Goal: Transaction & Acquisition: Purchase product/service

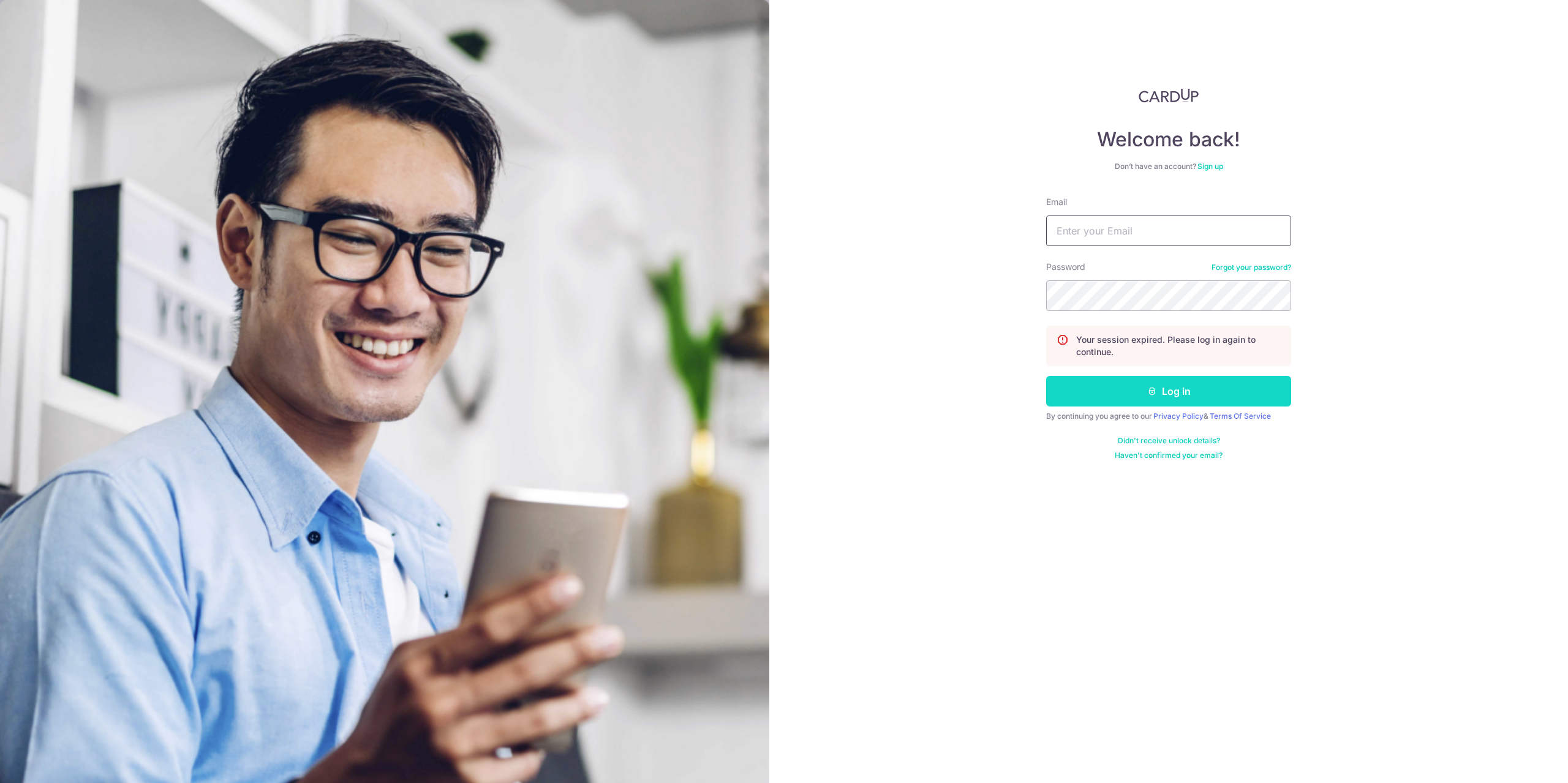
type input "[EMAIL_ADDRESS][DOMAIN_NAME]"
click at [1094, 400] on button "Log in" at bounding box center [1168, 391] width 245 height 31
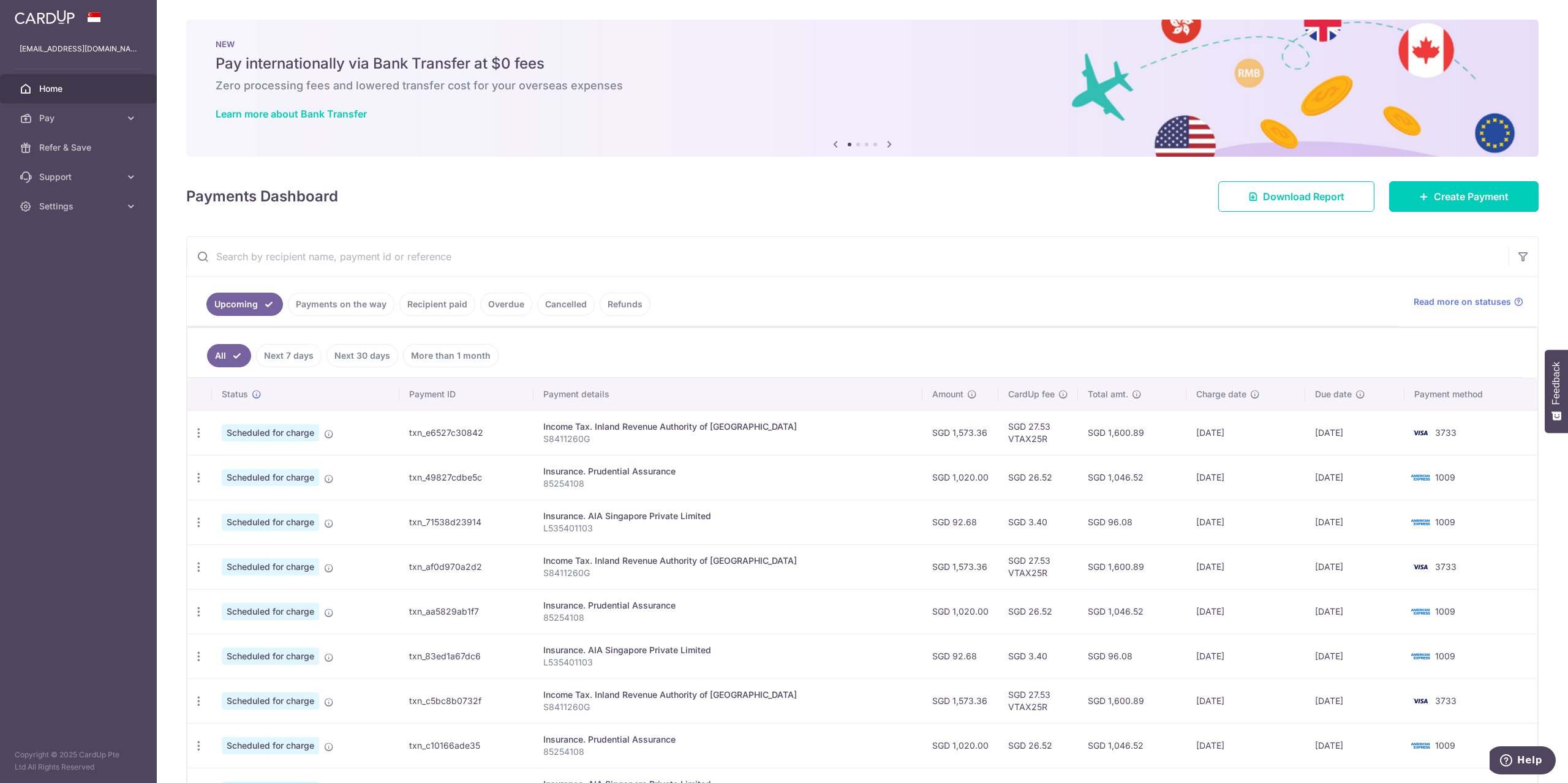
click at [888, 147] on icon at bounding box center [889, 144] width 15 height 15
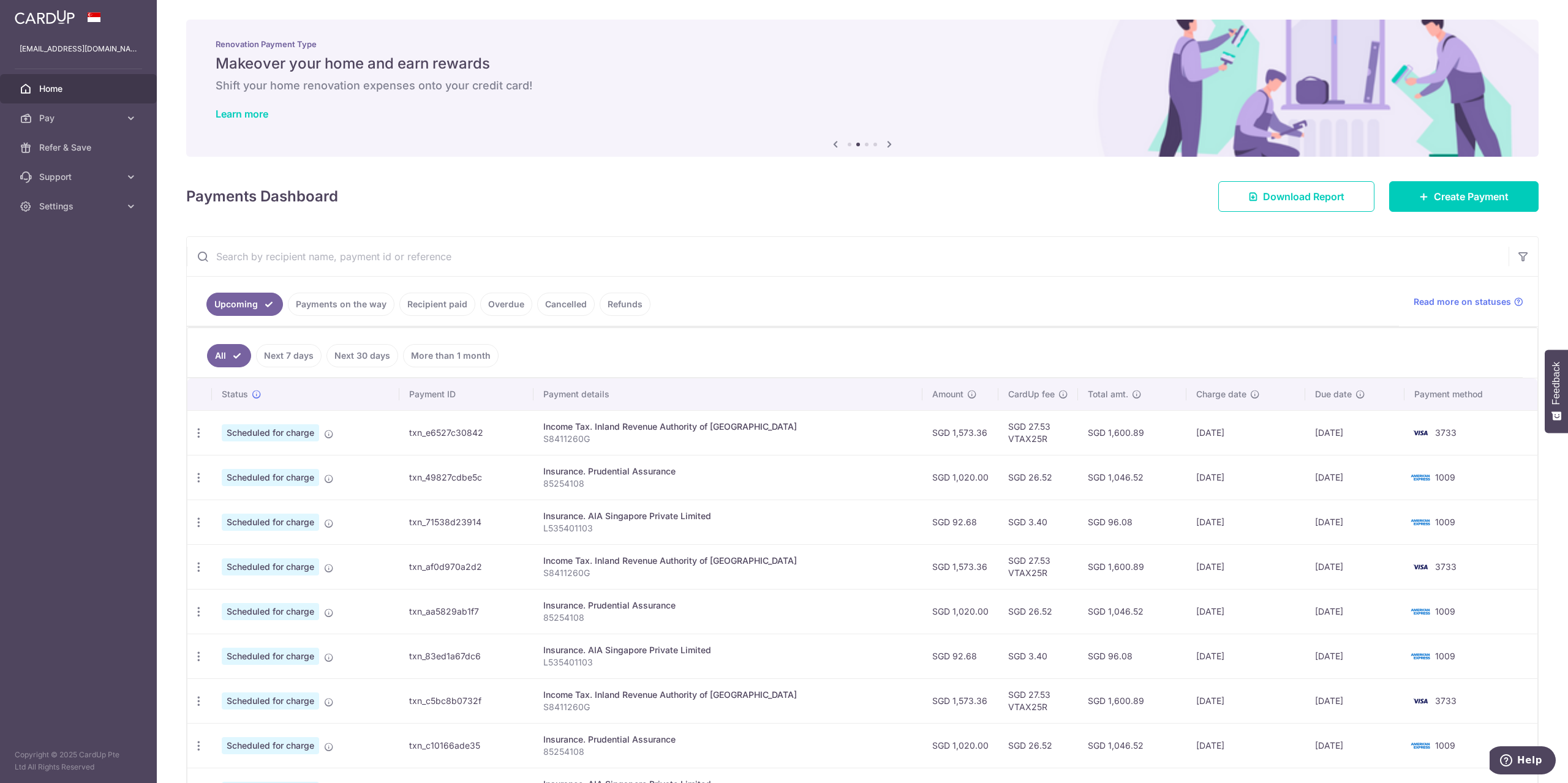
click at [888, 147] on icon at bounding box center [889, 144] width 15 height 15
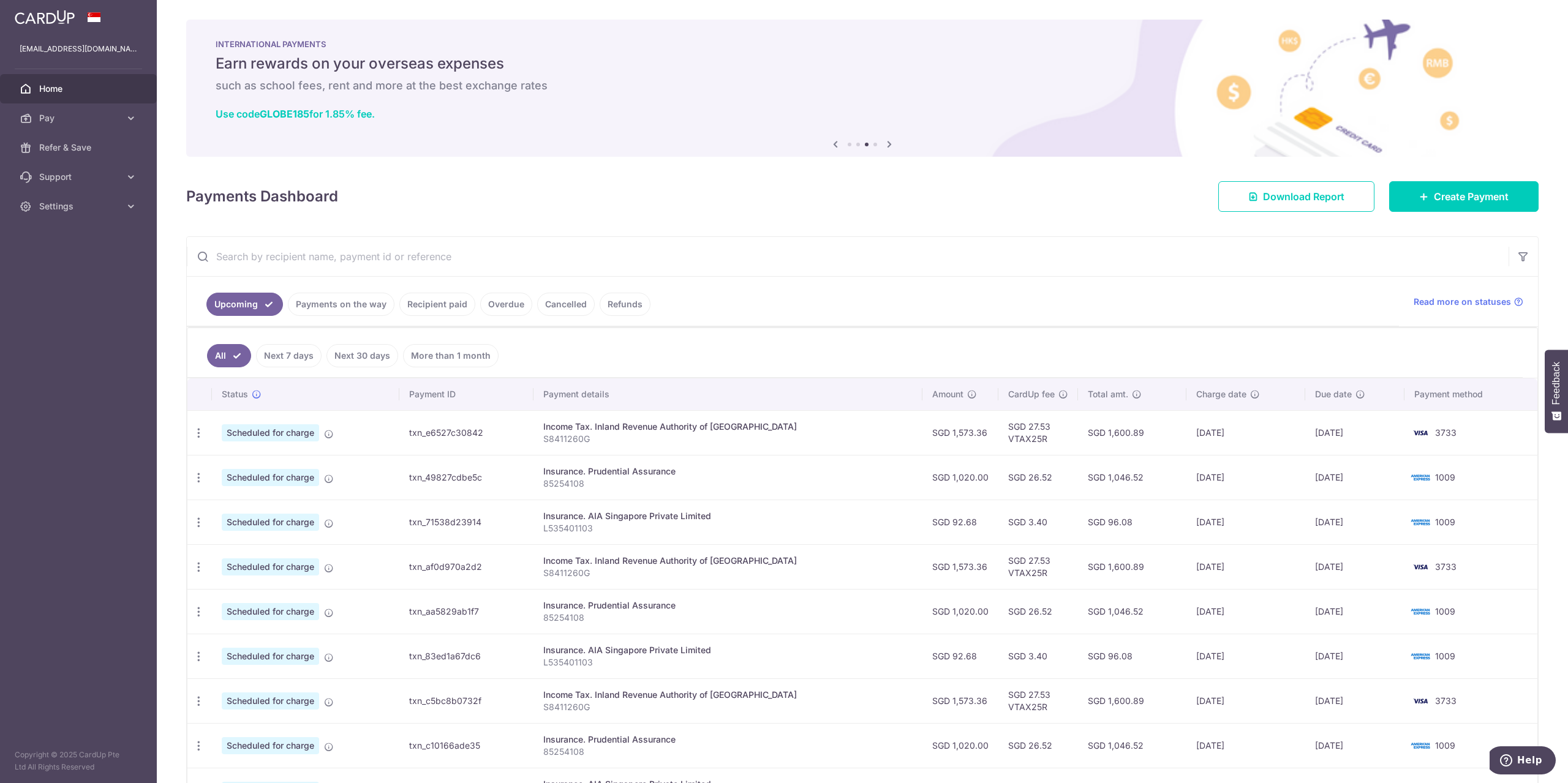
click at [888, 147] on icon at bounding box center [889, 144] width 15 height 15
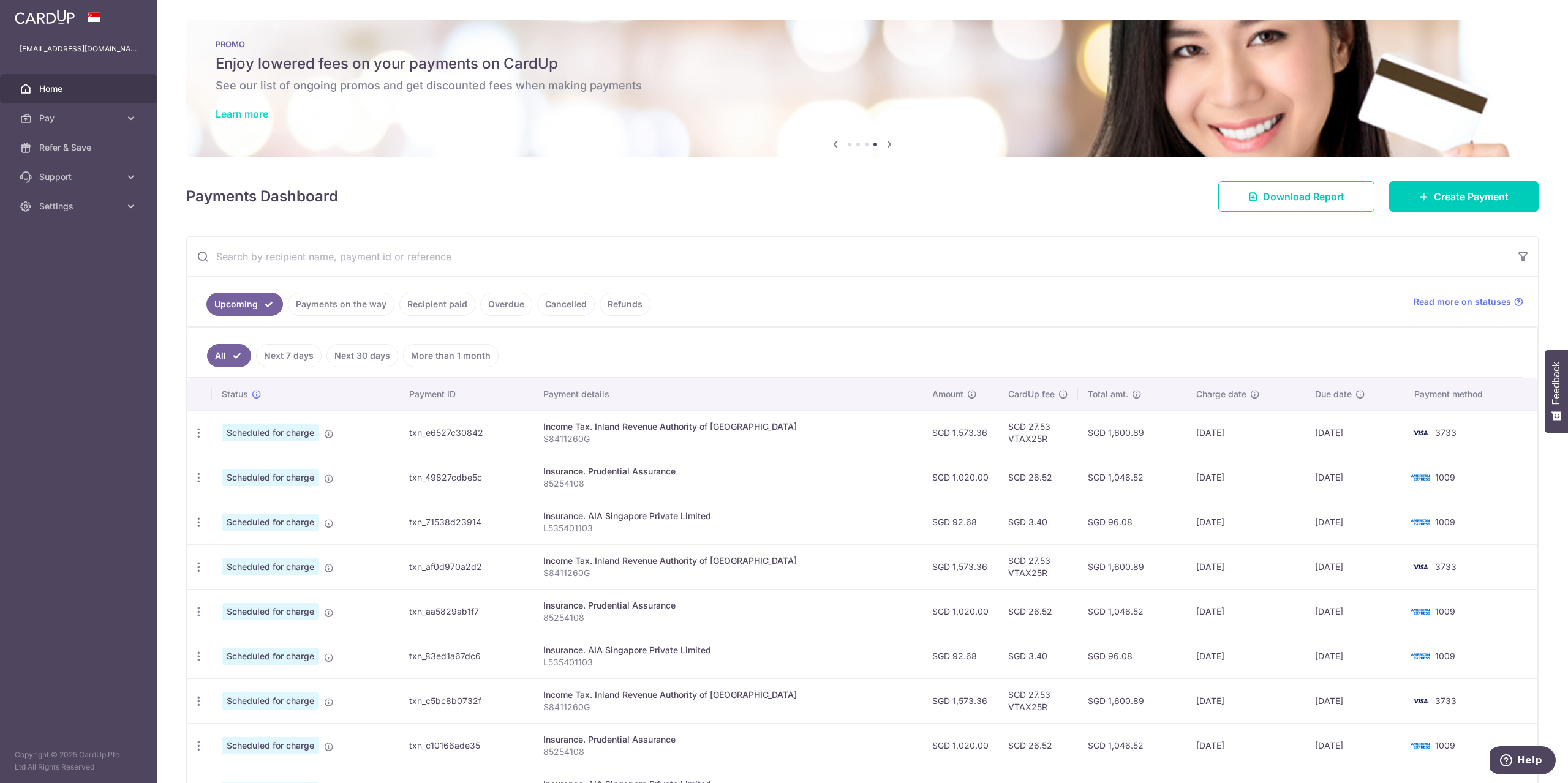
drag, startPoint x: 270, startPoint y: 106, endPoint x: 242, endPoint y: 112, distance: 28.6
click at [242, 112] on link "Learn more" at bounding box center [241, 113] width 52 height 12
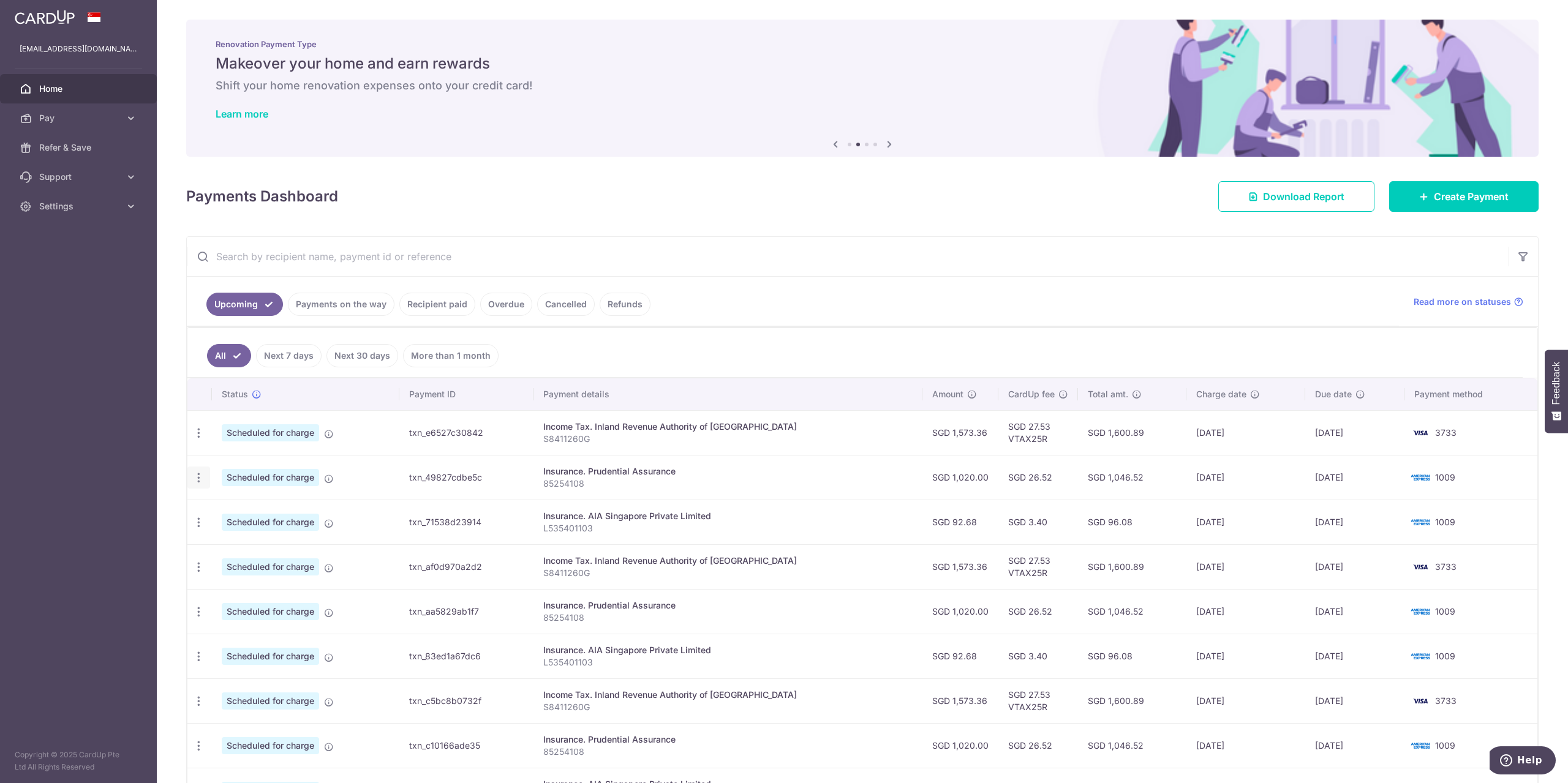
click at [202, 439] on icon "button" at bounding box center [199, 433] width 13 height 13
click at [229, 507] on span "Update payment" at bounding box center [264, 511] width 83 height 15
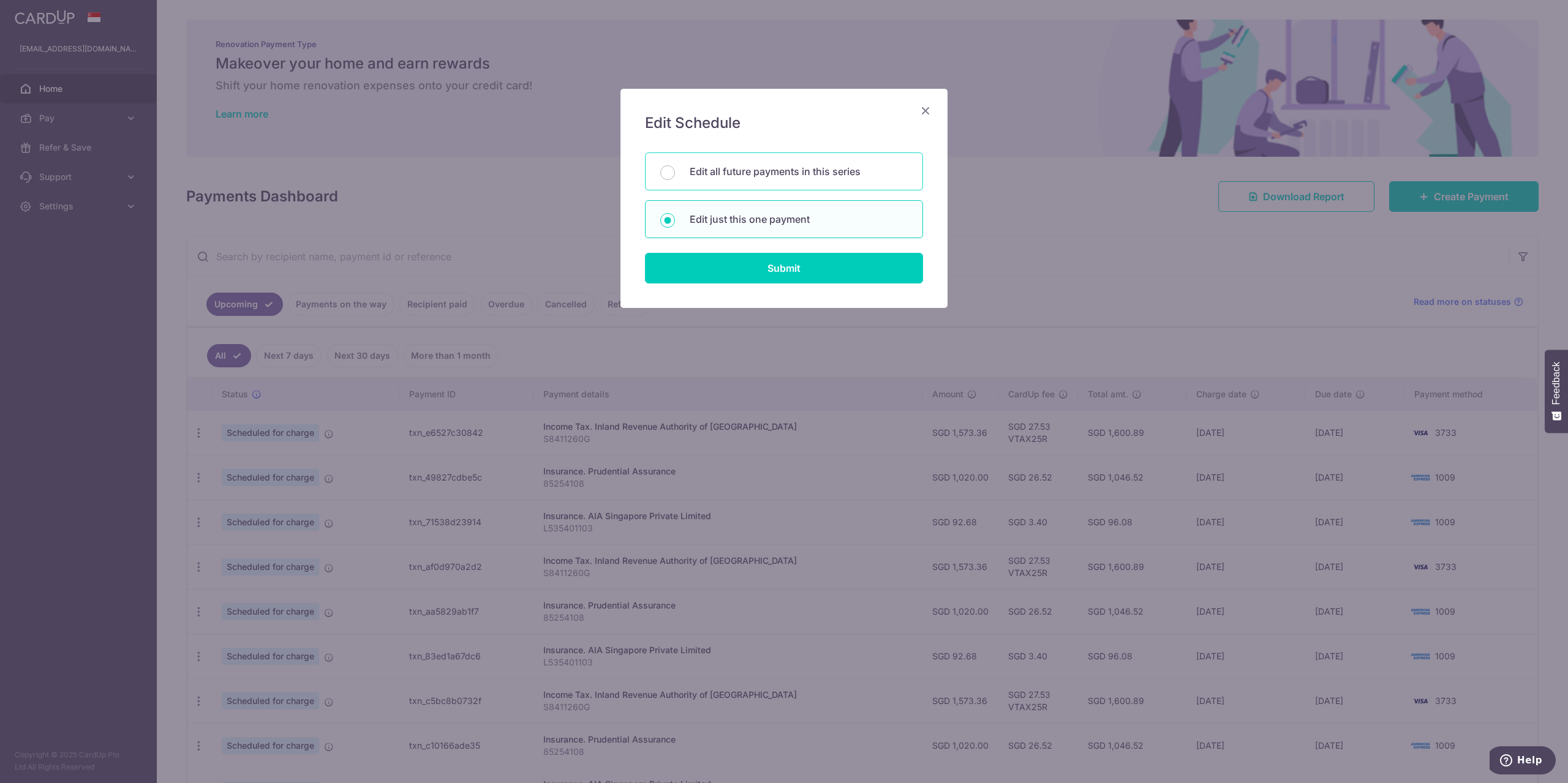
click at [739, 174] on p "Edit all future payments in this series" at bounding box center [798, 171] width 218 height 15
click at [675, 174] on input "Edit all future payments in this series" at bounding box center [667, 172] width 15 height 15
radio input "true"
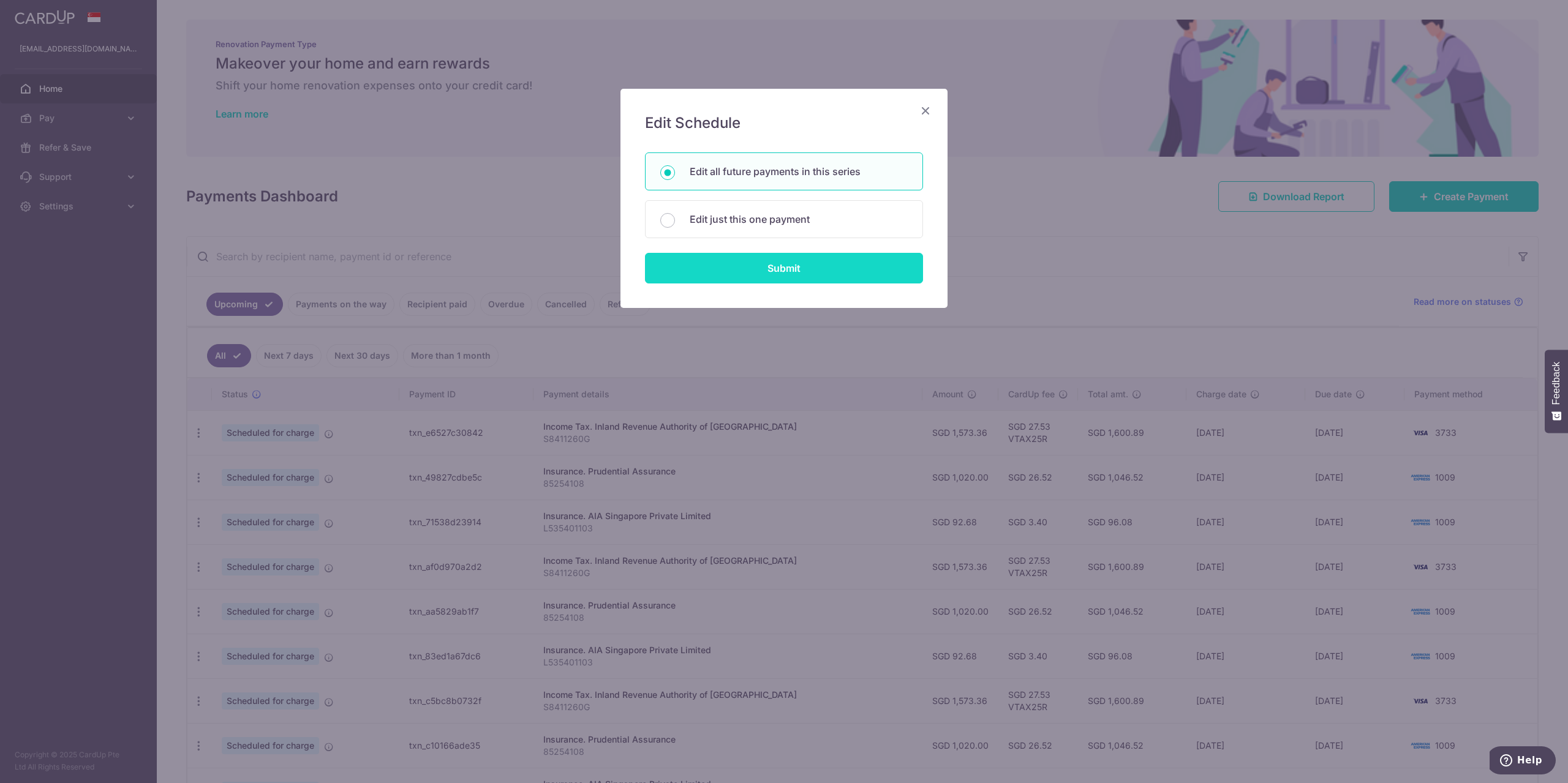
click at [734, 268] on input "Submit" at bounding box center [783, 268] width 278 height 31
radio input "true"
type input "1,020.00"
type input "85254108"
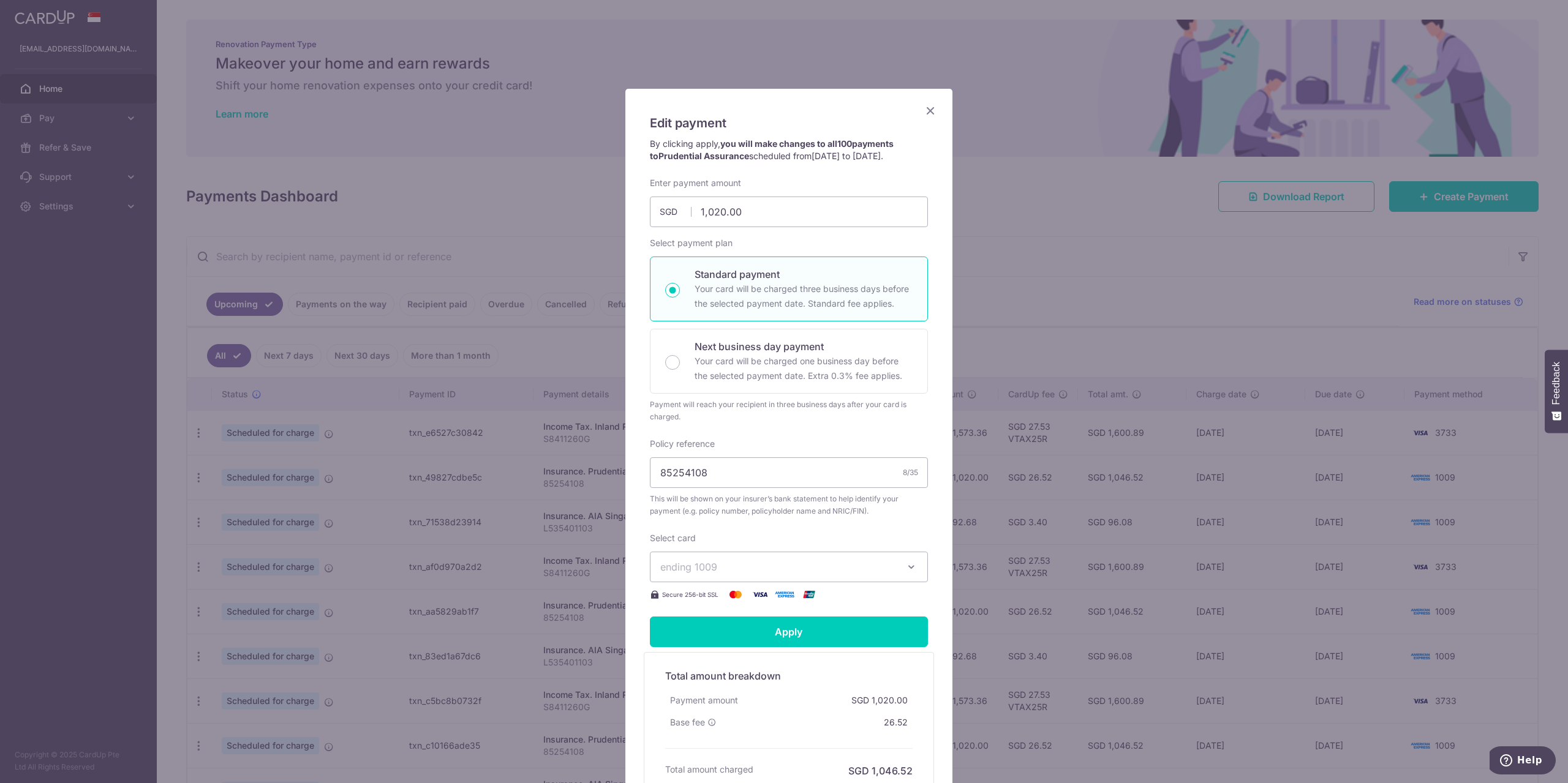
click at [825, 570] on span "ending 1009" at bounding box center [778, 567] width 235 height 15
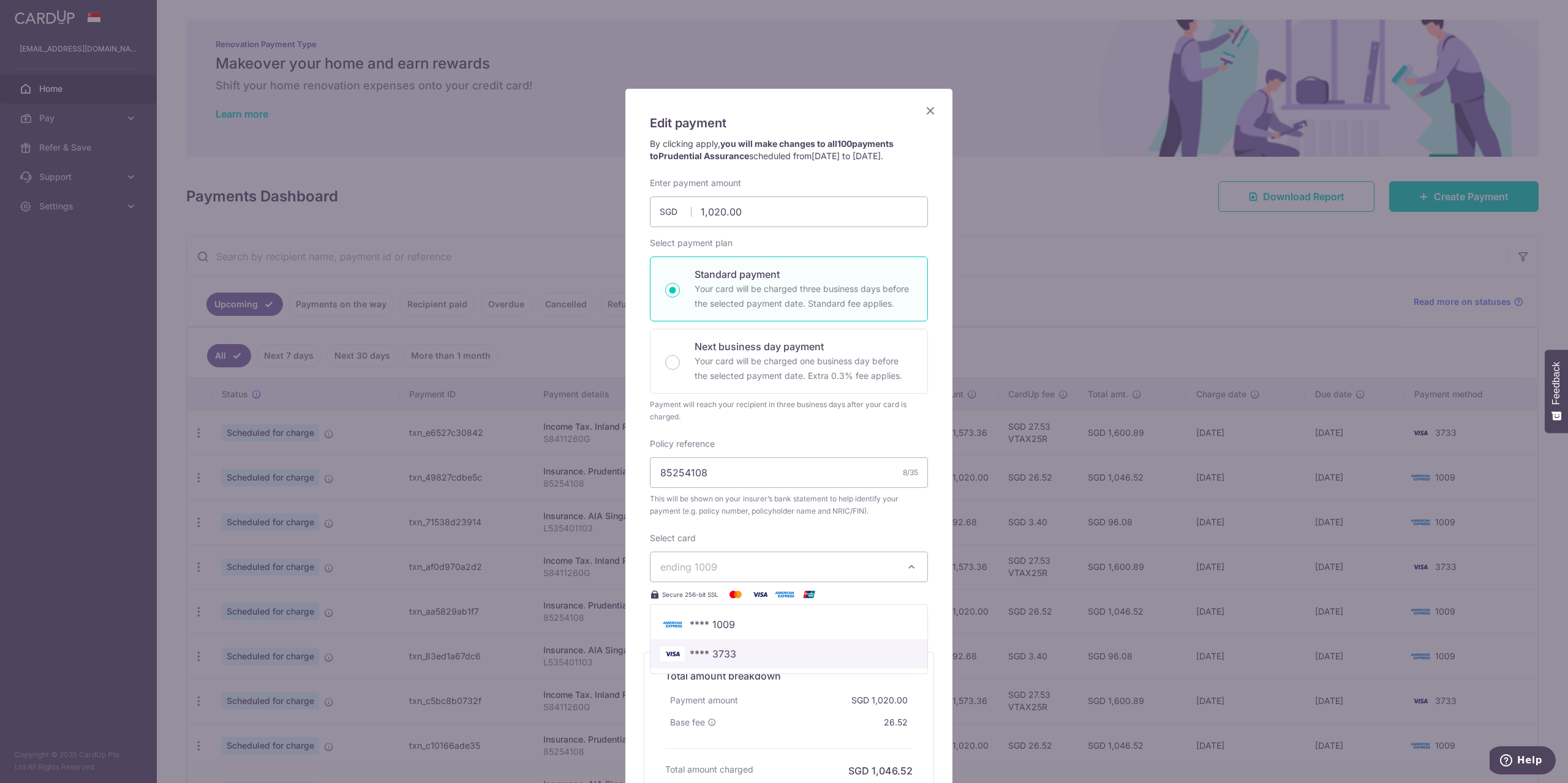
click at [789, 644] on link "**** 3733" at bounding box center [788, 654] width 276 height 29
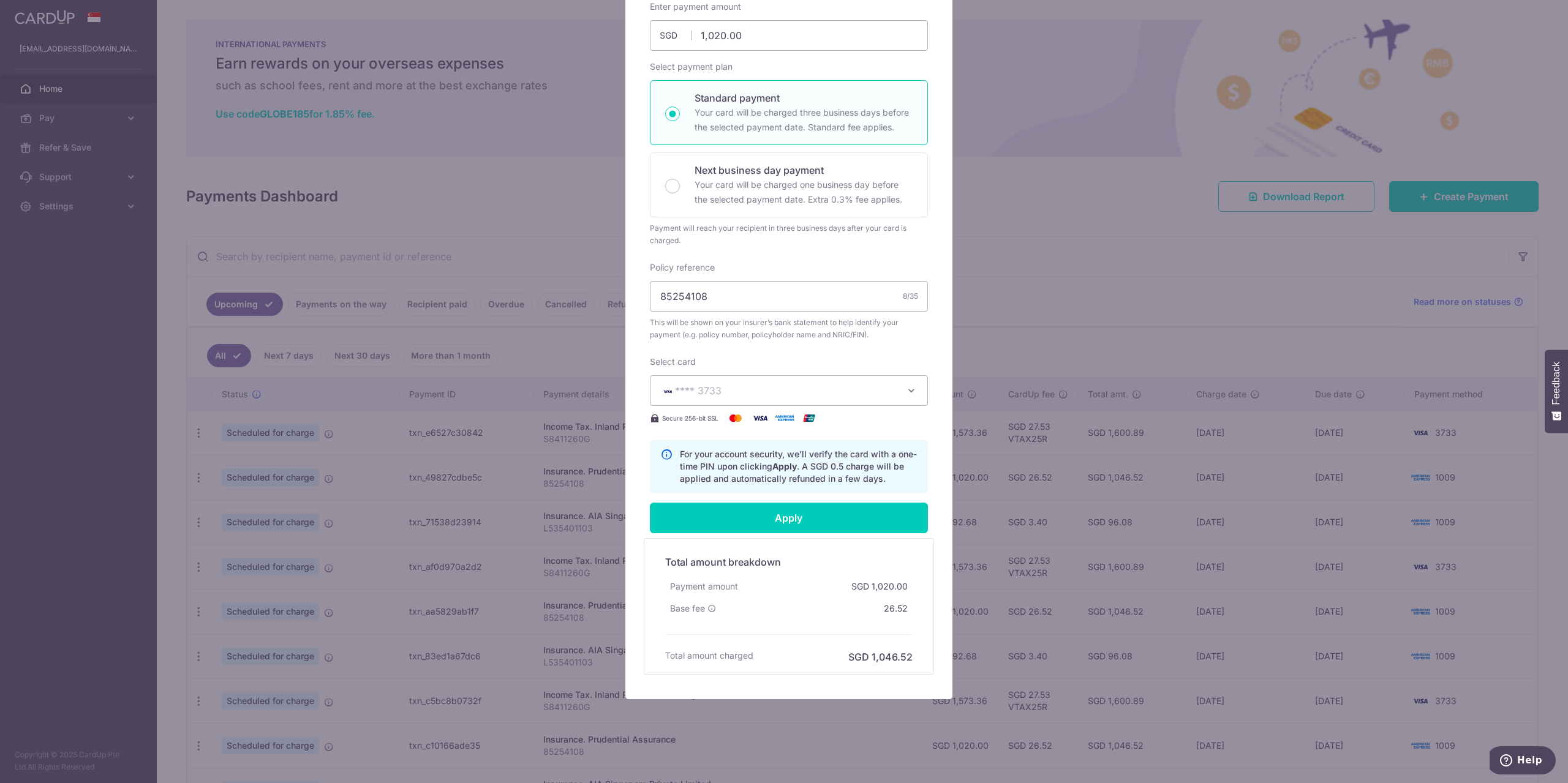
scroll to position [181, 0]
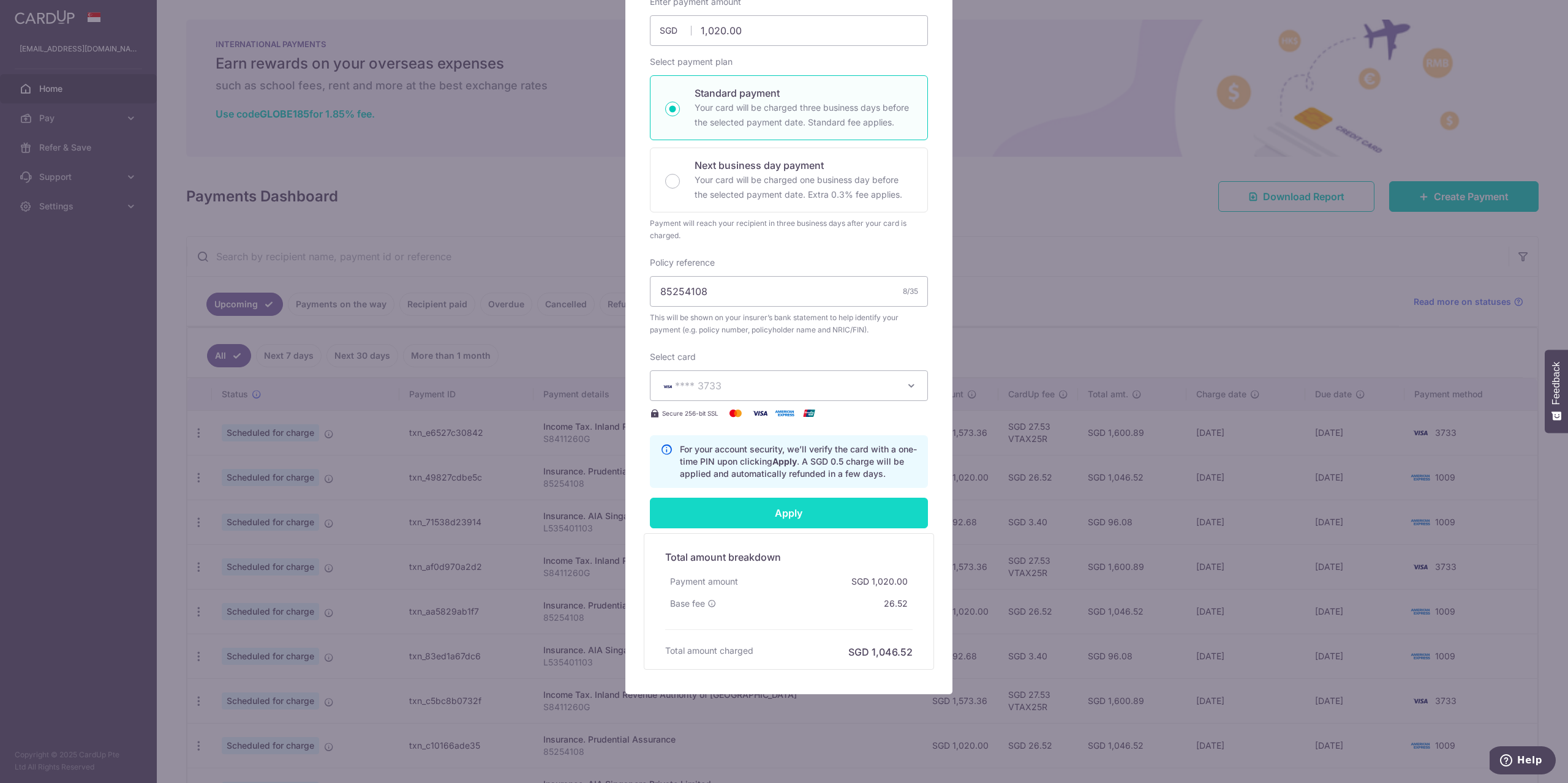
click at [792, 514] on input "Apply" at bounding box center [788, 513] width 278 height 31
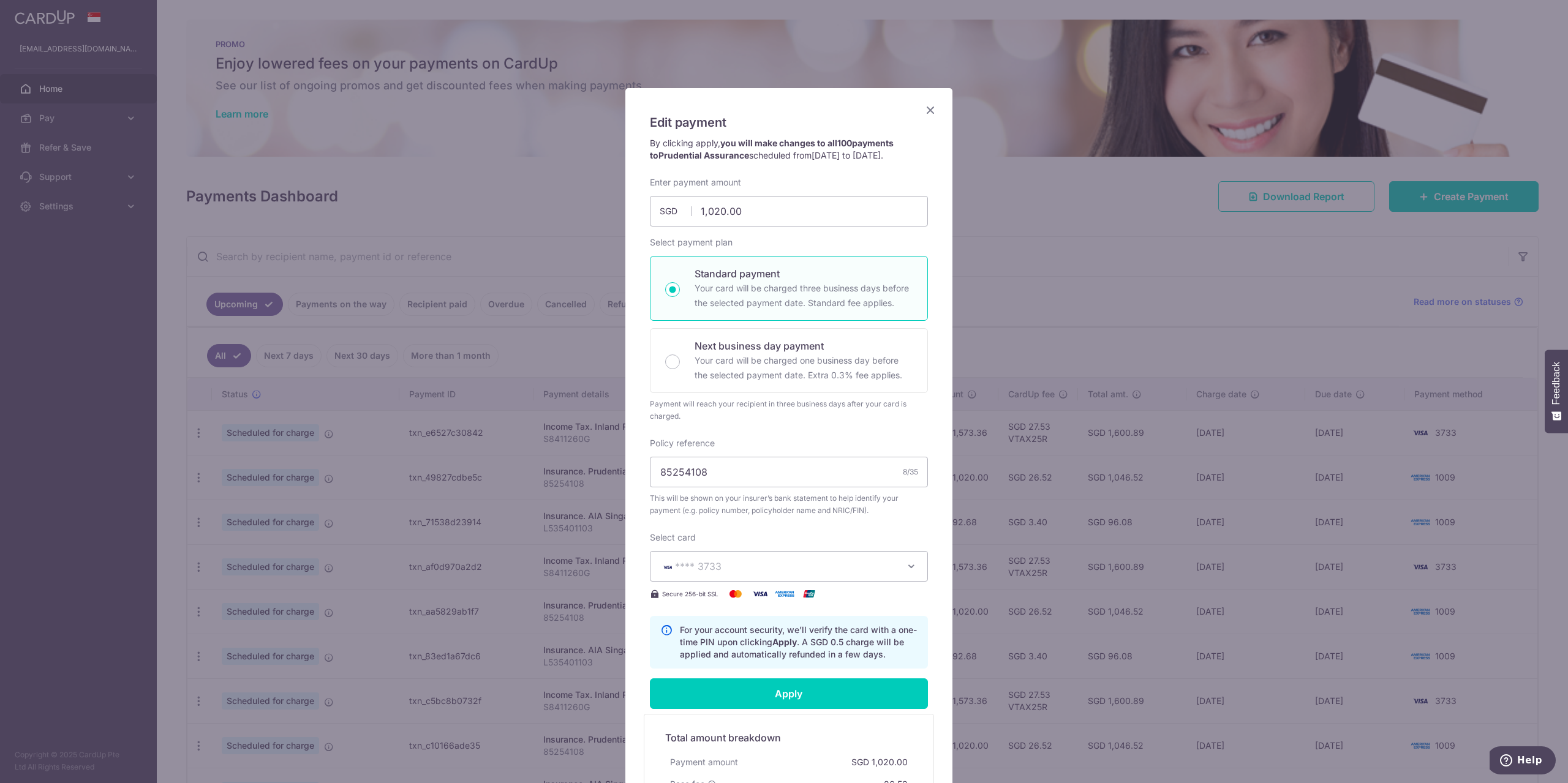
scroll to position [0, 0]
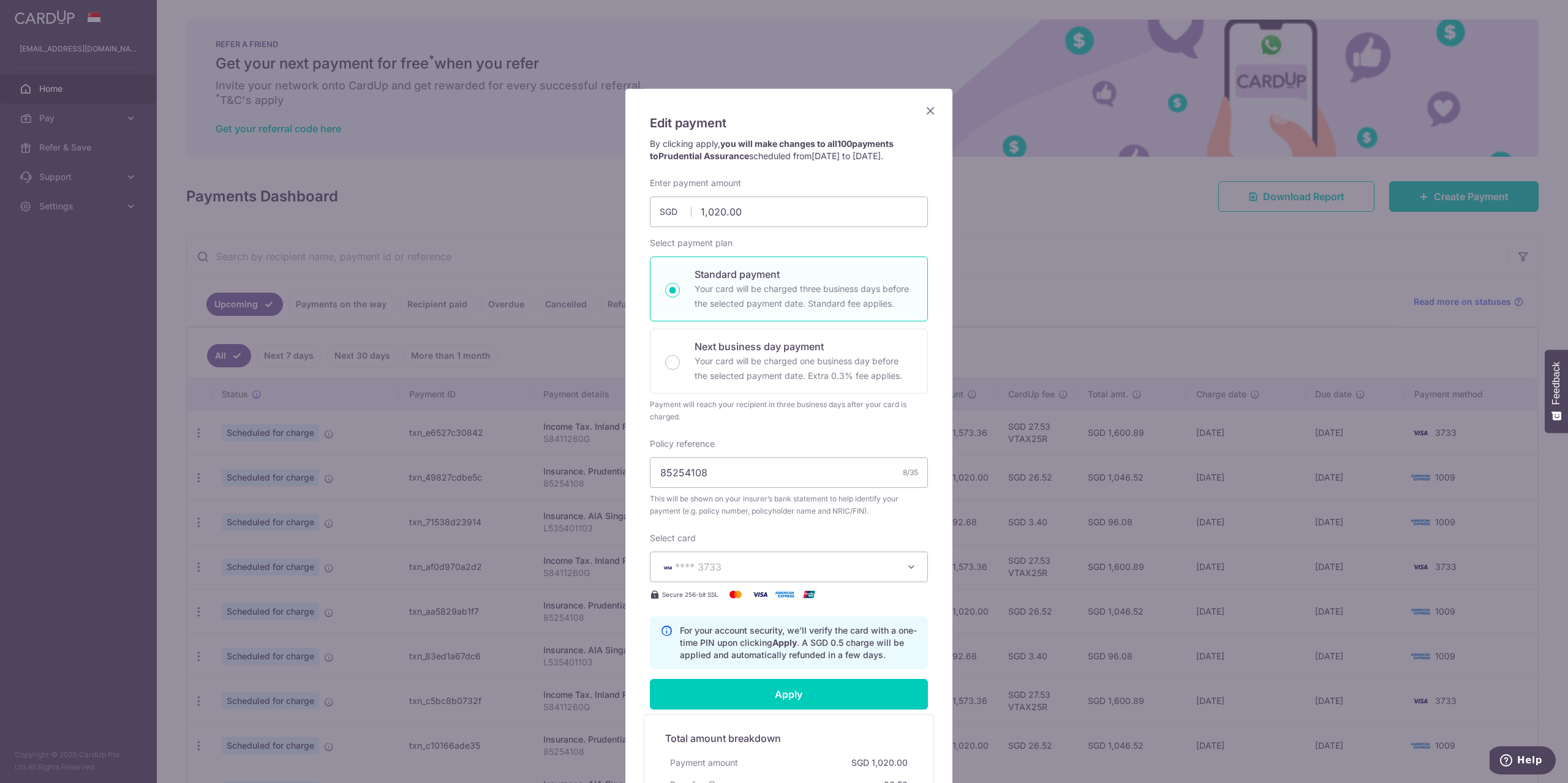
click at [927, 114] on icon "Close" at bounding box center [930, 111] width 15 height 15
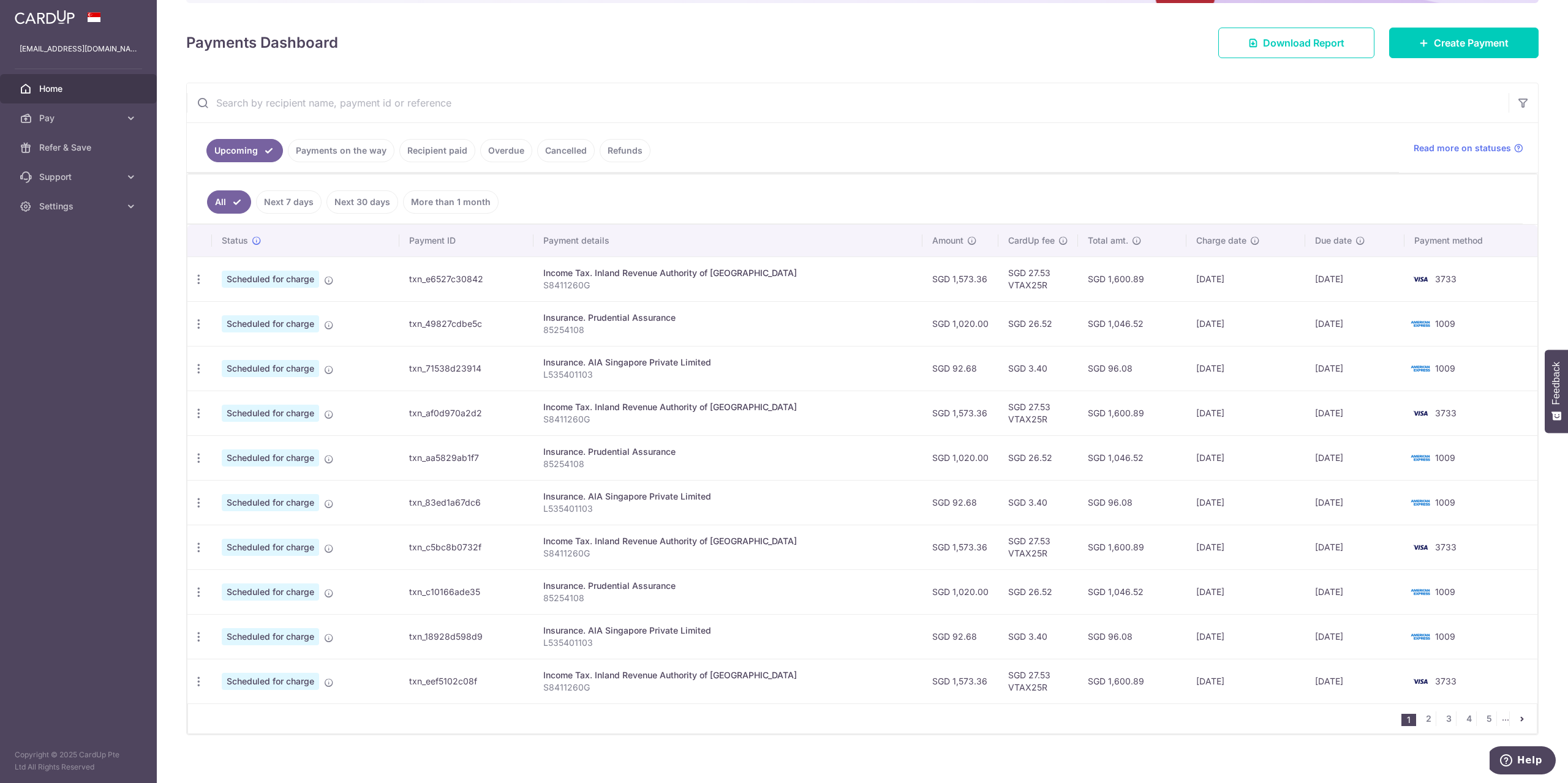
scroll to position [164, 0]
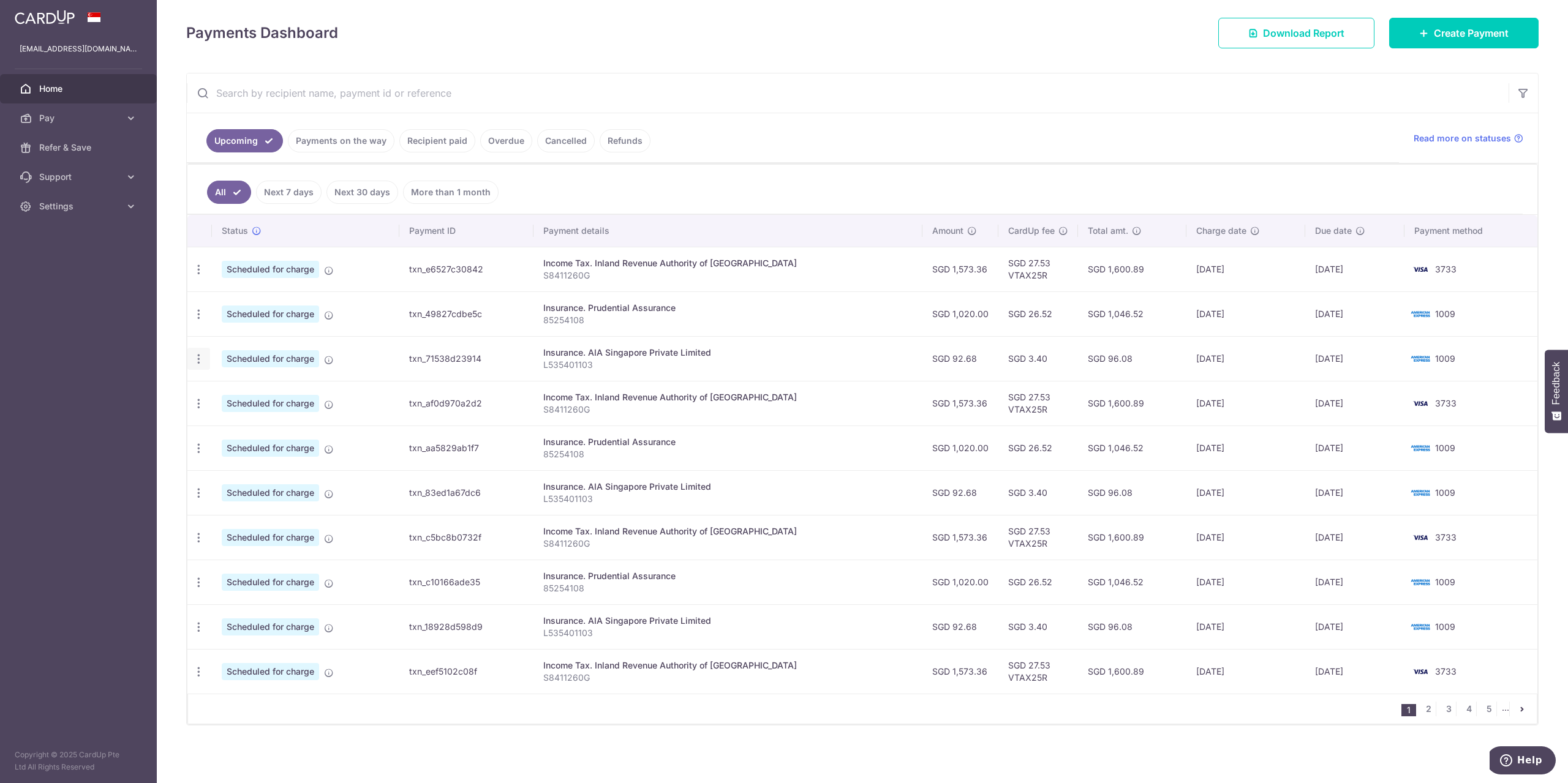
click at [193, 276] on icon "button" at bounding box center [199, 269] width 13 height 13
click at [220, 386] on link "Update payment" at bounding box center [252, 393] width 127 height 29
radio input "true"
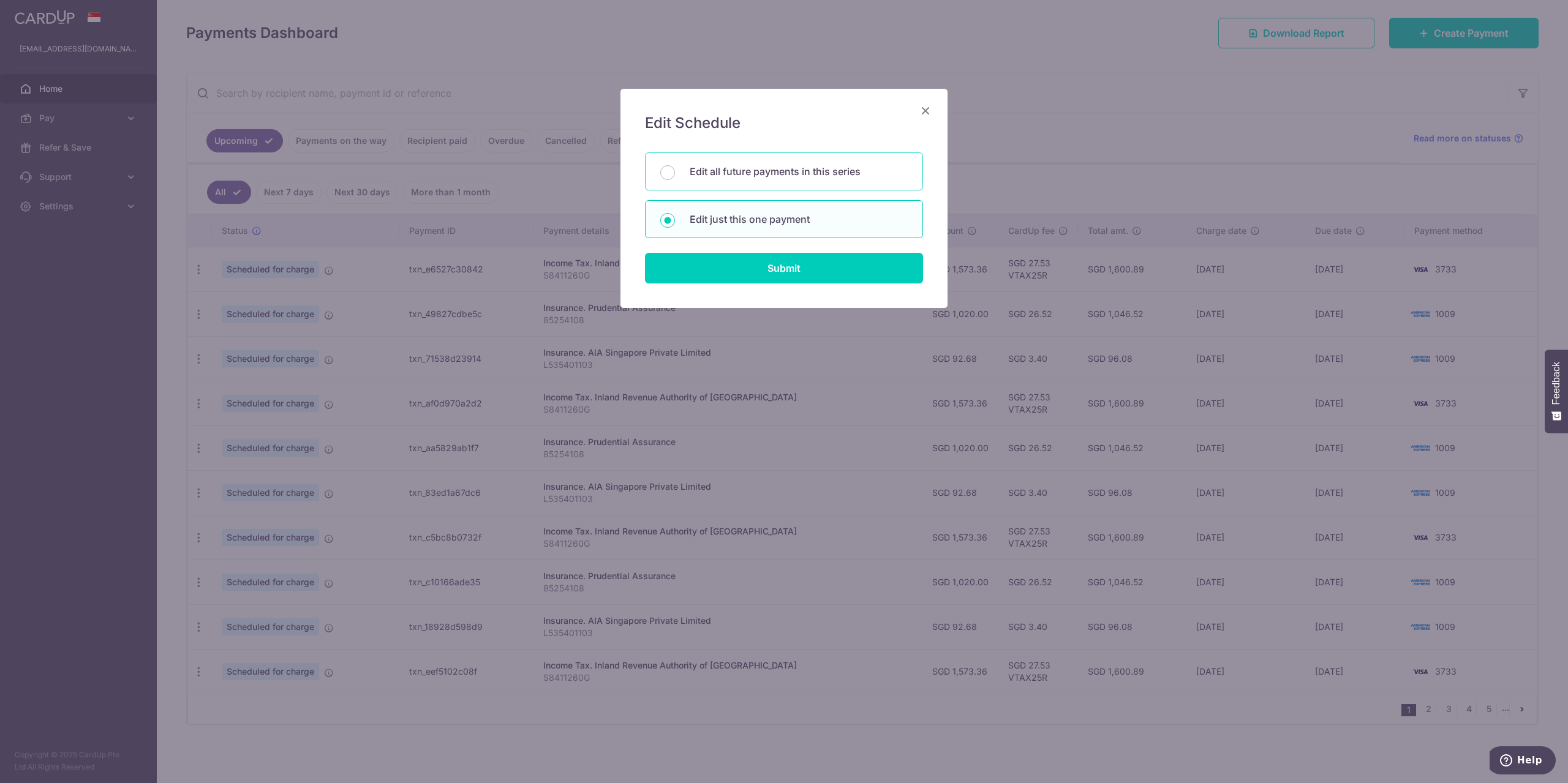
click at [758, 179] on div "Edit all future payments in this series" at bounding box center [783, 171] width 278 height 38
radio input "true"
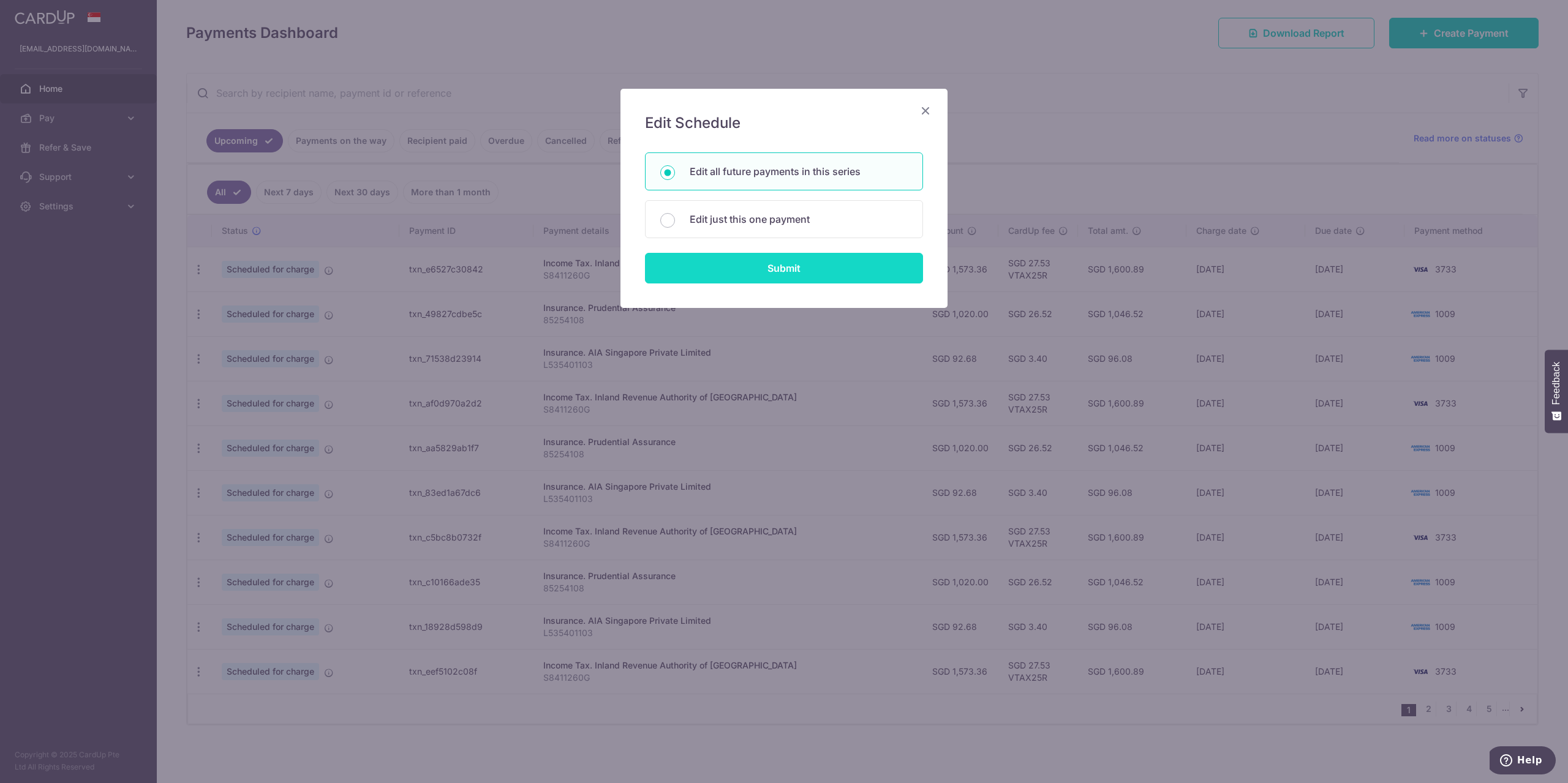
click at [737, 267] on input "Submit" at bounding box center [783, 268] width 278 height 31
radio input "true"
type input "92.68"
type input "L535401103"
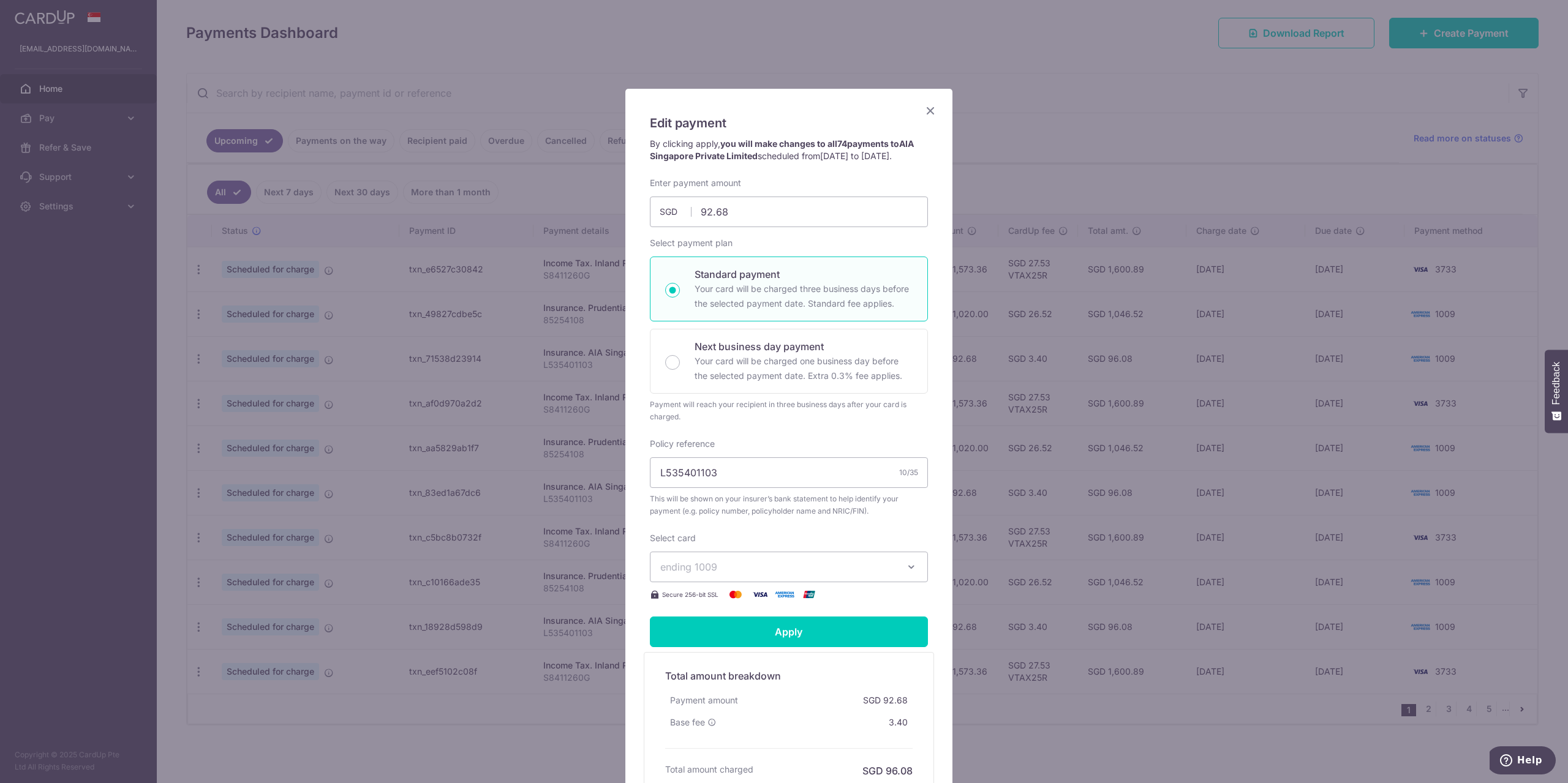
click at [766, 570] on button "ending 1009" at bounding box center [788, 567] width 278 height 31
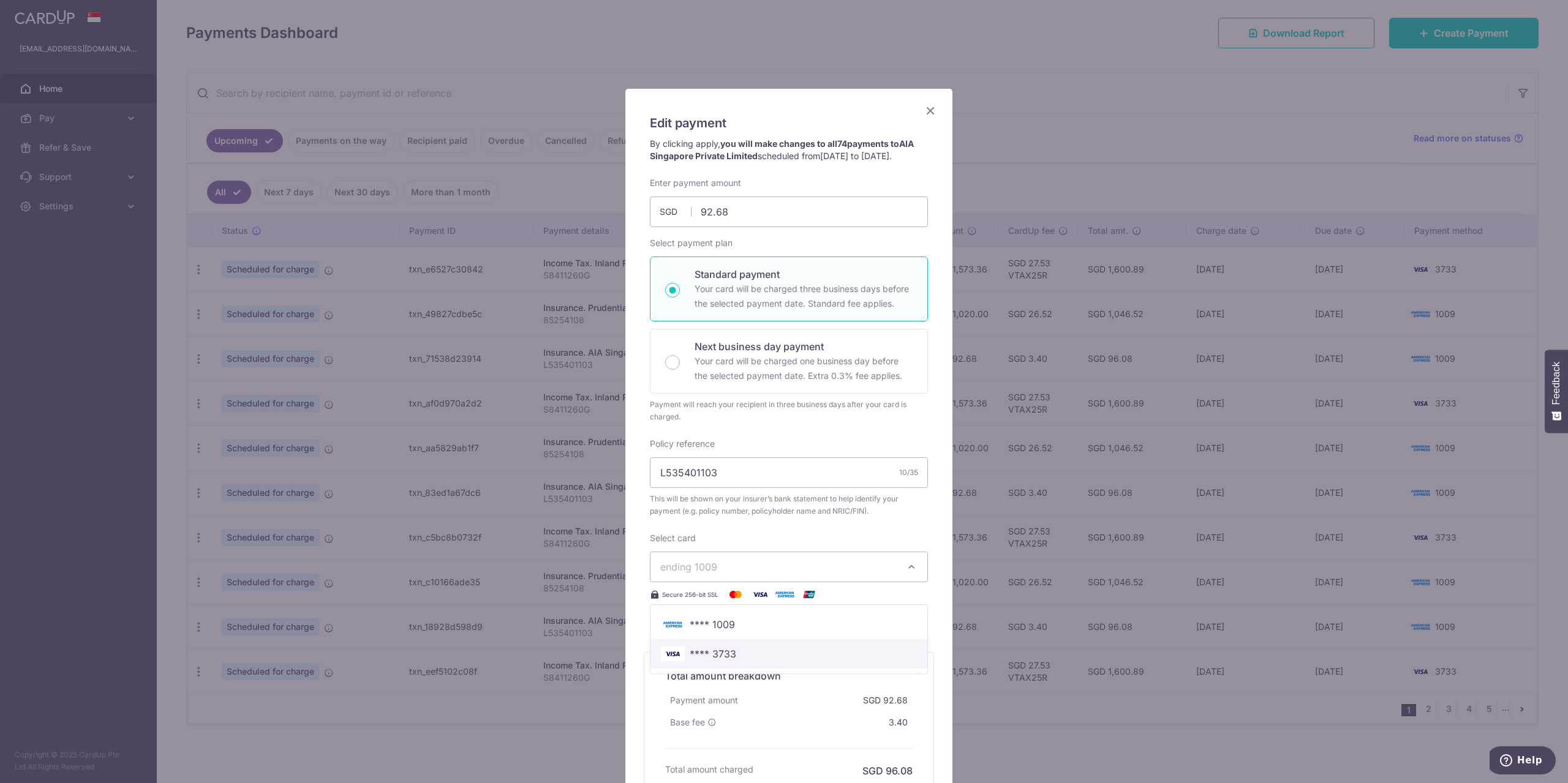
click at [768, 661] on span "**** 3733" at bounding box center [788, 654] width 257 height 15
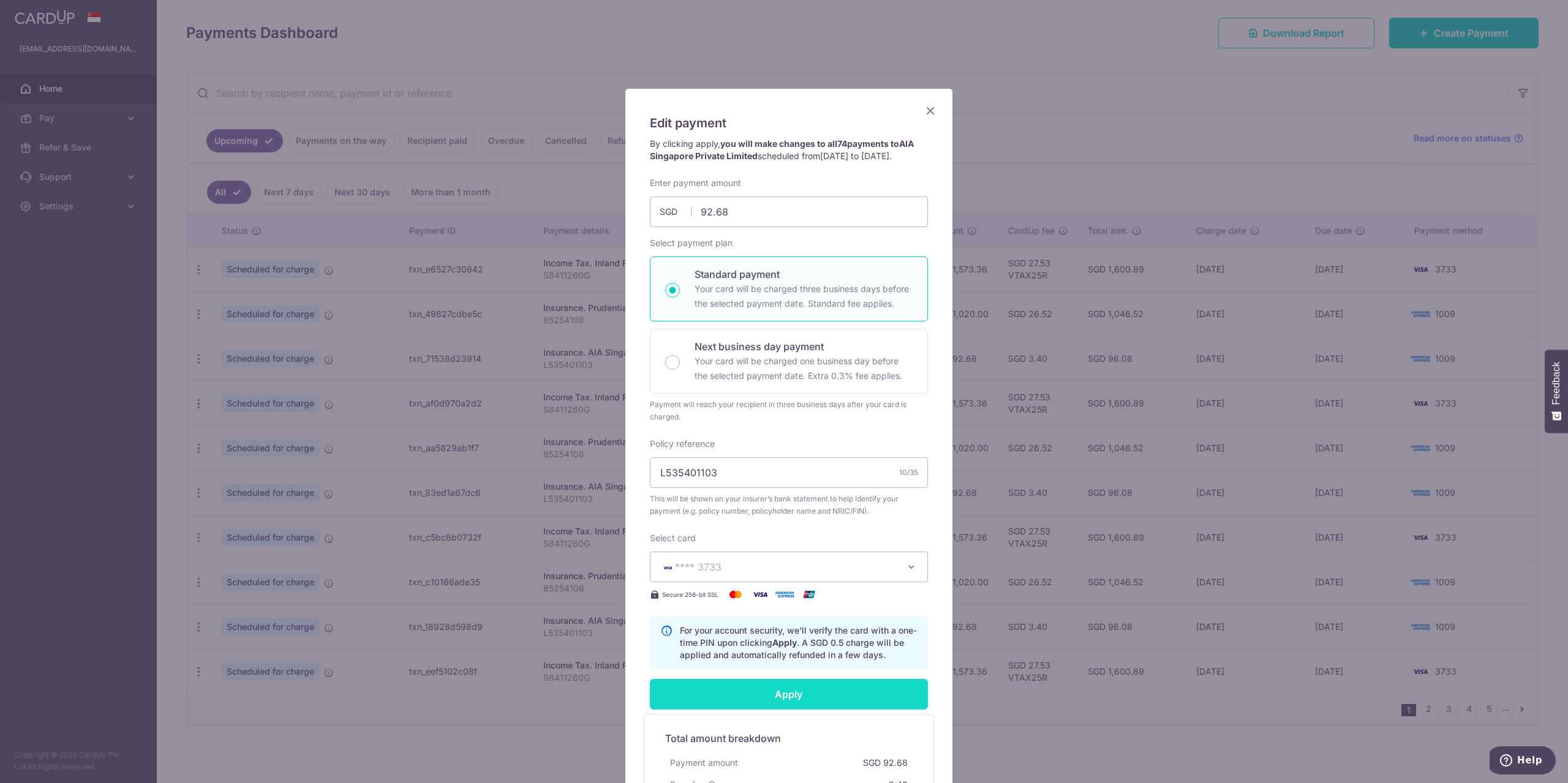
click at [768, 703] on input "Apply" at bounding box center [788, 694] width 278 height 31
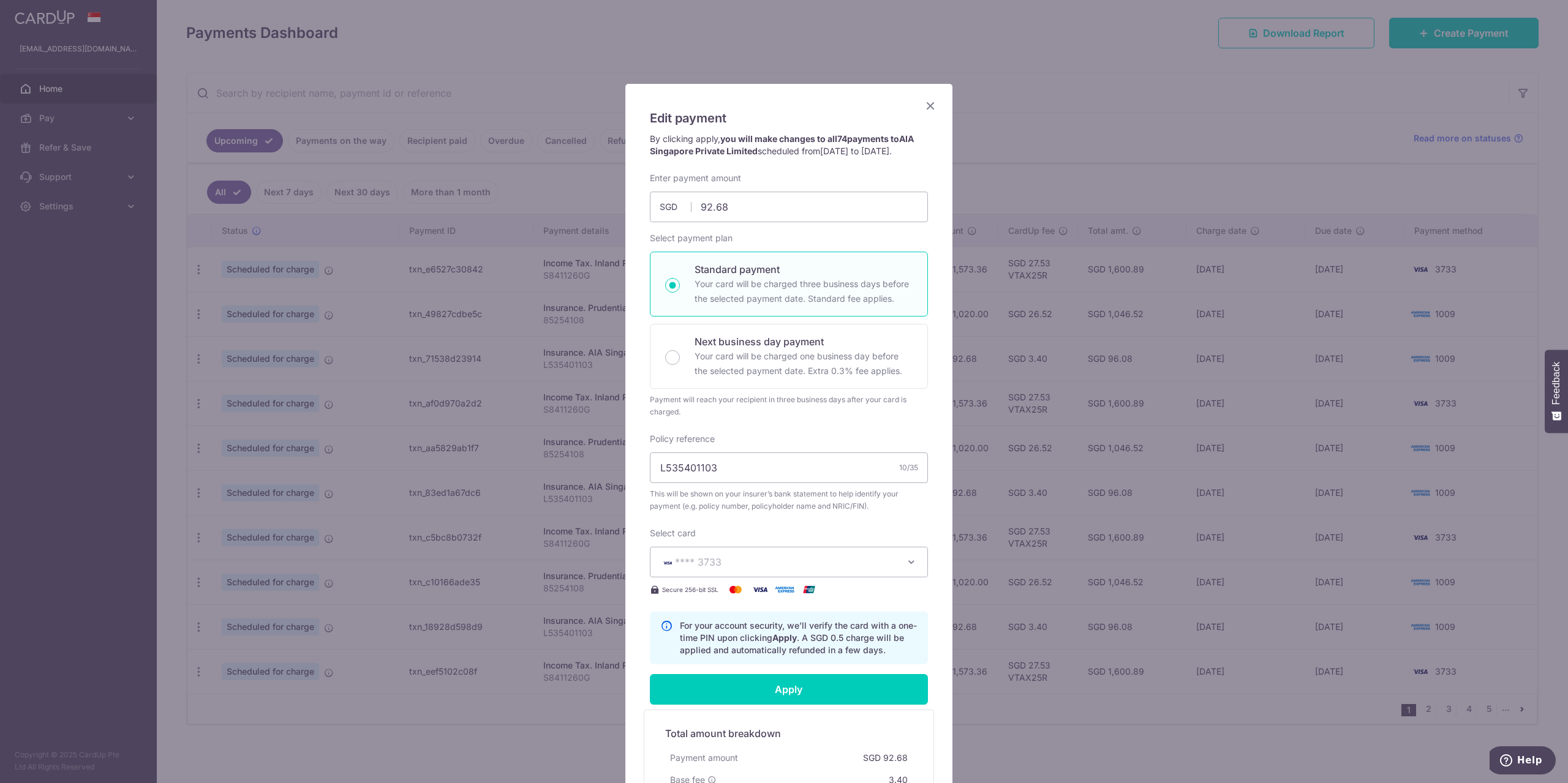
scroll to position [0, 0]
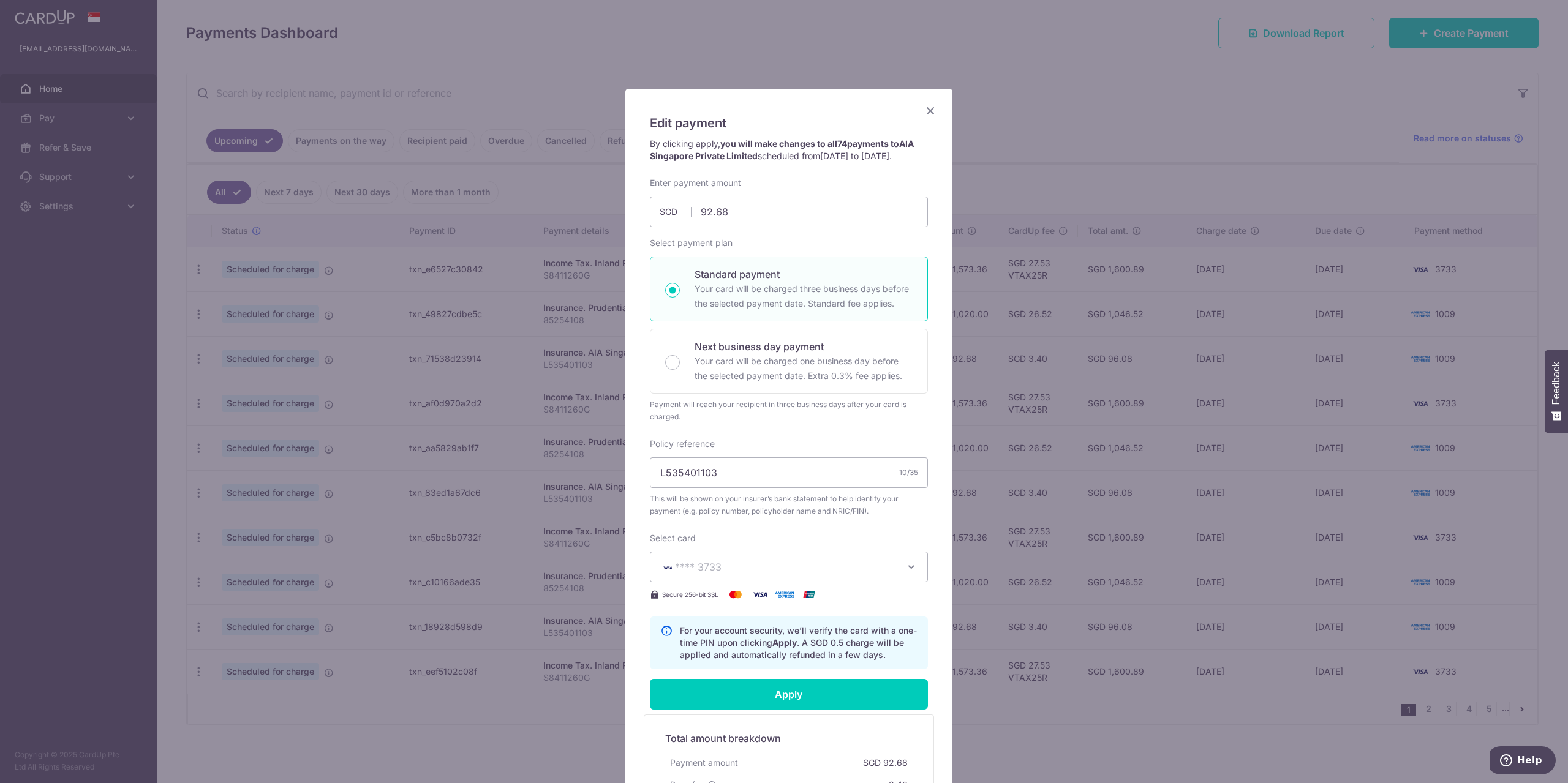
click at [926, 108] on icon "Close" at bounding box center [930, 111] width 15 height 15
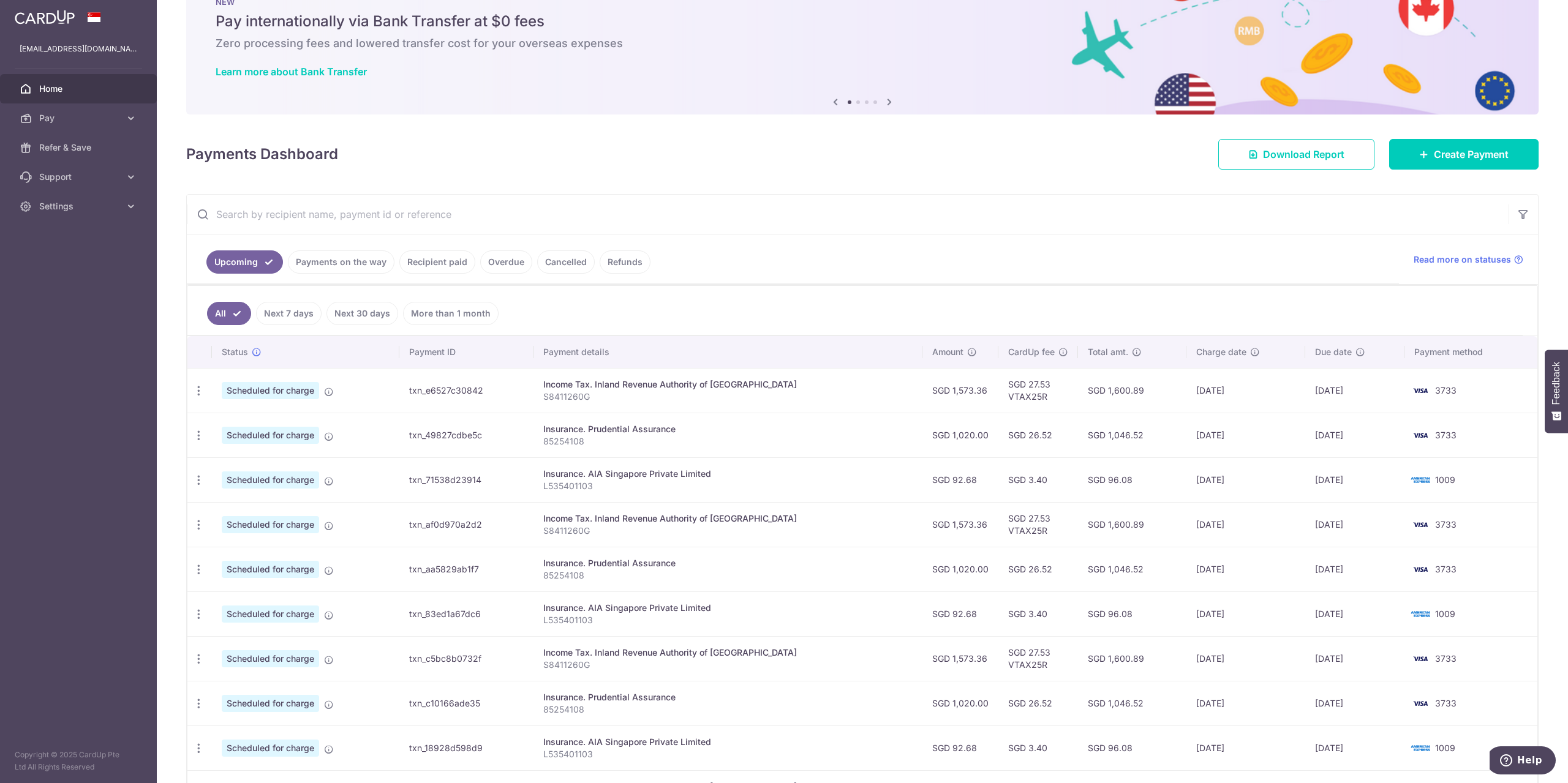
scroll to position [164, 0]
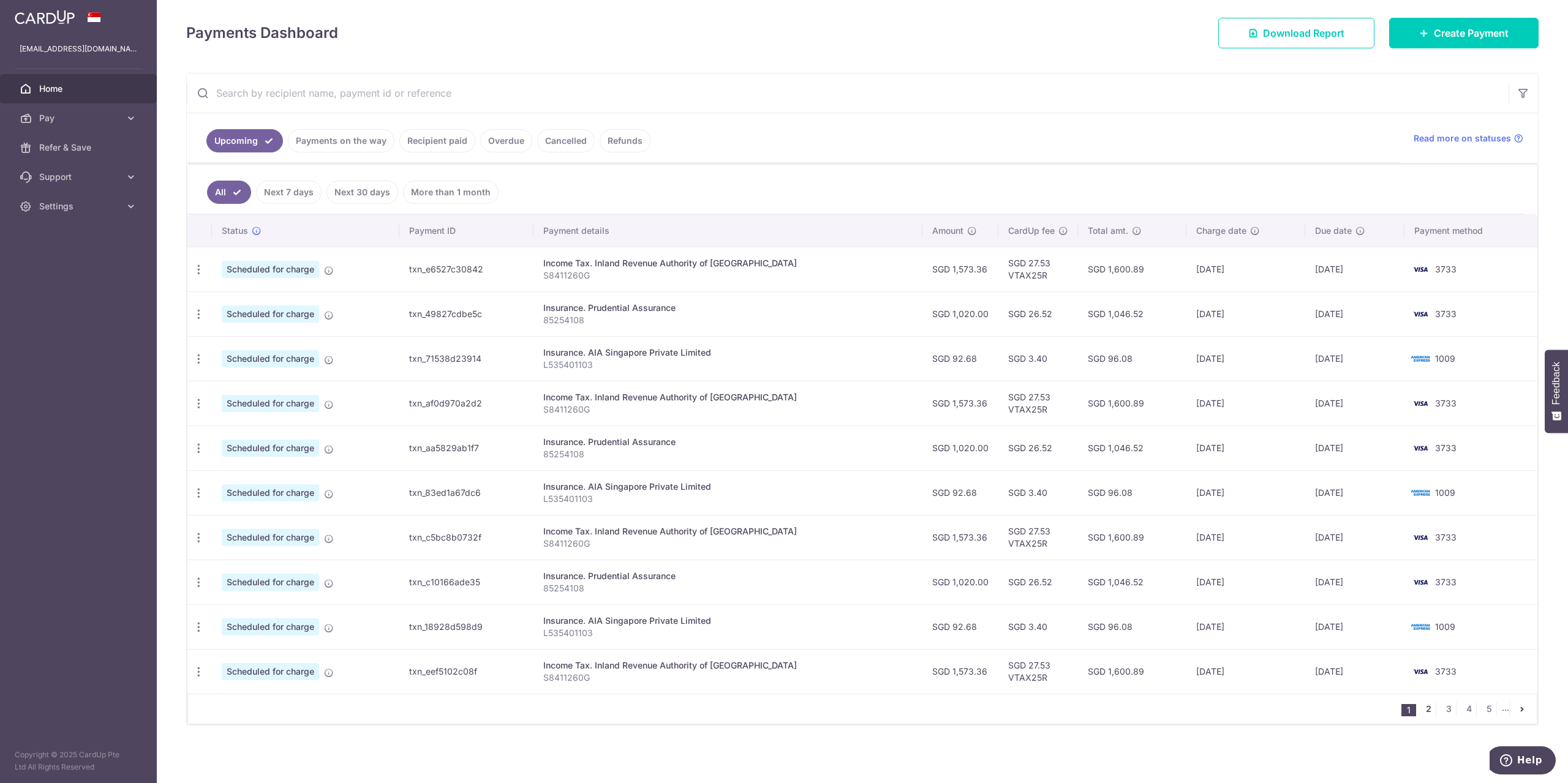
click at [1421, 703] on link "2" at bounding box center [1428, 709] width 15 height 15
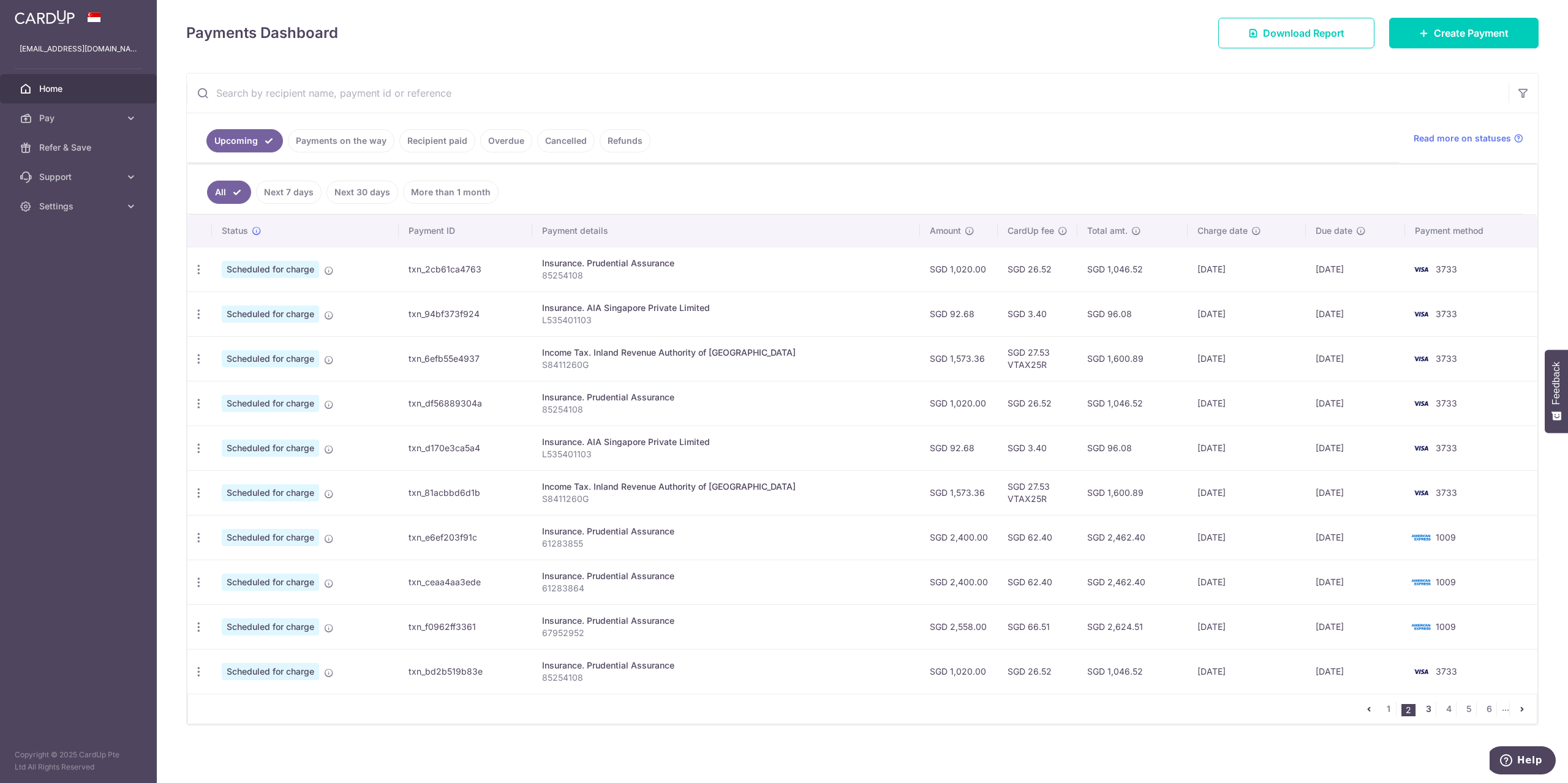
click at [1423, 712] on link "3" at bounding box center [1428, 709] width 15 height 15
click at [1366, 710] on link "1" at bounding box center [1368, 709] width 15 height 15
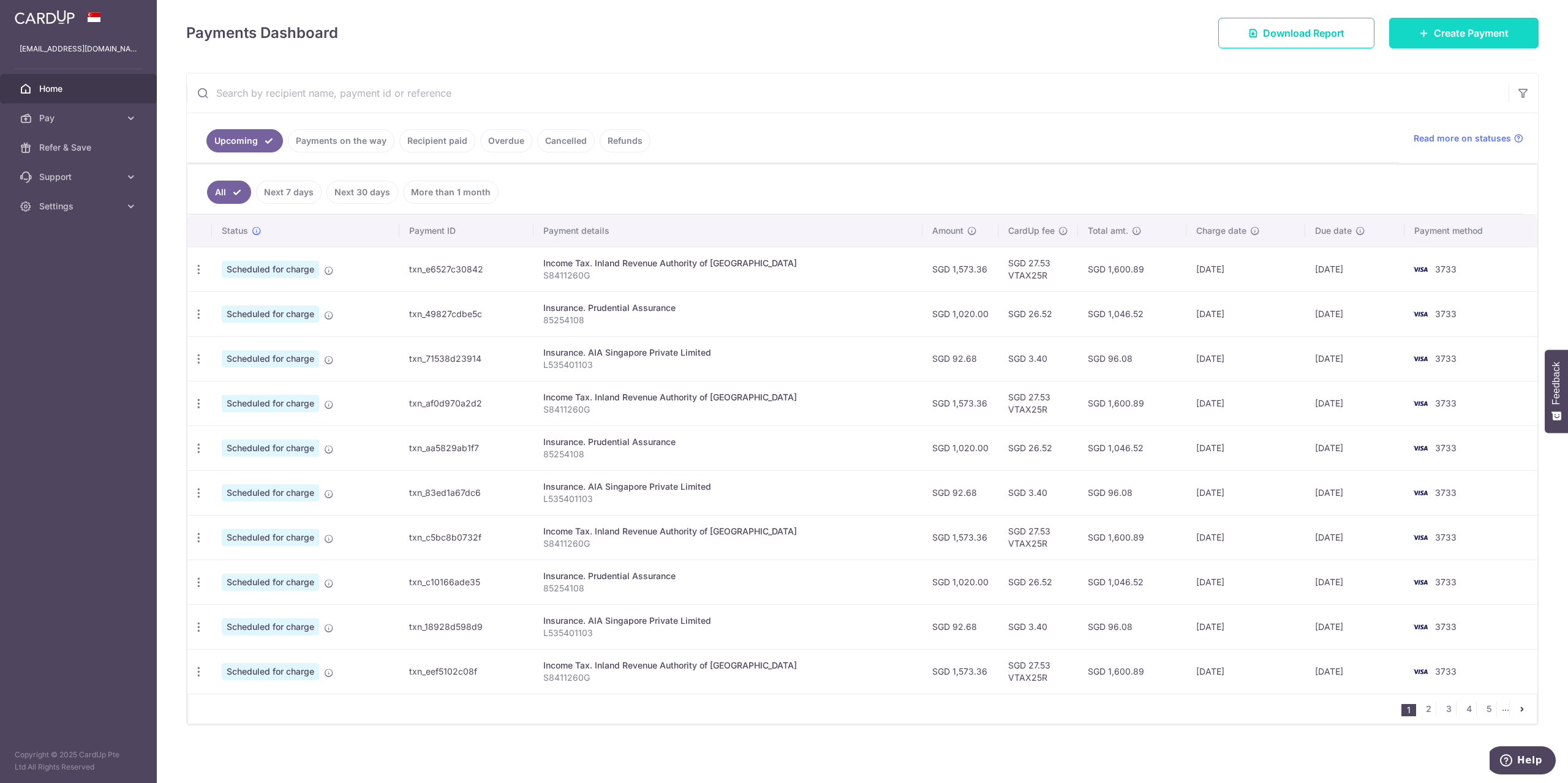
click at [1461, 28] on span "Create Payment" at bounding box center [1471, 33] width 75 height 15
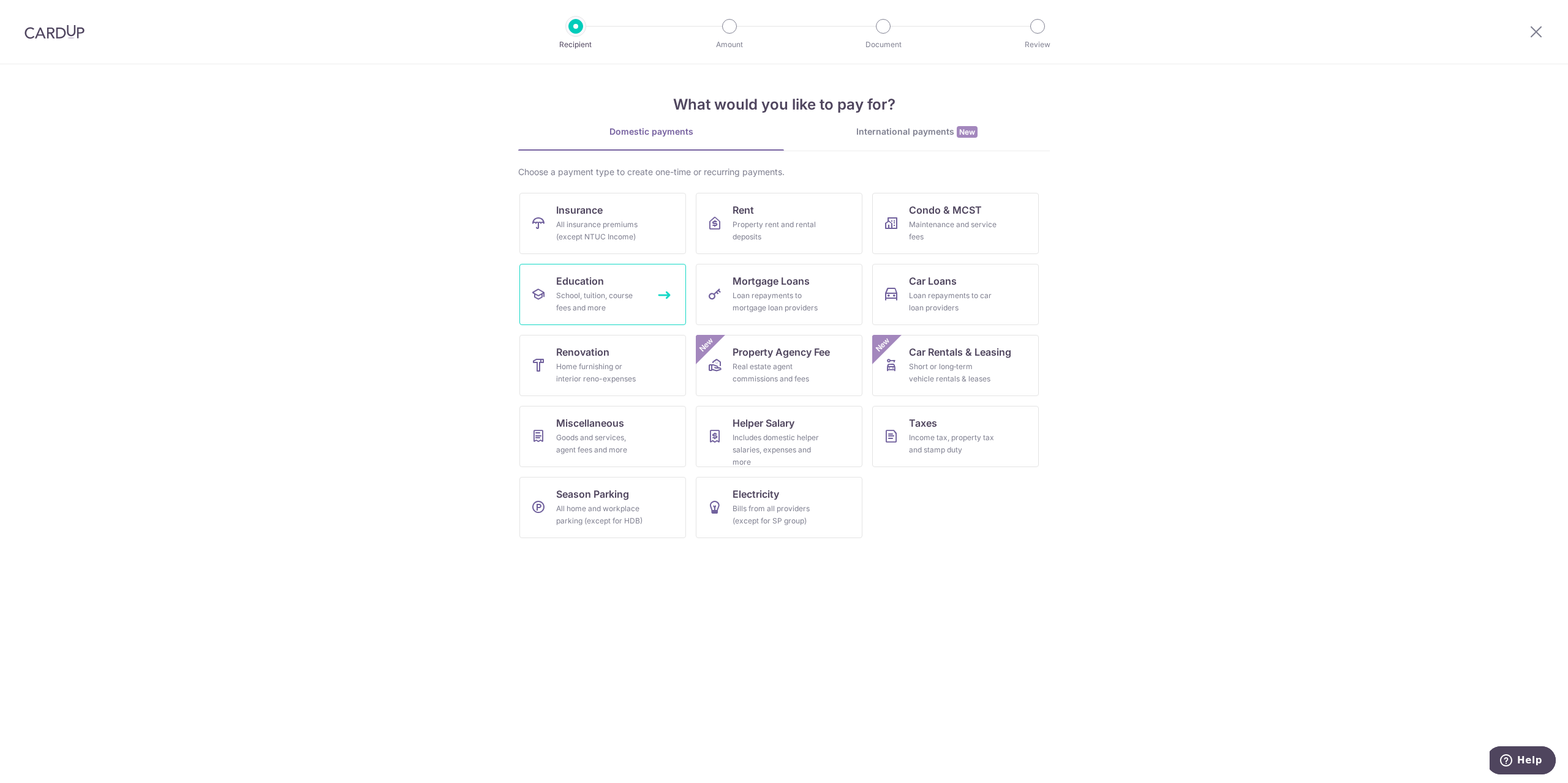
click at [548, 278] on link "Education School, tuition, course fees and more" at bounding box center [603, 294] width 167 height 61
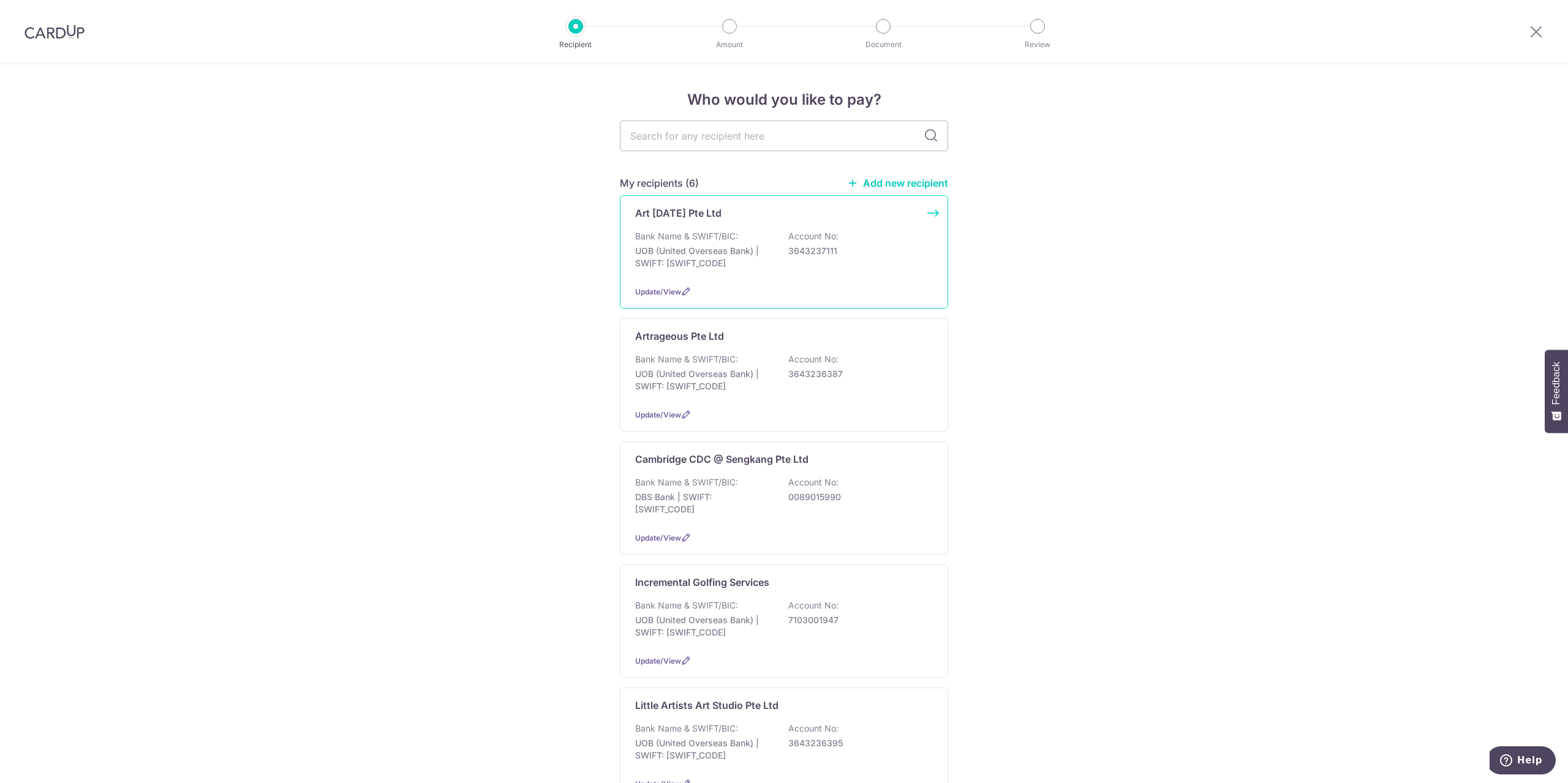
click at [727, 281] on div "Art [DATE] Pte Ltd Bank Name & SWIFT/BIC: UOB (United Overseas Bank) | SWIFT: […" at bounding box center [783, 252] width 328 height 113
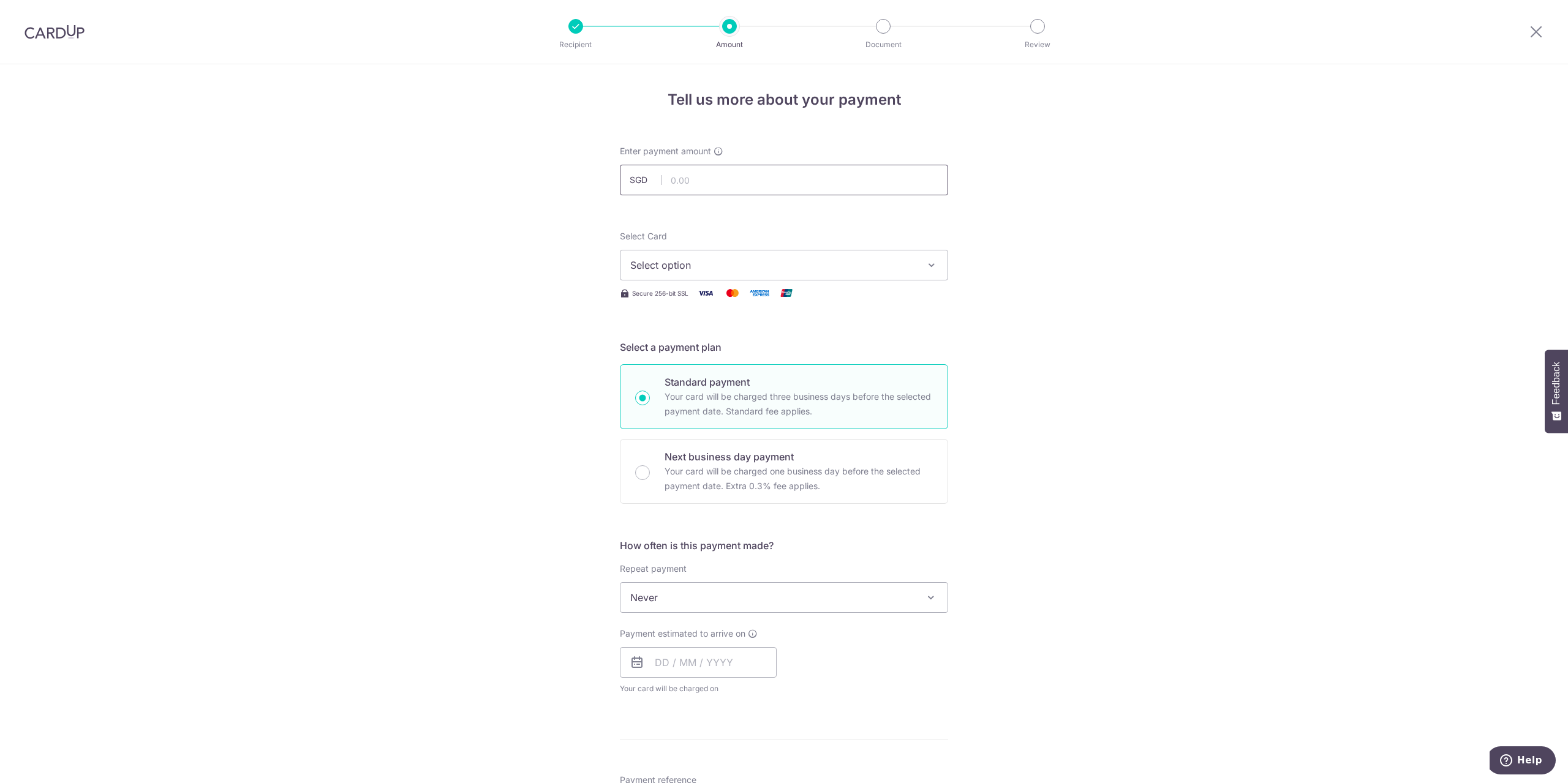
click at [728, 184] on input "text" at bounding box center [783, 180] width 328 height 31
type input "185.00"
click at [703, 272] on button "Select option" at bounding box center [783, 265] width 328 height 31
click at [693, 382] on span "**** 3733" at bounding box center [682, 381] width 46 height 15
click at [671, 661] on input "text" at bounding box center [698, 663] width 157 height 31
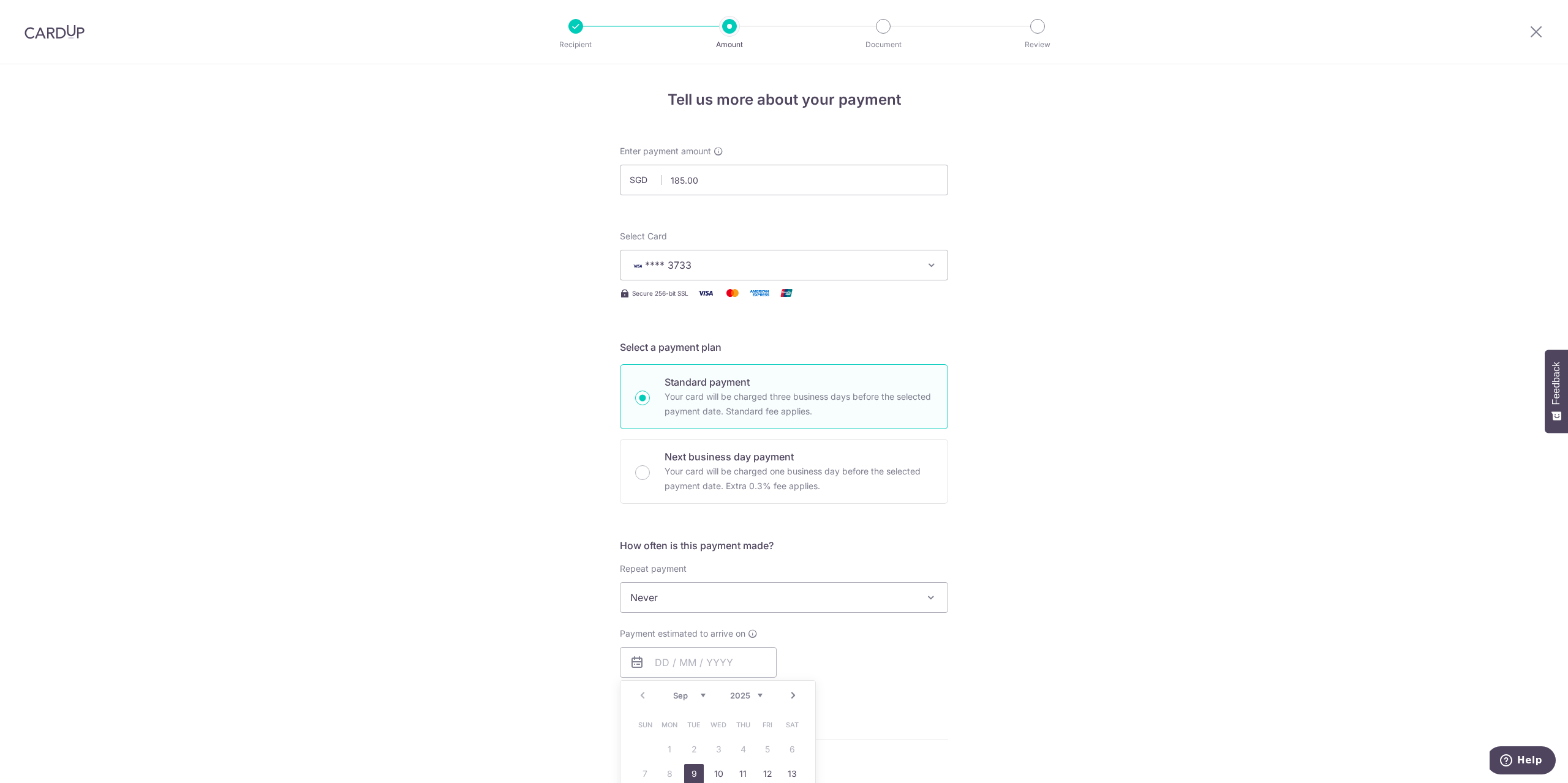
click at [690, 770] on link "9" at bounding box center [694, 774] width 20 height 20
type input "[DATE]"
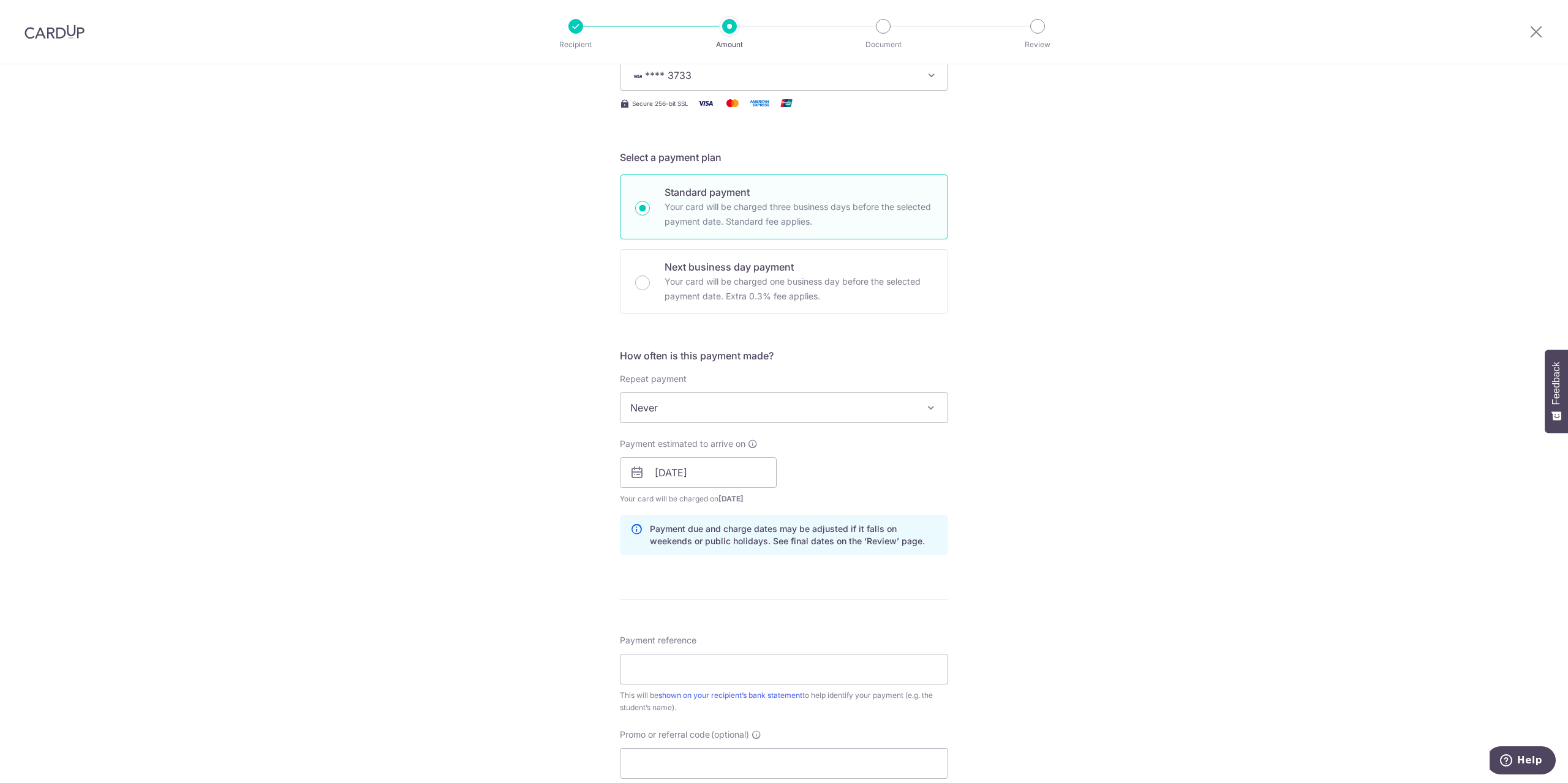
scroll to position [306, 0]
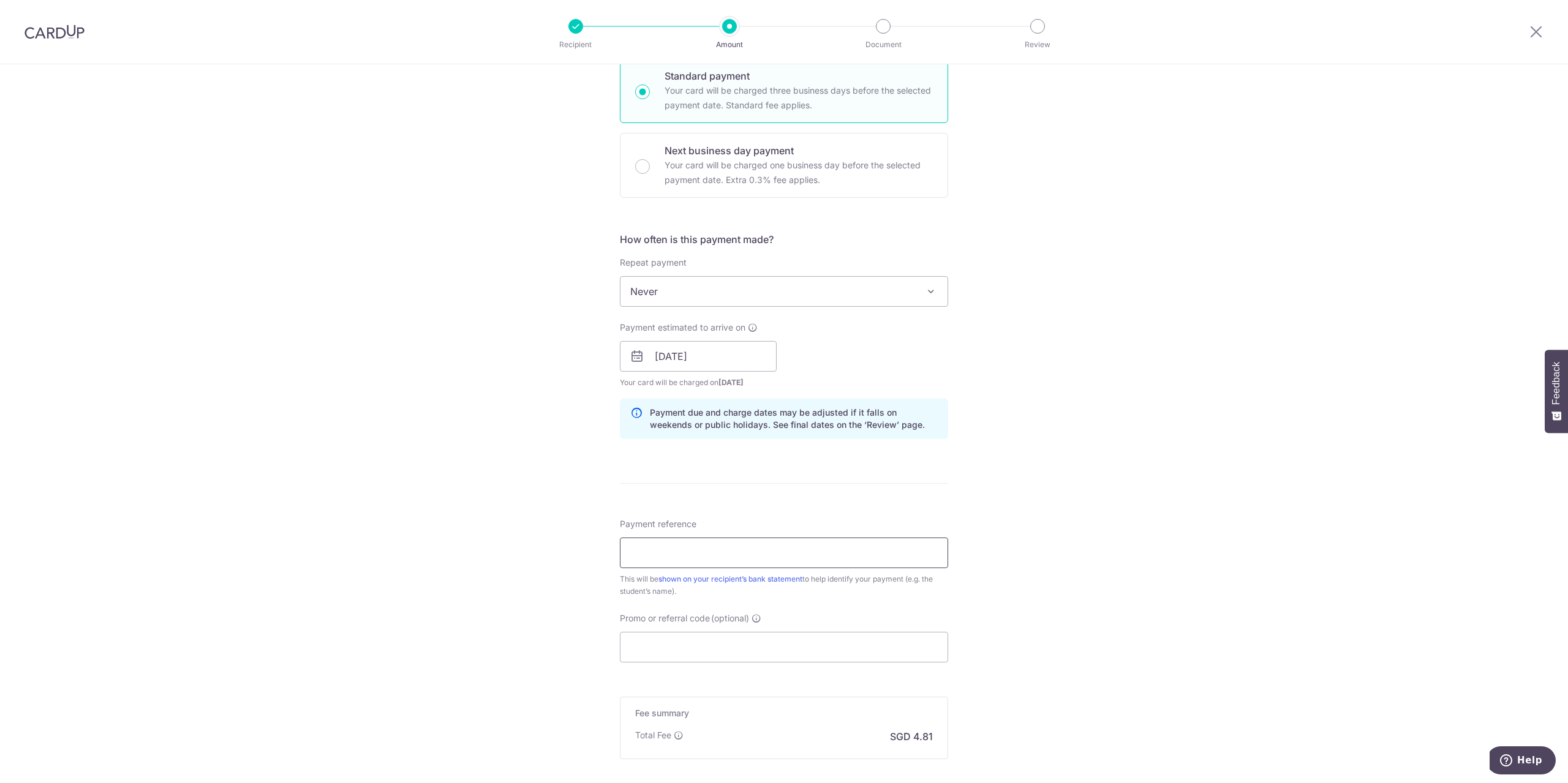
click at [678, 544] on input "Payment reference" at bounding box center [783, 553] width 328 height 31
click at [685, 560] on input "Payment reference" at bounding box center [783, 553] width 328 height 31
paste input "[PERSON_NAME]"
type input "[PERSON_NAME]"
click at [664, 649] on input "Promo or referral code (optional)" at bounding box center [783, 647] width 328 height 31
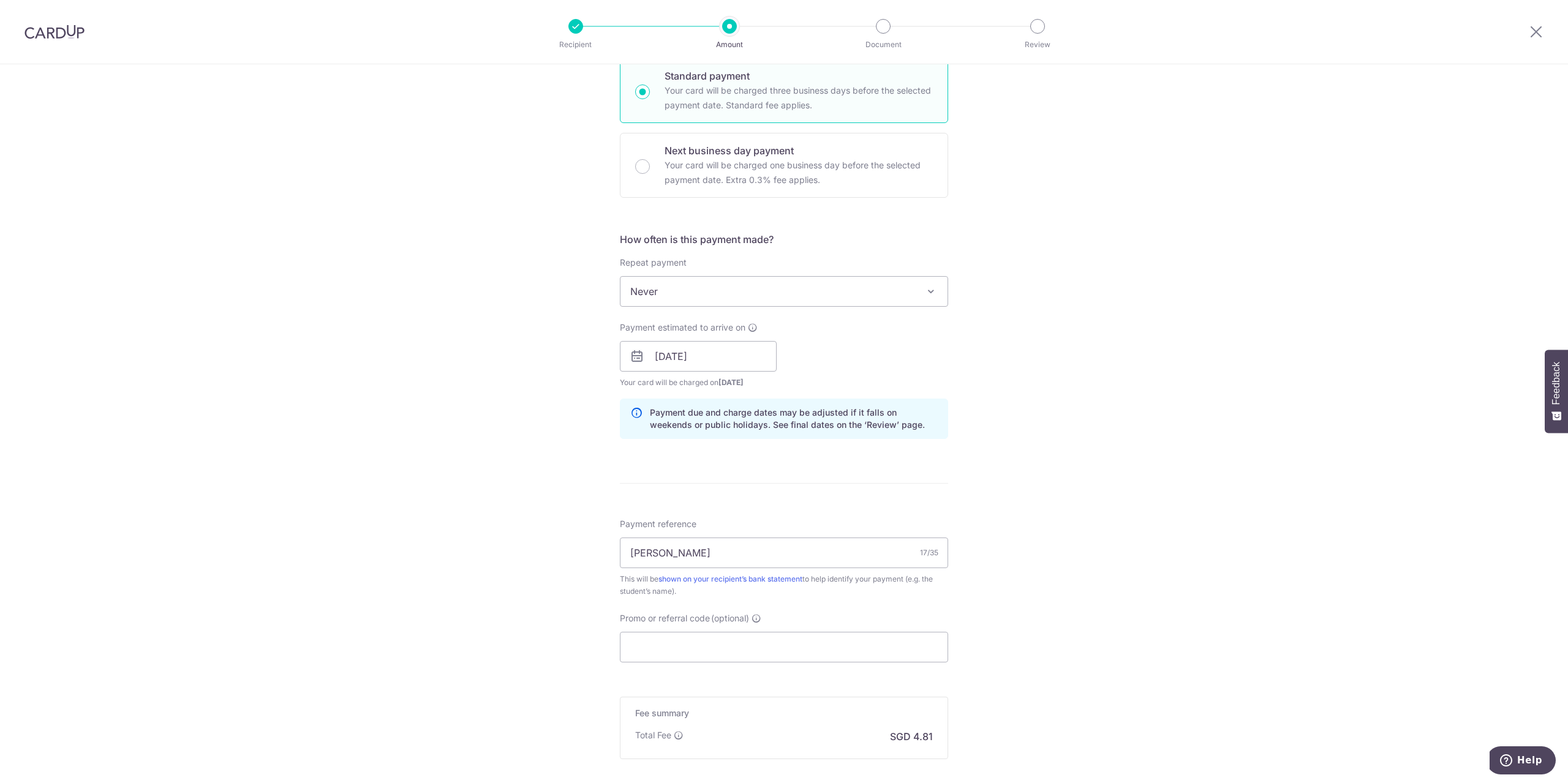
click at [681, 665] on form "Enter payment amount SGD 185.00 185.00 Select Card **** 3733 Add credit card Yo…" at bounding box center [783, 348] width 328 height 1020
click at [679, 648] on input "Promo or referral code (optional)" at bounding box center [783, 647] width 328 height 31
paste input "REC185"
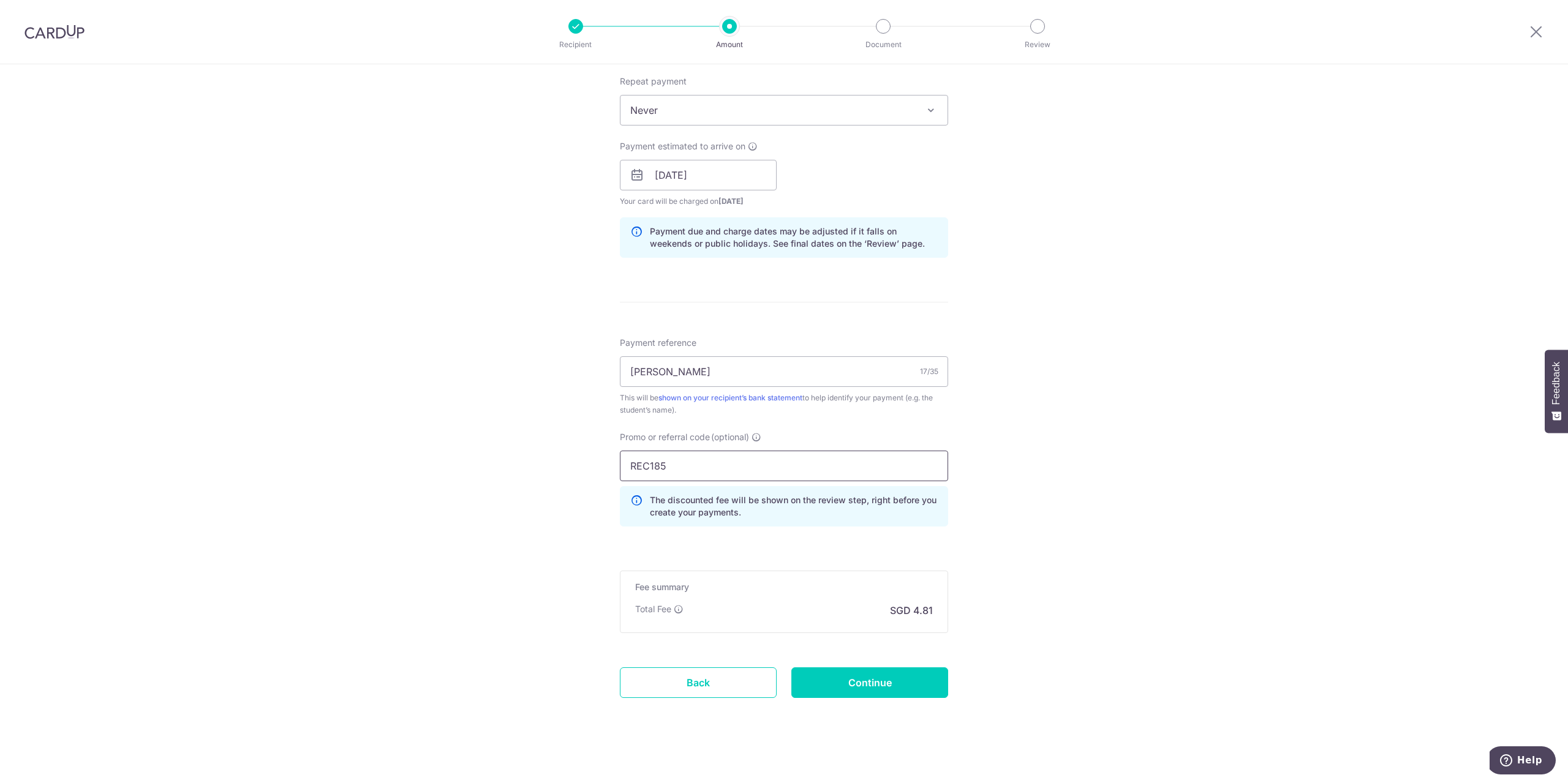
scroll to position [494, 0]
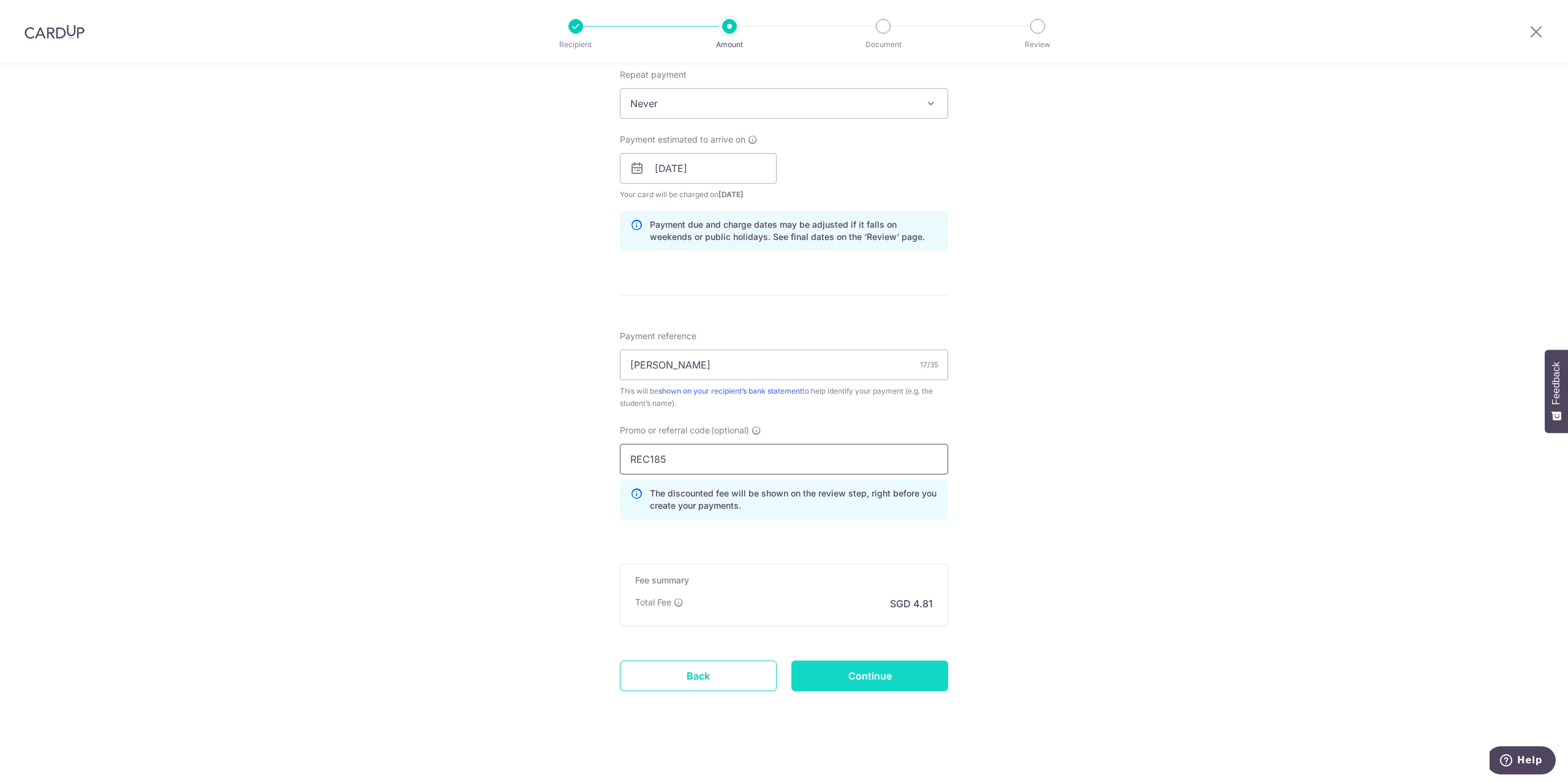
type input "REC185"
click at [840, 678] on input "Continue" at bounding box center [869, 676] width 157 height 31
type input "Create Schedule"
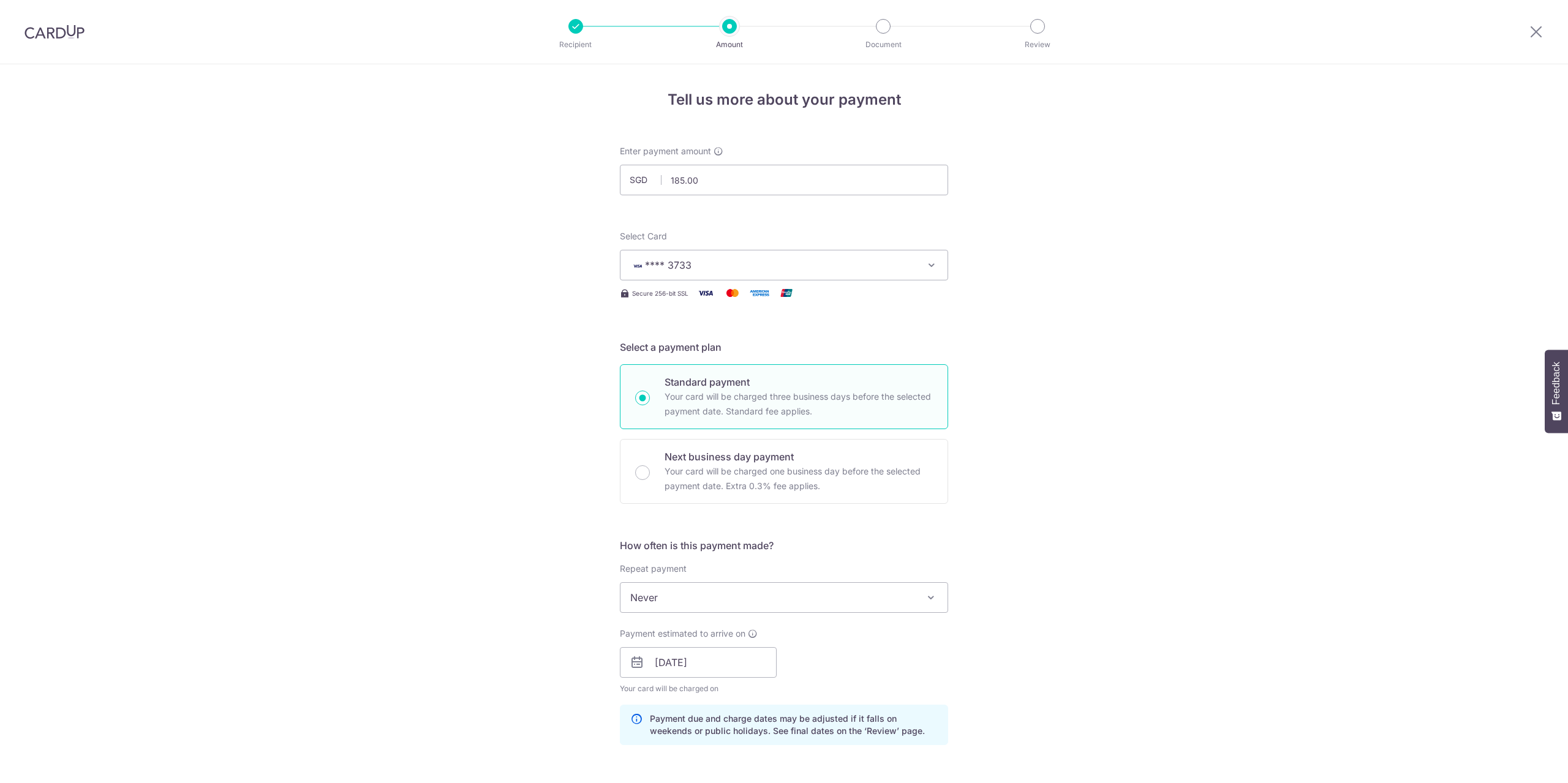
scroll to position [512, 0]
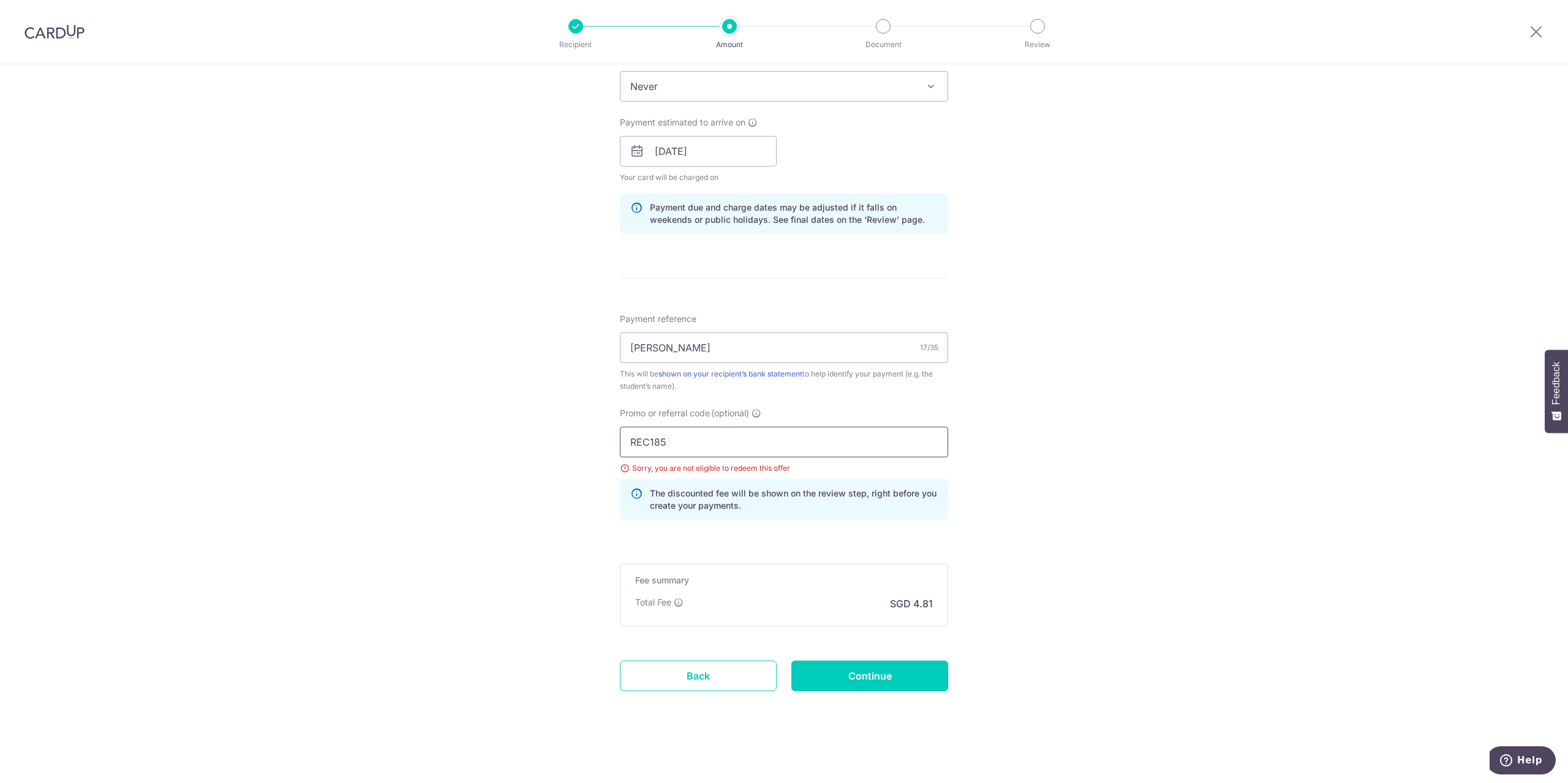
drag, startPoint x: 669, startPoint y: 435, endPoint x: 552, endPoint y: 443, distance: 117.3
click at [552, 443] on div "Tell us more about your payment Enter payment amount SGD 185.00 185.00 Select C…" at bounding box center [784, 168] width 1568 height 1230
paste input "OFF22"
type input "OFF225"
click at [895, 677] on input "Continue" at bounding box center [869, 676] width 157 height 31
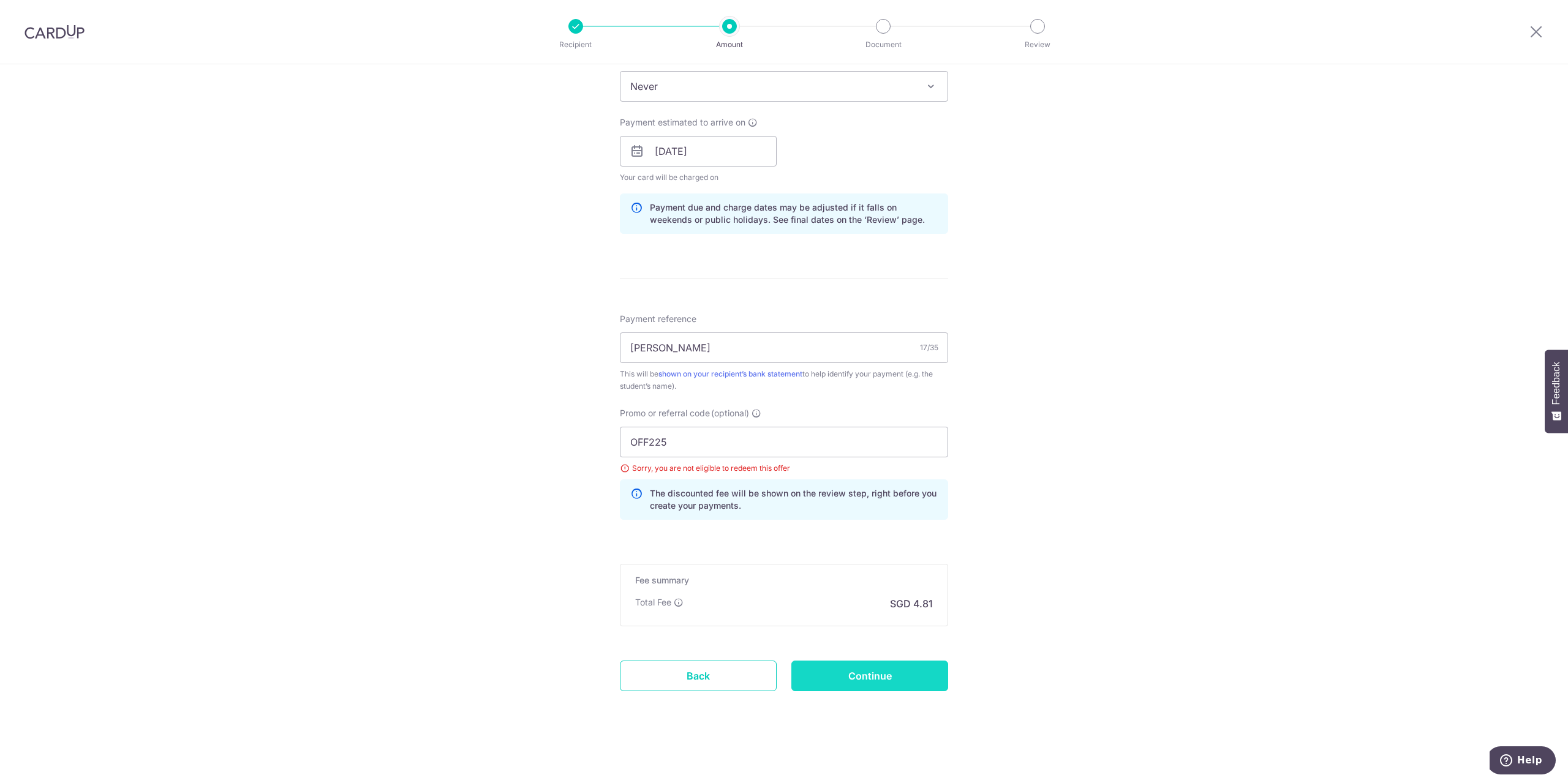
type input "Update Schedule"
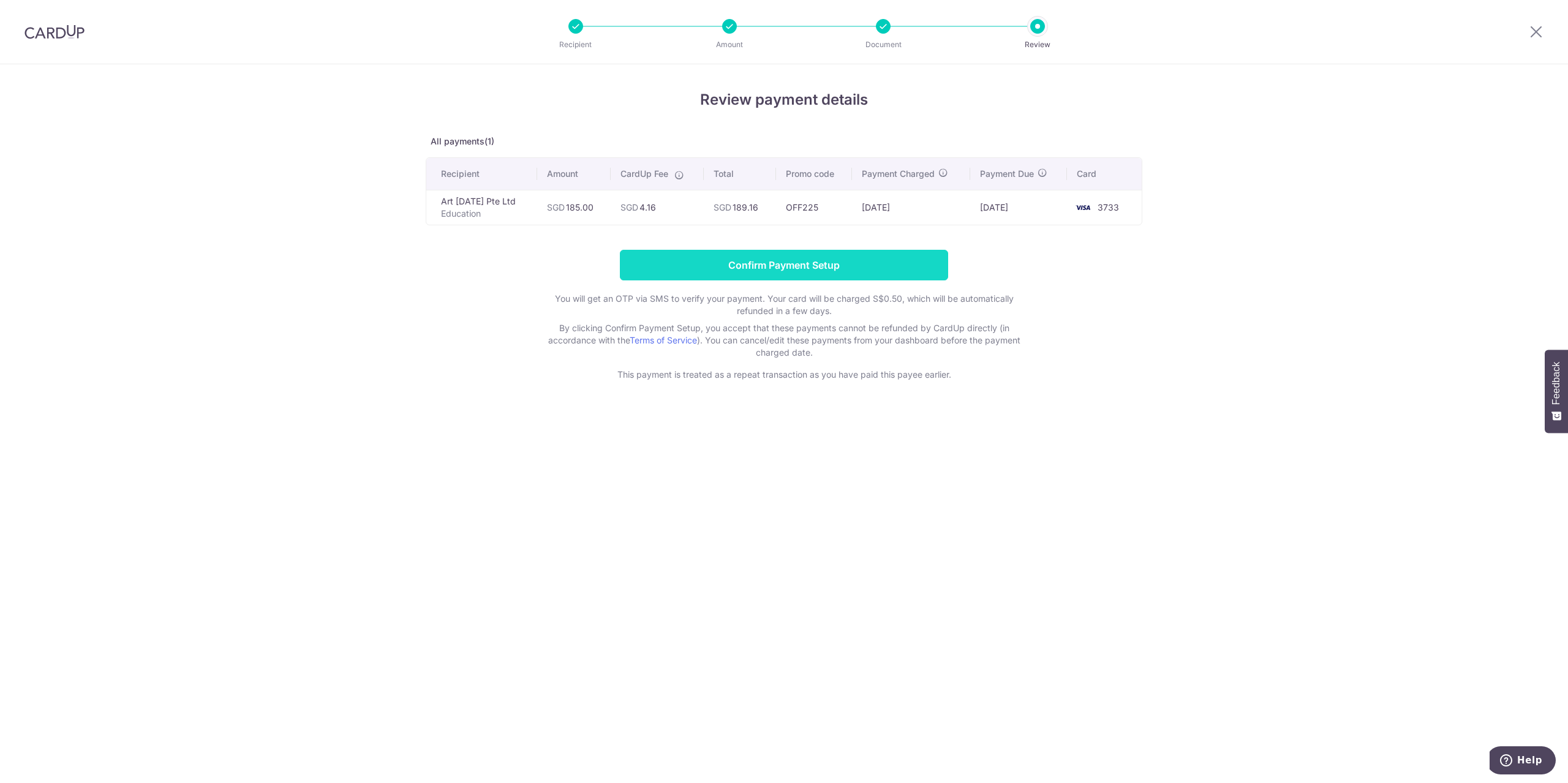
click at [740, 263] on input "Confirm Payment Setup" at bounding box center [783, 265] width 328 height 31
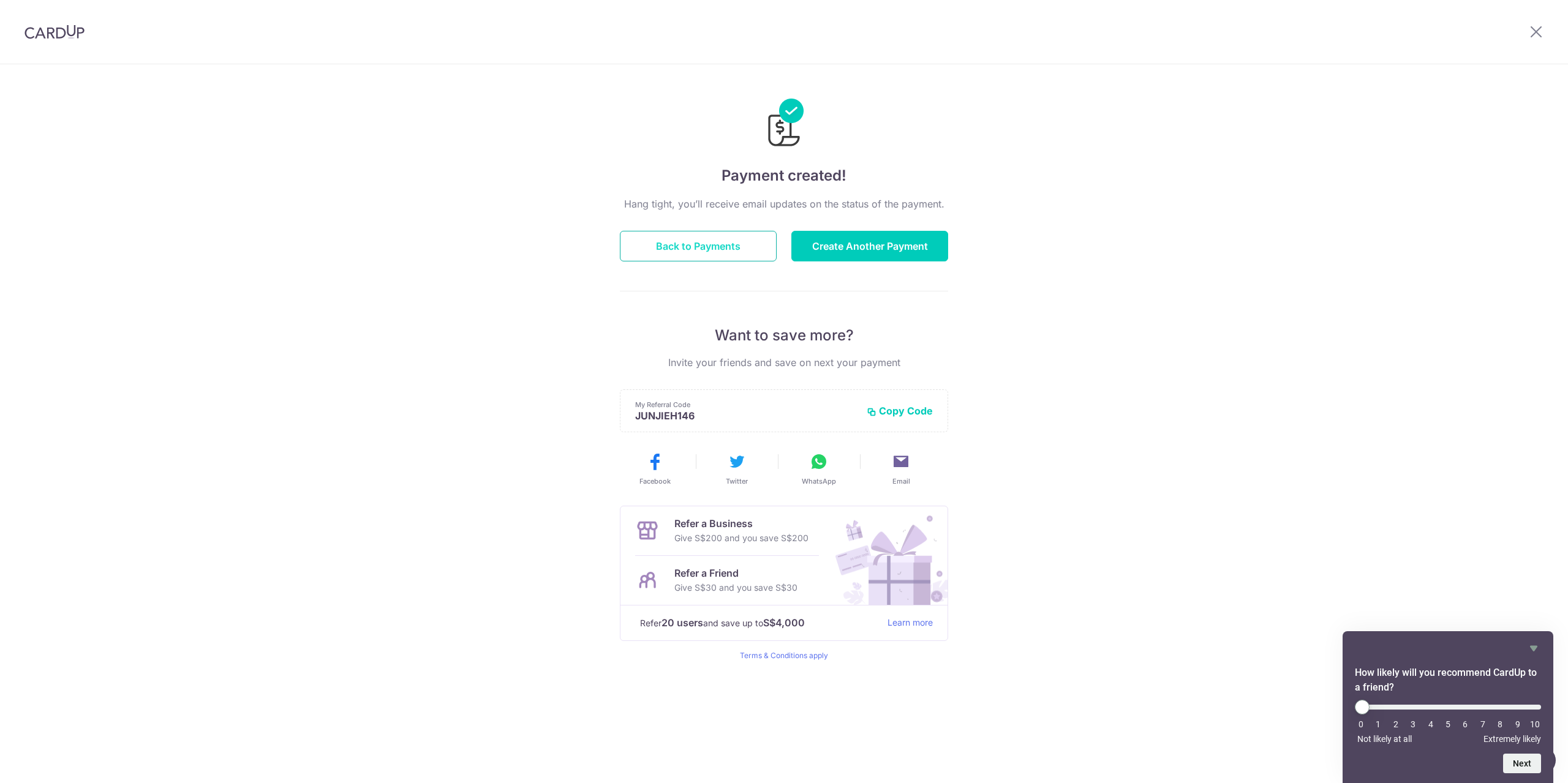
click at [673, 237] on button "Back to Payments" at bounding box center [698, 246] width 157 height 31
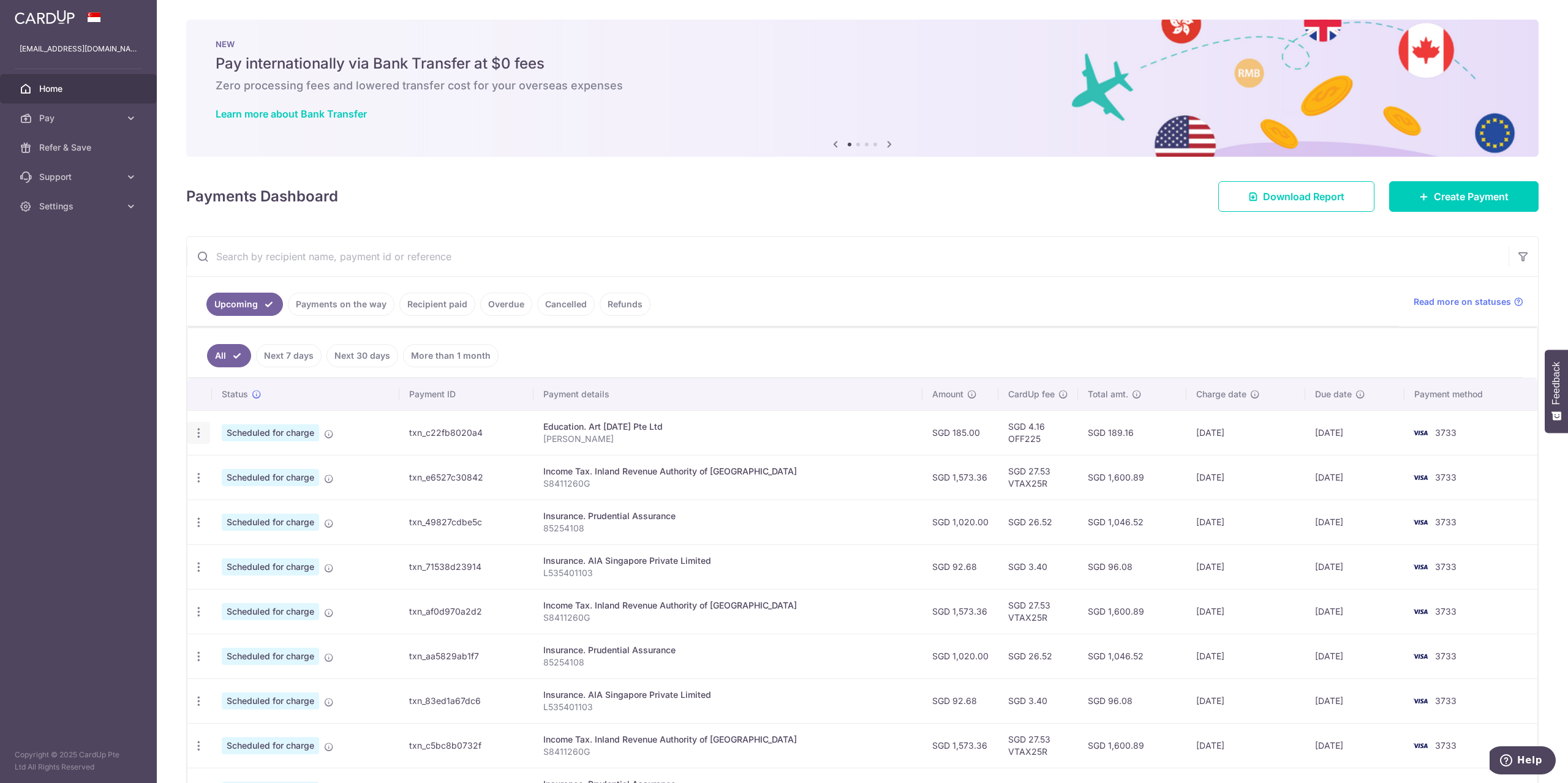
click at [197, 442] on div "Update payment Cancel payment" at bounding box center [199, 433] width 22 height 22
click at [200, 437] on icon "button" at bounding box center [199, 433] width 13 height 13
click at [264, 500] on span "Cancel payment" at bounding box center [263, 496] width 82 height 15
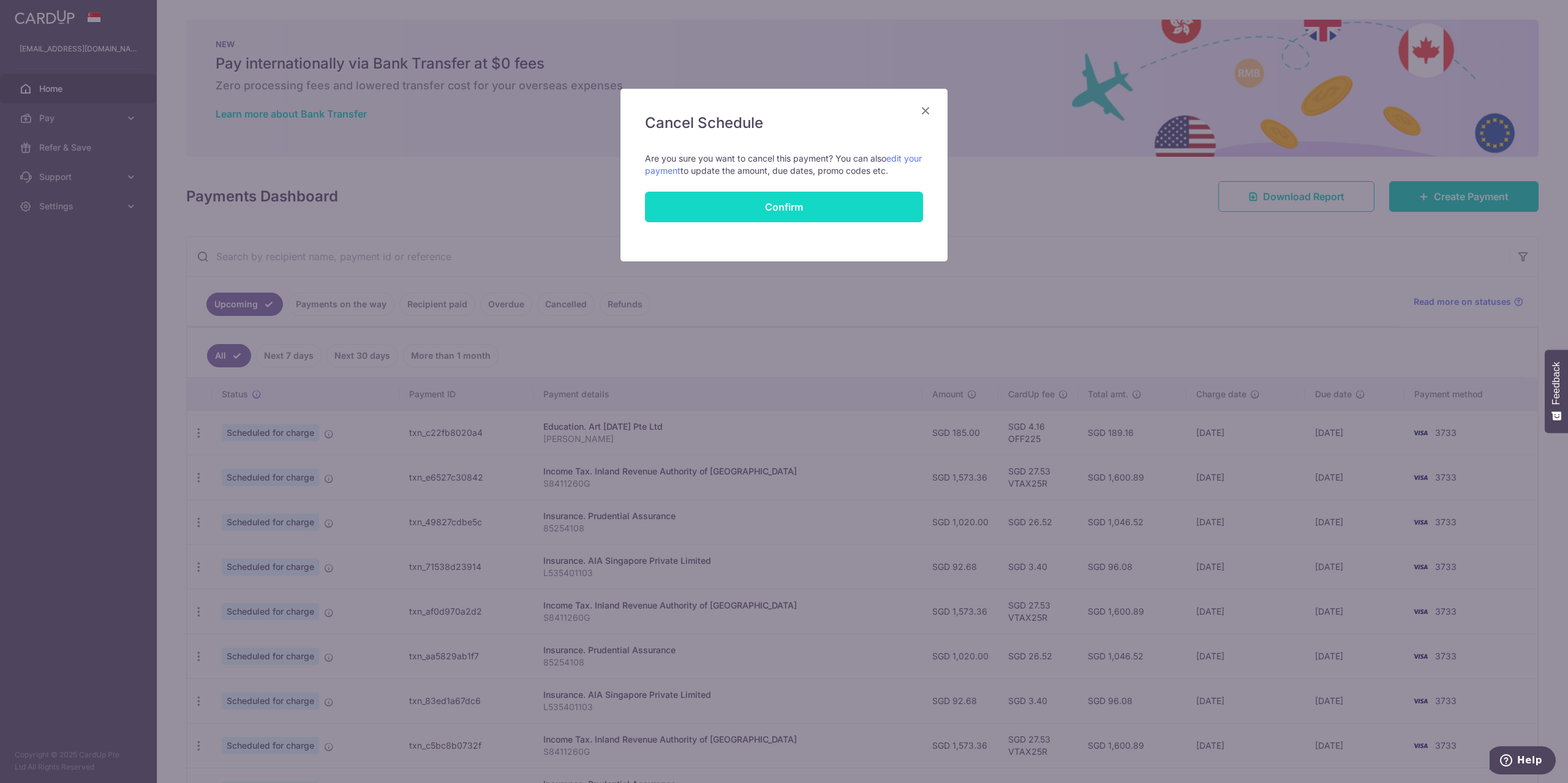
click at [860, 208] on button "Confirm" at bounding box center [783, 207] width 278 height 31
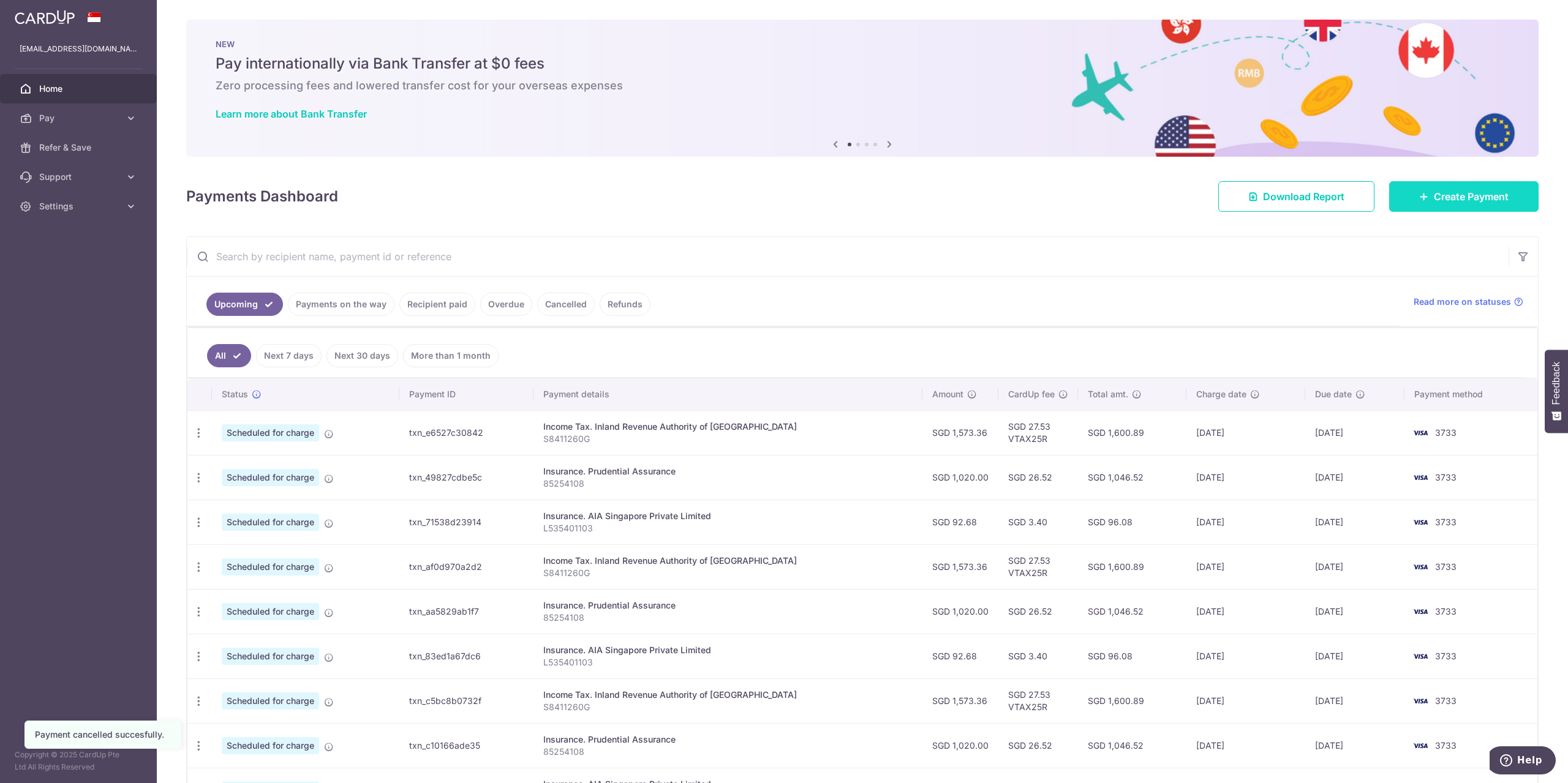
click at [1467, 185] on link "Create Payment" at bounding box center [1463, 197] width 149 height 31
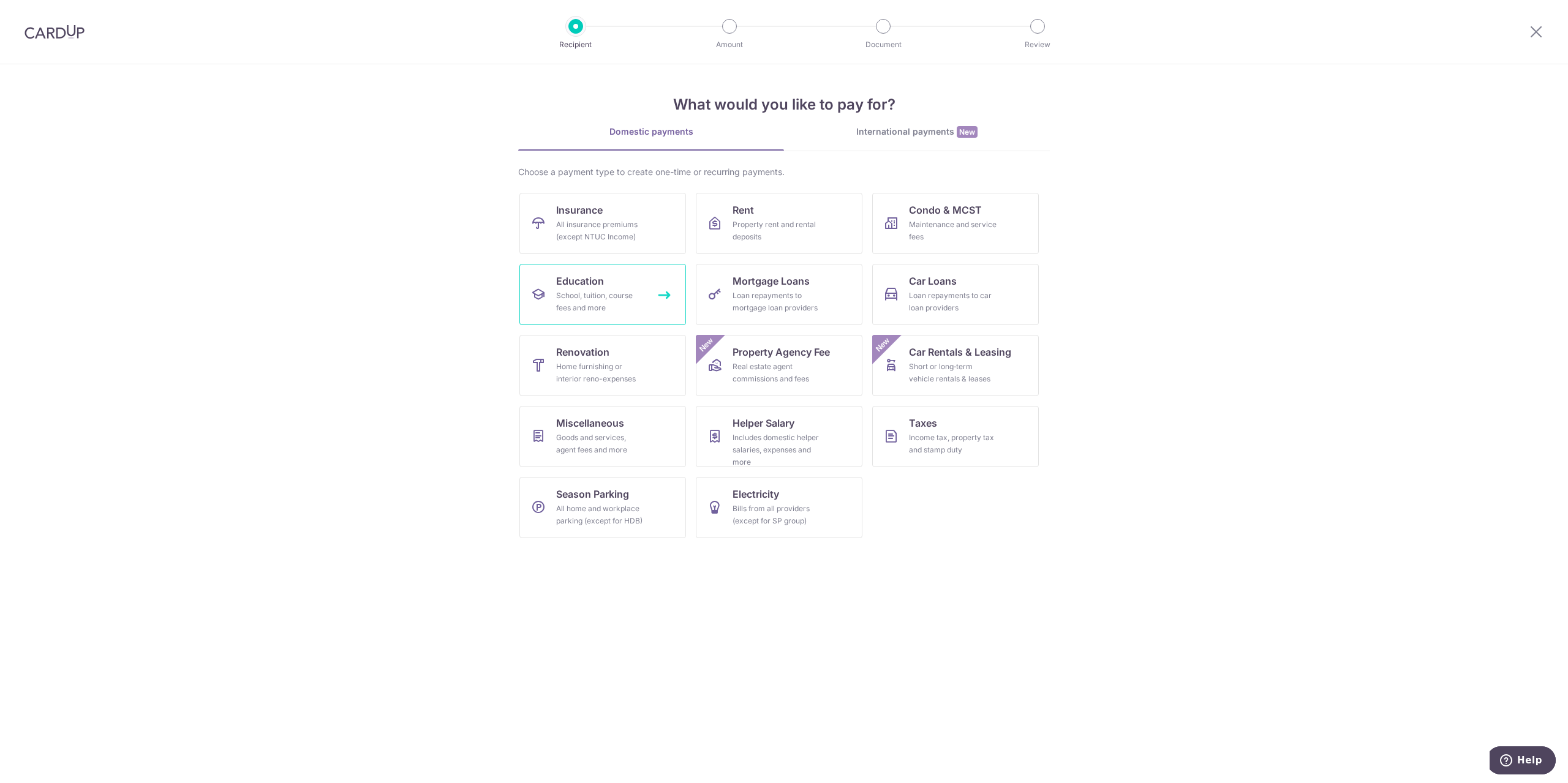
click at [588, 280] on span "Education" at bounding box center [580, 281] width 48 height 15
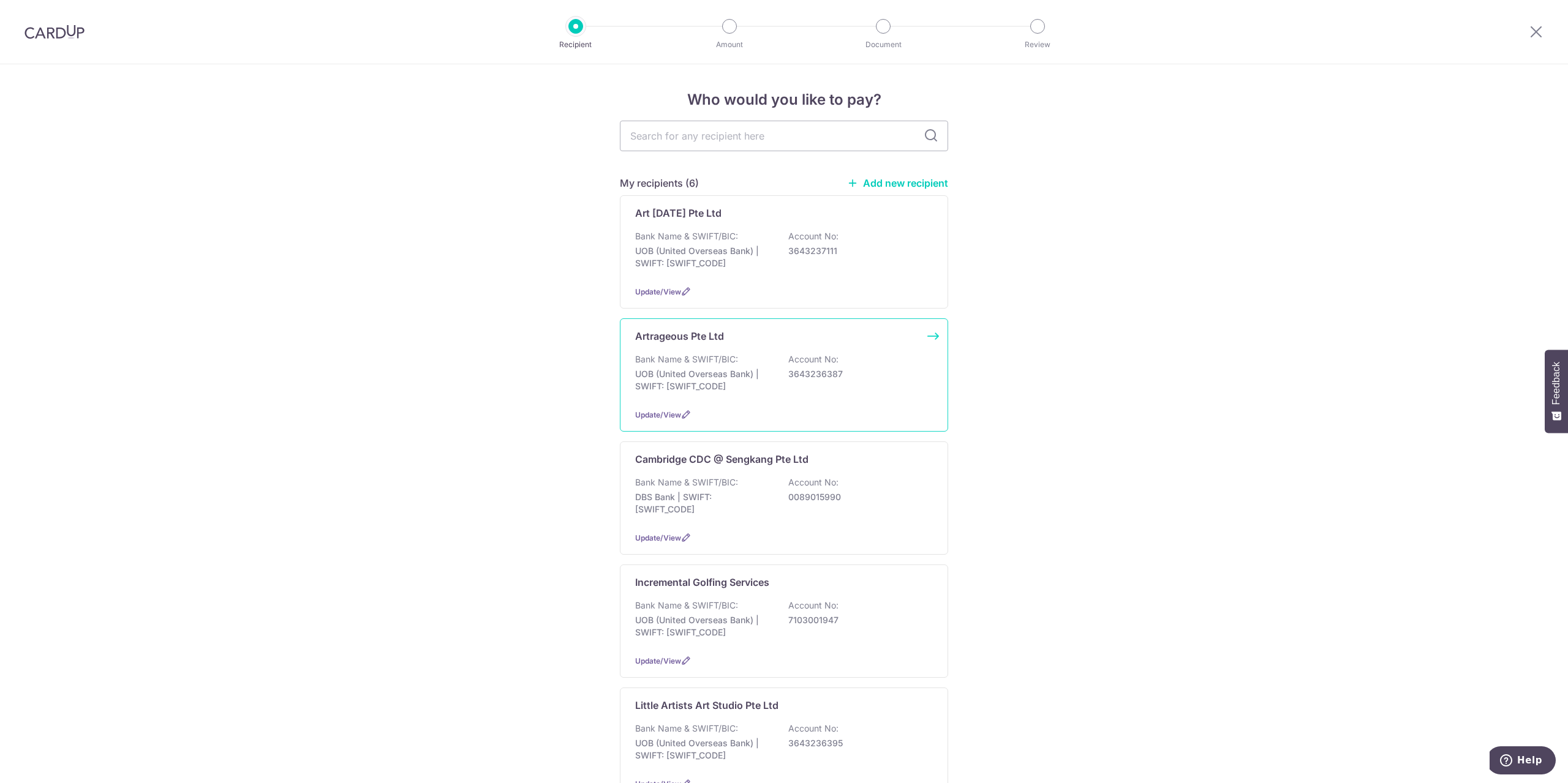
click at [724, 355] on p "Bank Name & SWIFT/BIC:" at bounding box center [686, 359] width 103 height 12
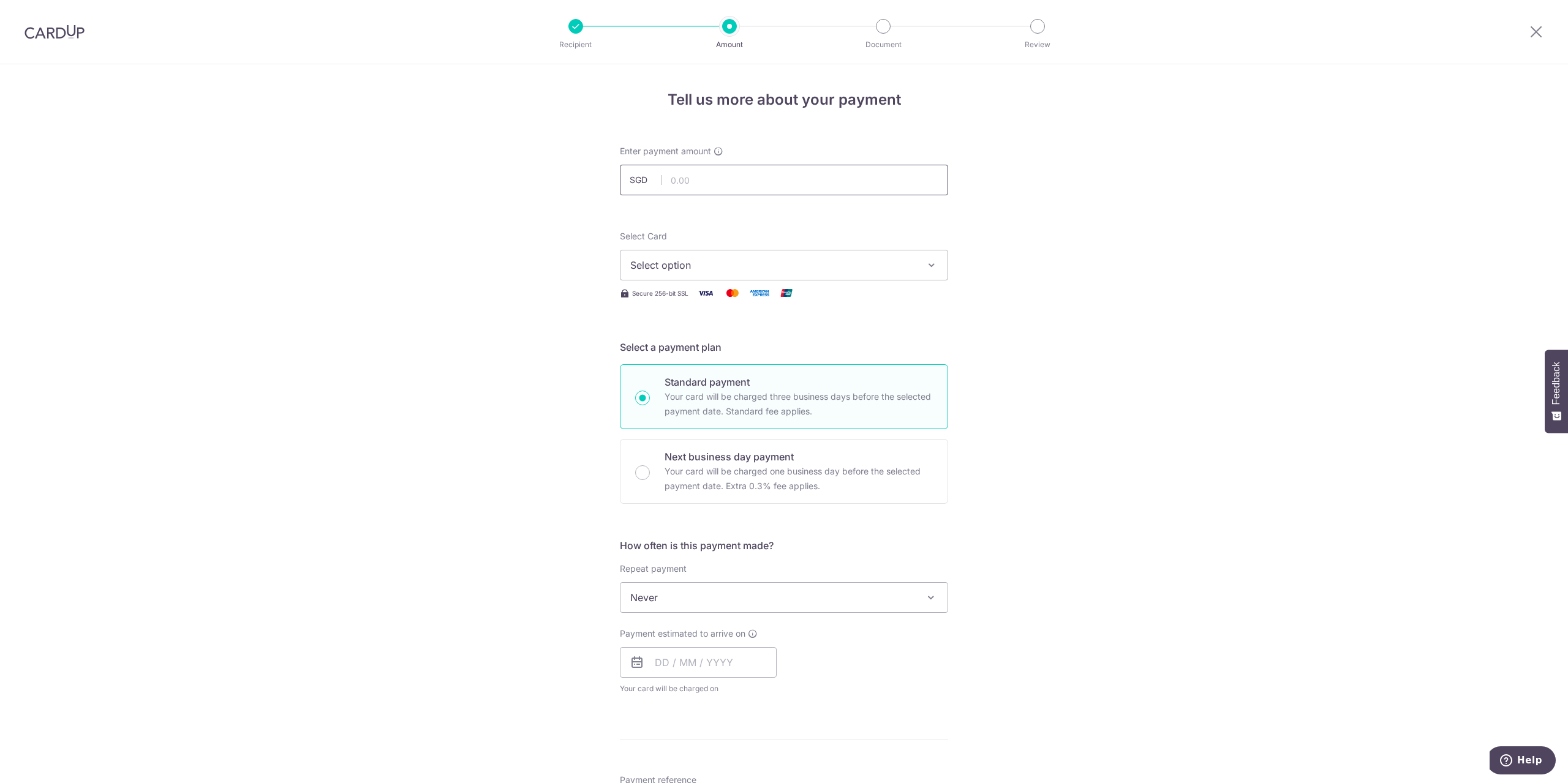
click at [698, 188] on input "text" at bounding box center [783, 180] width 328 height 31
type input "185.00"
click at [715, 269] on span "Select option" at bounding box center [773, 264] width 286 height 15
click at [706, 382] on span "**** 3733" at bounding box center [783, 381] width 307 height 15
click at [706, 603] on span "Never" at bounding box center [783, 598] width 327 height 29
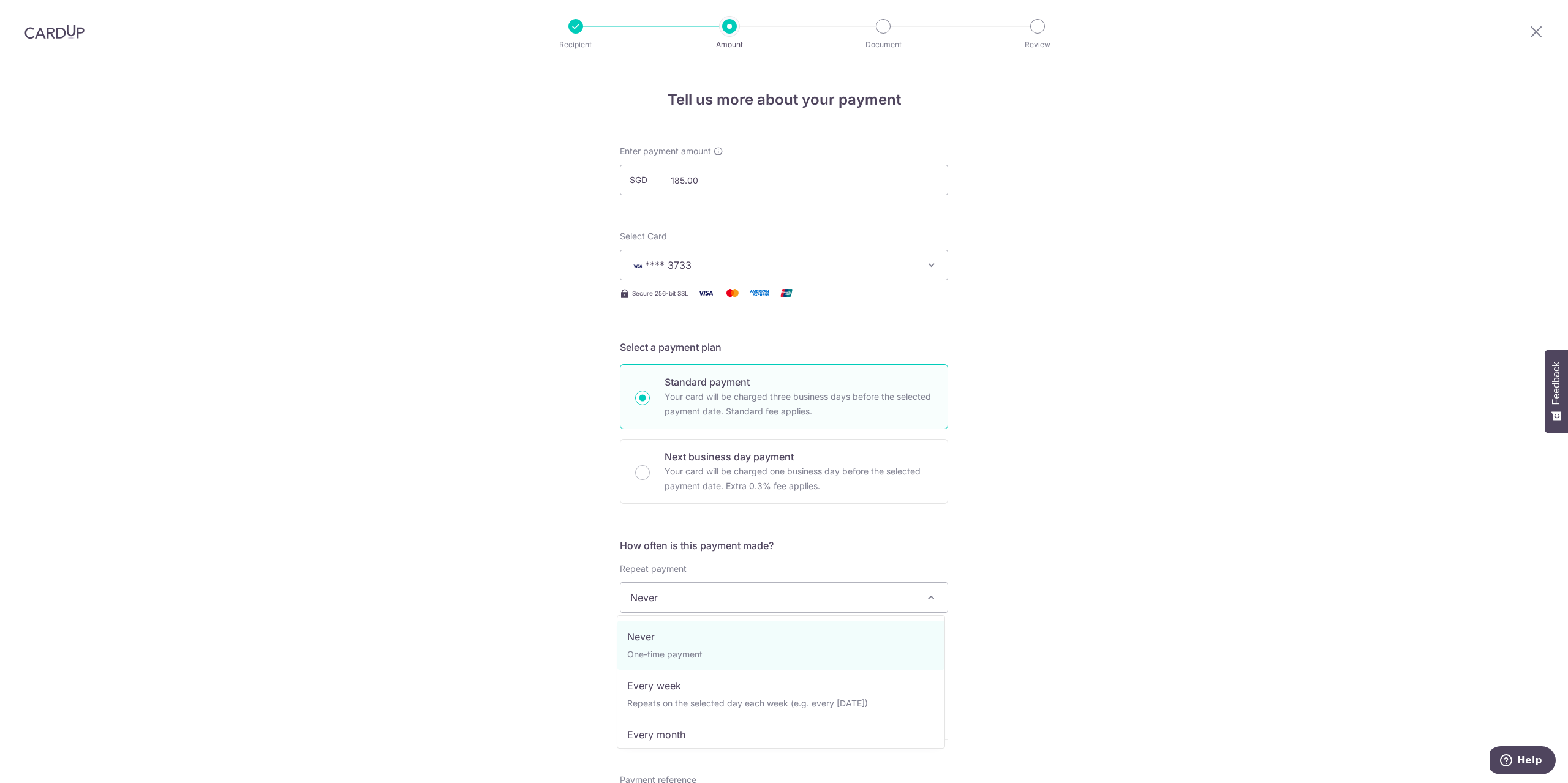
click at [482, 598] on div "Tell us more about your payment Enter payment amount SGD 185.00 185.00 Select C…" at bounding box center [784, 618] width 1568 height 1108
click at [703, 654] on input "text" at bounding box center [698, 663] width 157 height 31
click at [690, 768] on link "9" at bounding box center [694, 774] width 20 height 20
type input "09/09/2025"
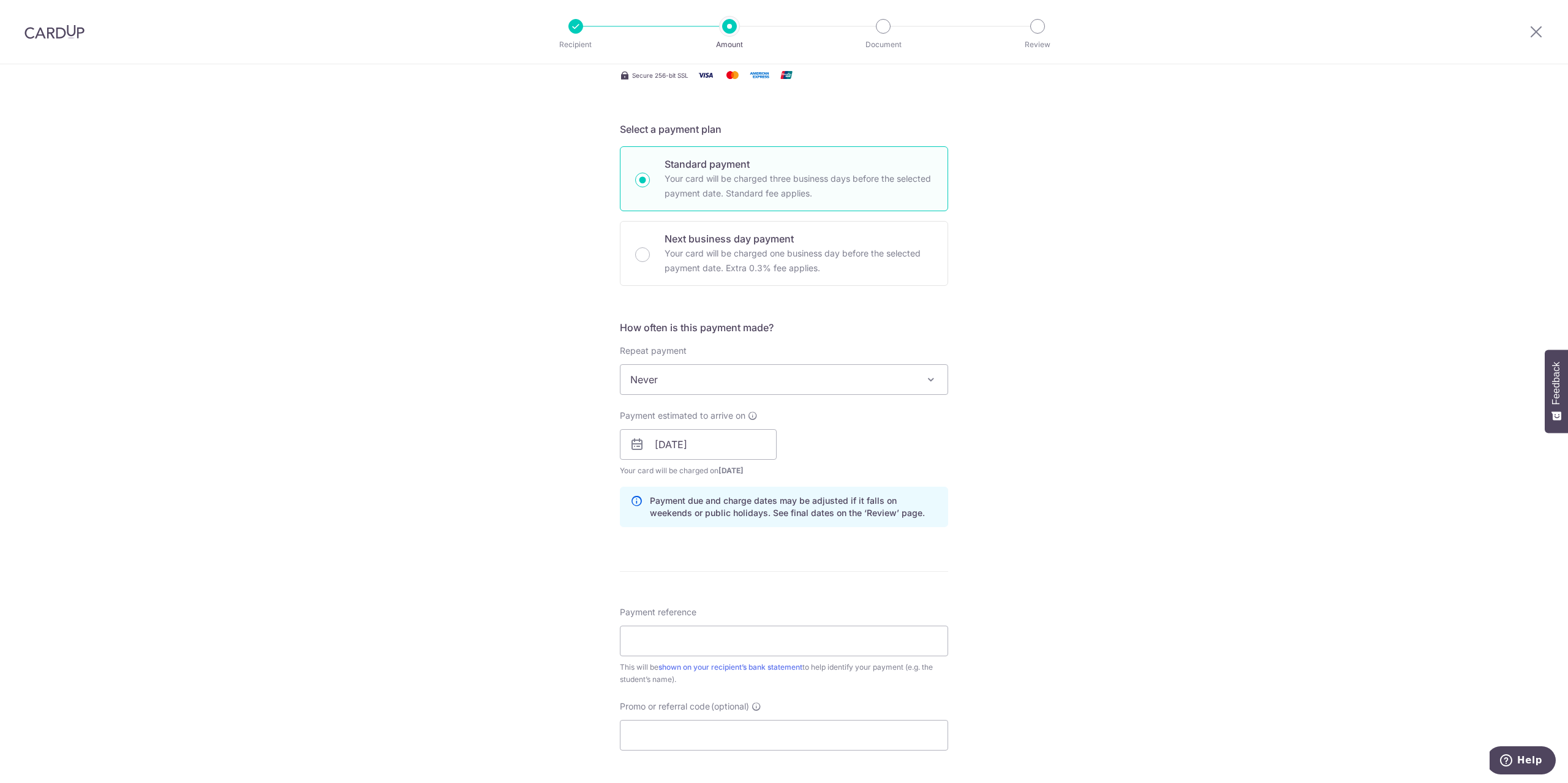
scroll to position [245, 0]
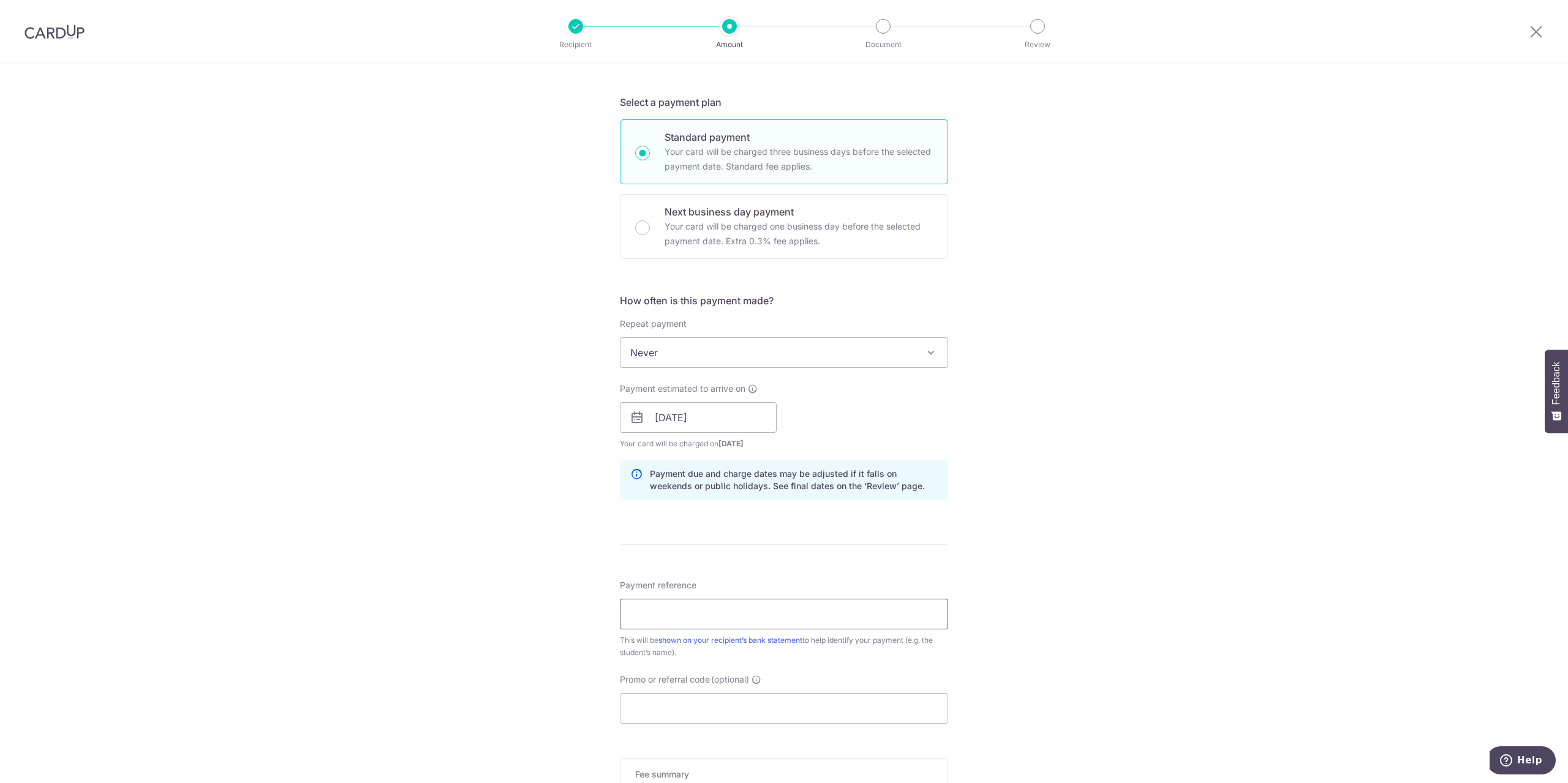
click at [697, 602] on input "Payment reference" at bounding box center [783, 614] width 328 height 31
click at [801, 609] on input "Payment reference" at bounding box center [783, 614] width 328 height 31
paste input "Hong Kailin Leona"
click at [780, 612] on input "Hong Kailin Leona" at bounding box center [783, 614] width 328 height 31
paste input "AR25-73390"
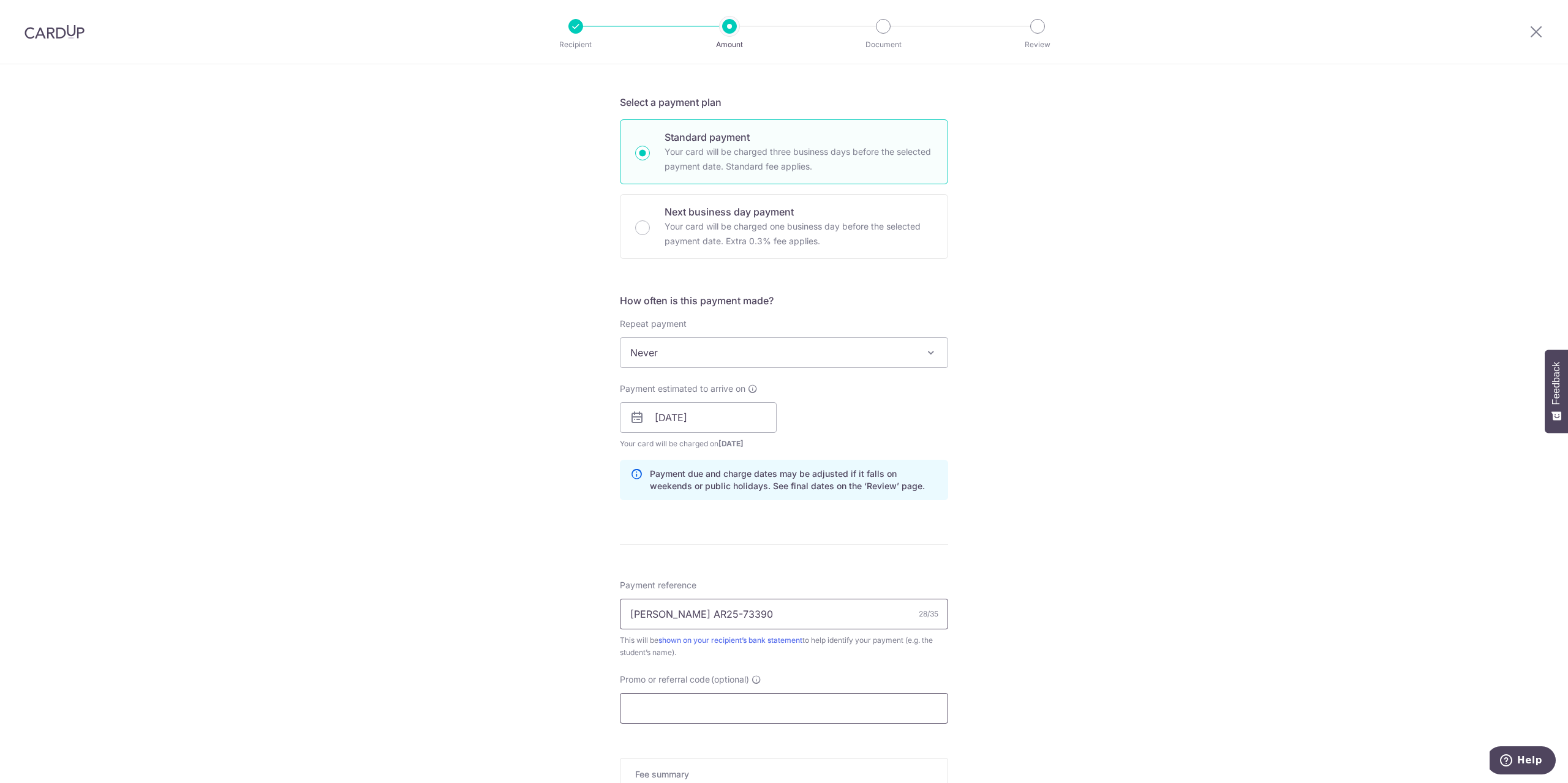
type input "Hong Kailin Leona AR25-73390"
click at [689, 703] on input "Promo or referral code (optional)" at bounding box center [783, 708] width 328 height 31
click at [703, 717] on input "Promo or referral code (optional)" at bounding box center [783, 708] width 328 height 31
type input "off225"
click at [1040, 629] on div "Tell us more about your payment Enter payment amount SGD 185.00 185.00 Select C…" at bounding box center [784, 425] width 1568 height 1213
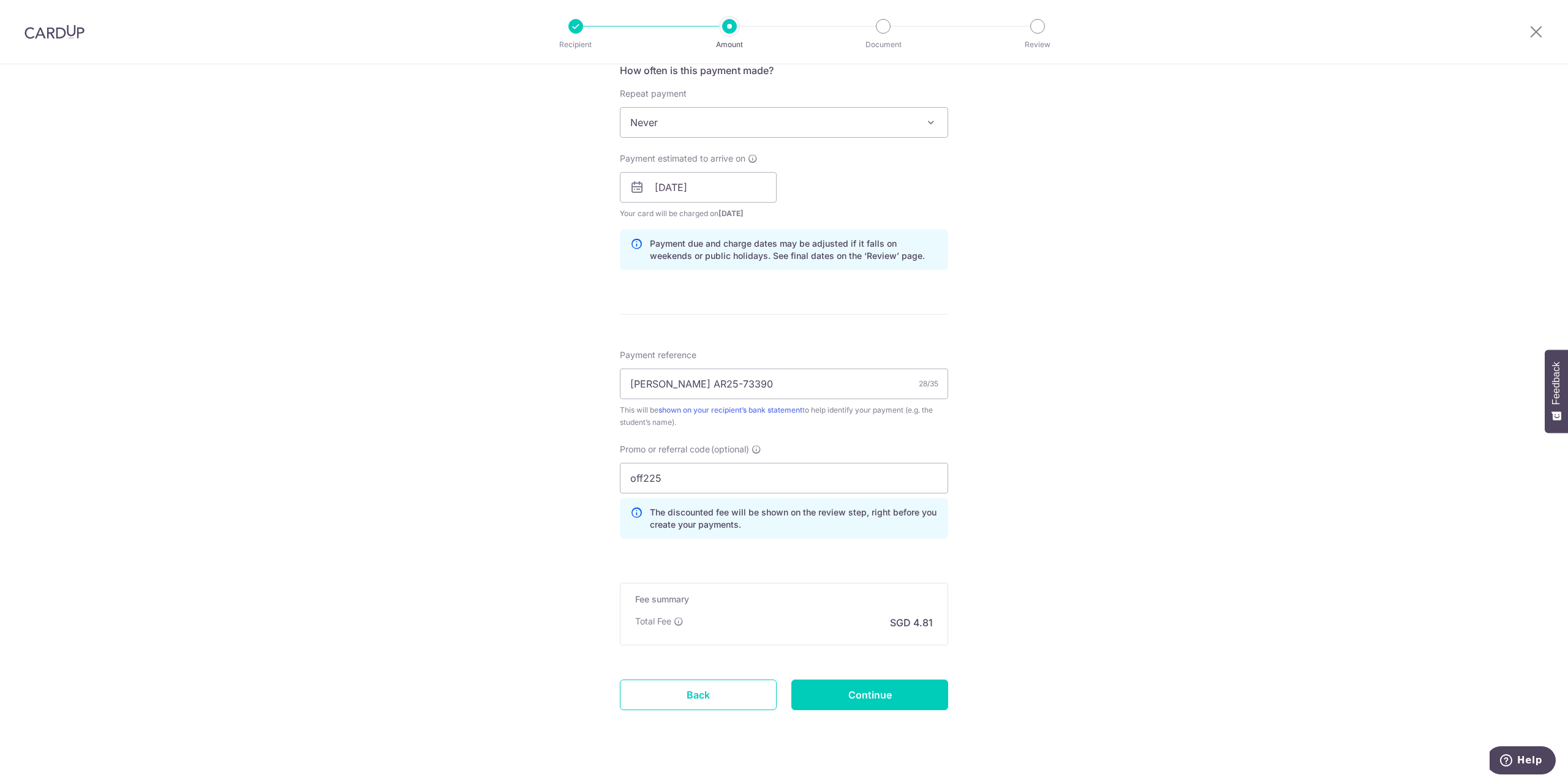
scroll to position [490, 0]
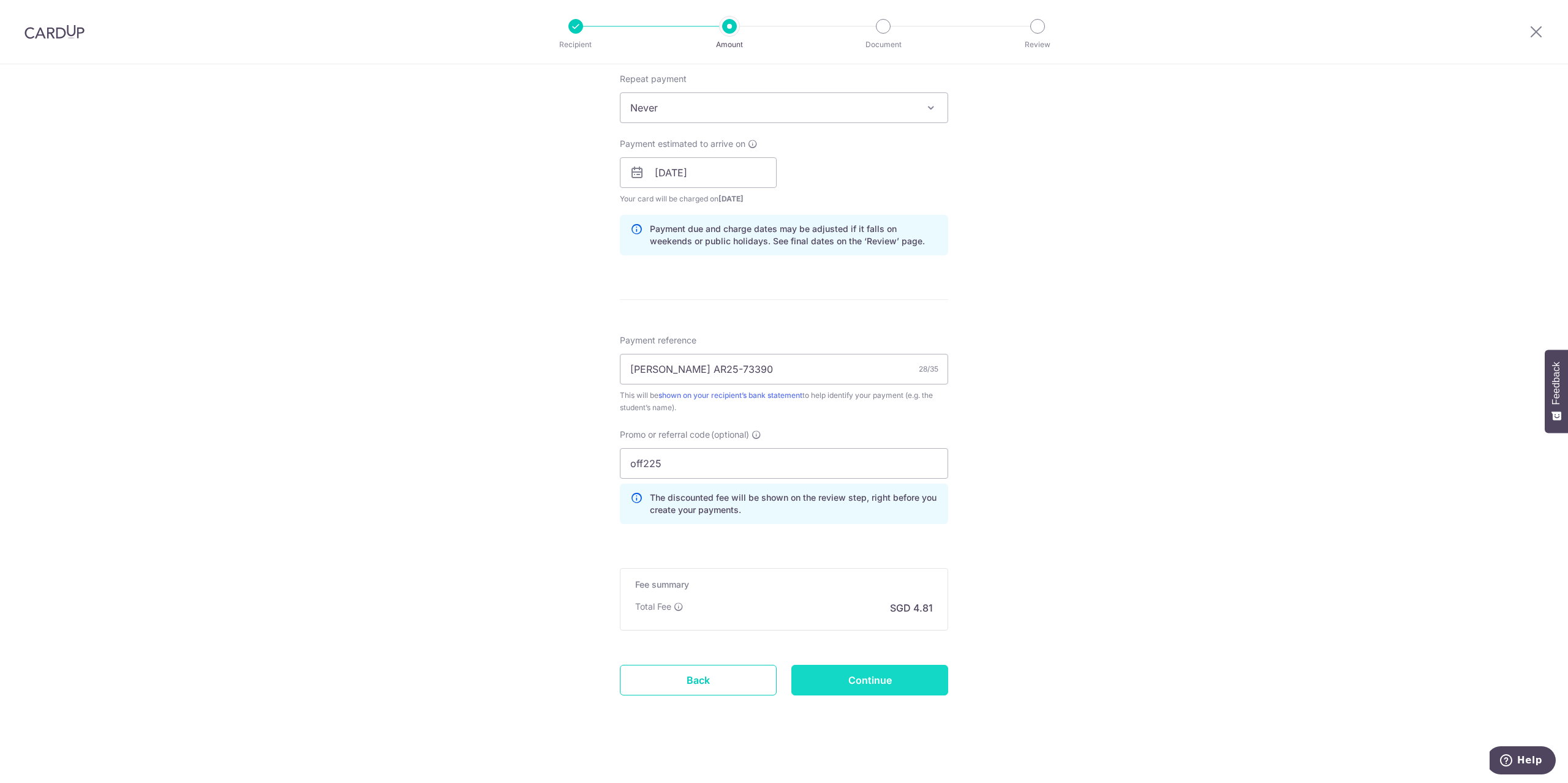
click at [848, 675] on input "Continue" at bounding box center [869, 680] width 157 height 31
type input "Create Schedule"
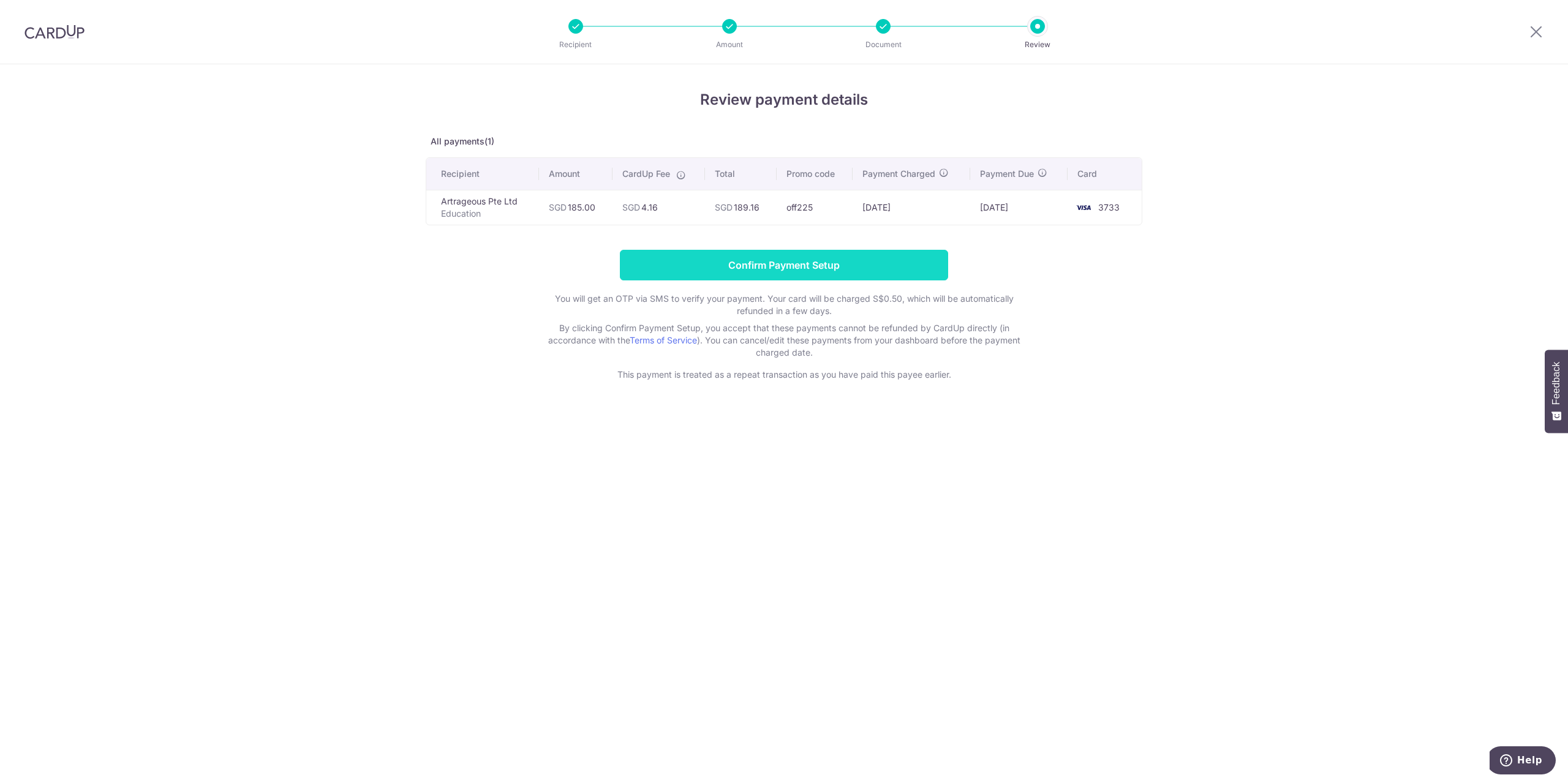
click at [771, 262] on input "Confirm Payment Setup" at bounding box center [783, 265] width 328 height 31
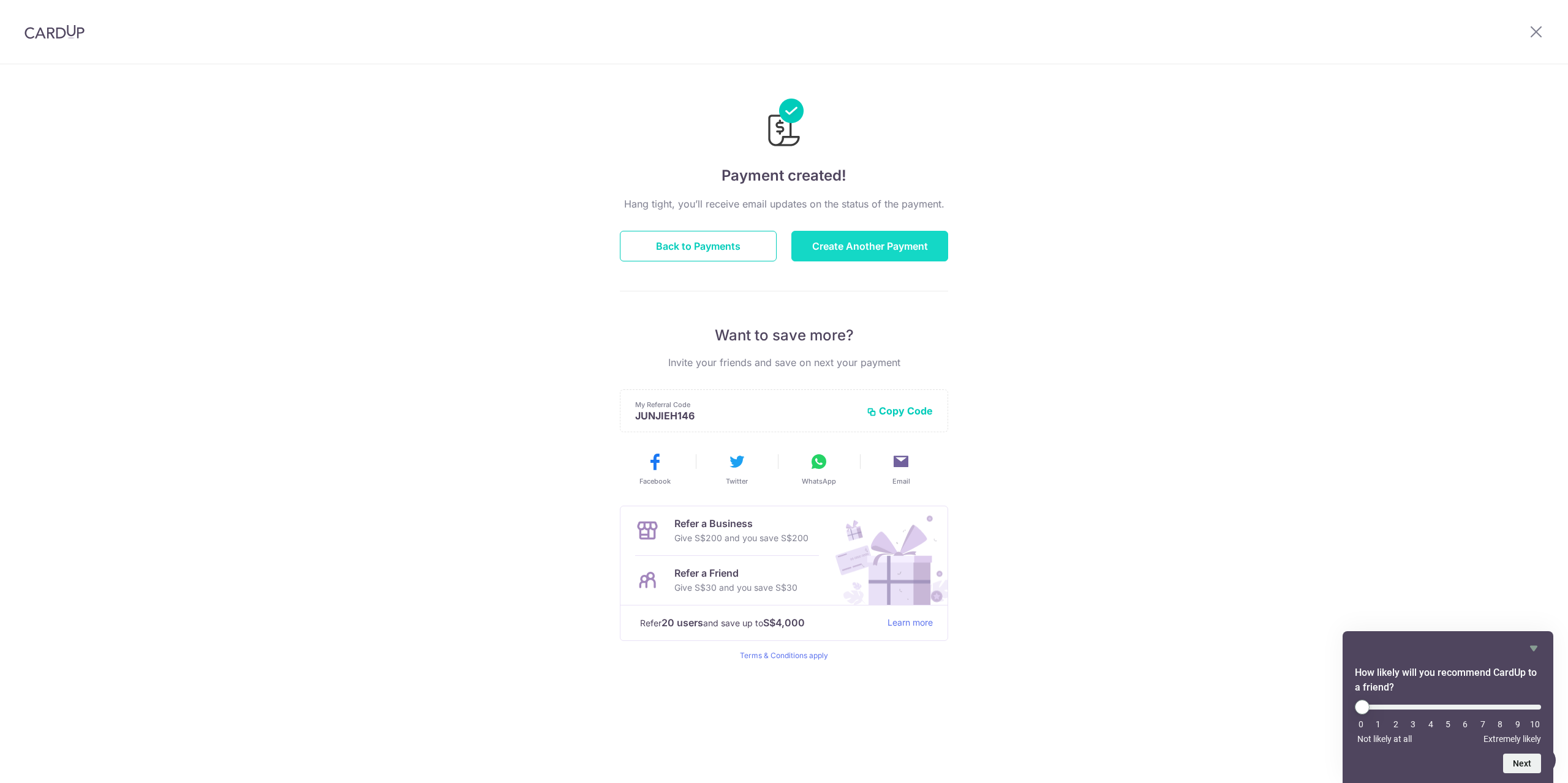
click at [862, 242] on button "Create Another Payment" at bounding box center [869, 246] width 157 height 31
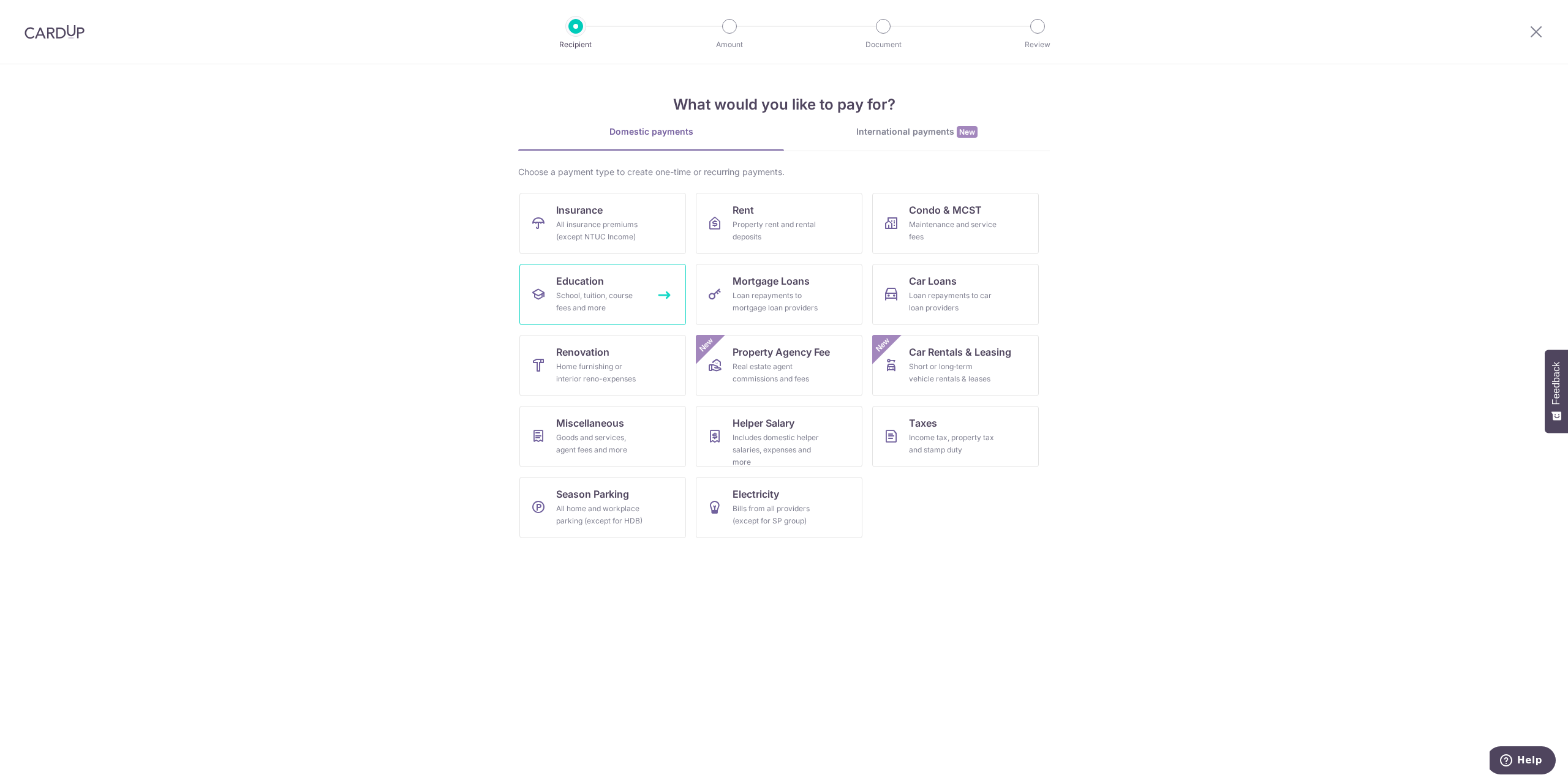
click at [614, 299] on div "School, tuition, course fees and more" at bounding box center [600, 302] width 88 height 24
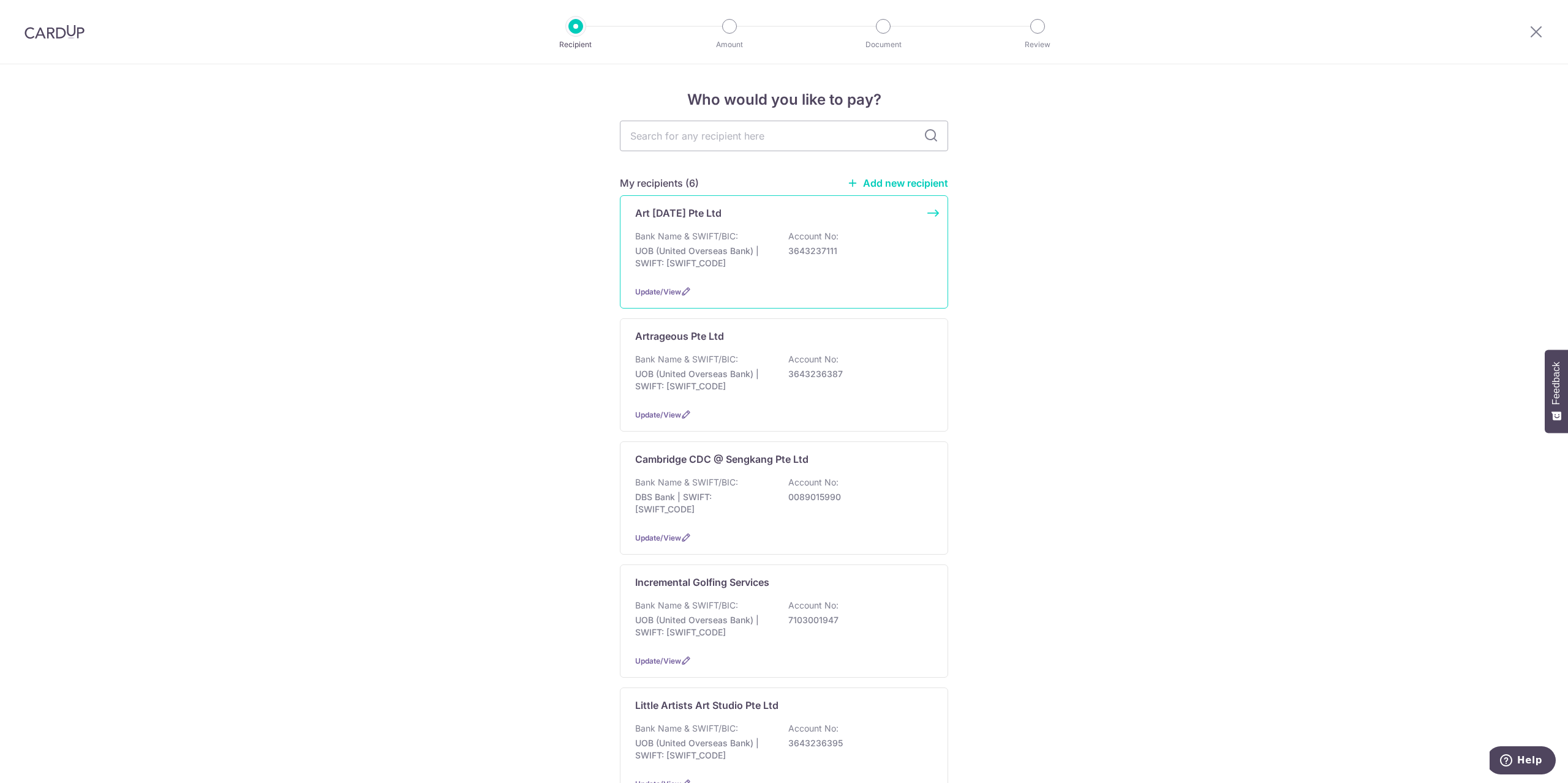
click at [664, 252] on p "UOB (United Overseas Bank) | SWIFT: [SWIFT_CODE]" at bounding box center [704, 257] width 137 height 24
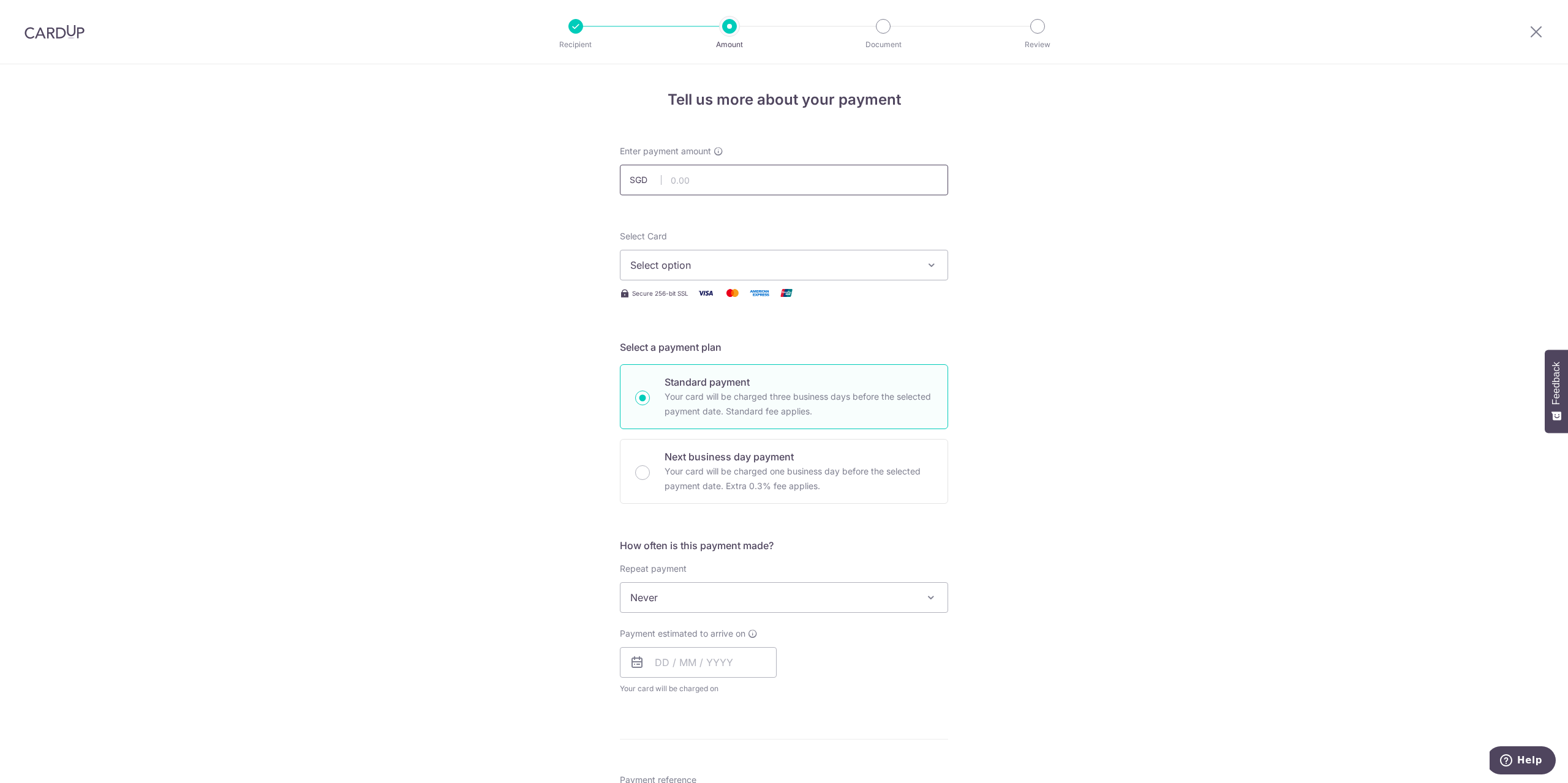
click at [692, 178] on input "text" at bounding box center [783, 180] width 328 height 31
type input "195.00"
click at [792, 258] on span "Select option" at bounding box center [773, 264] width 286 height 15
click at [705, 379] on span "**** 3733" at bounding box center [783, 381] width 307 height 15
click at [664, 656] on input "text" at bounding box center [698, 663] width 157 height 31
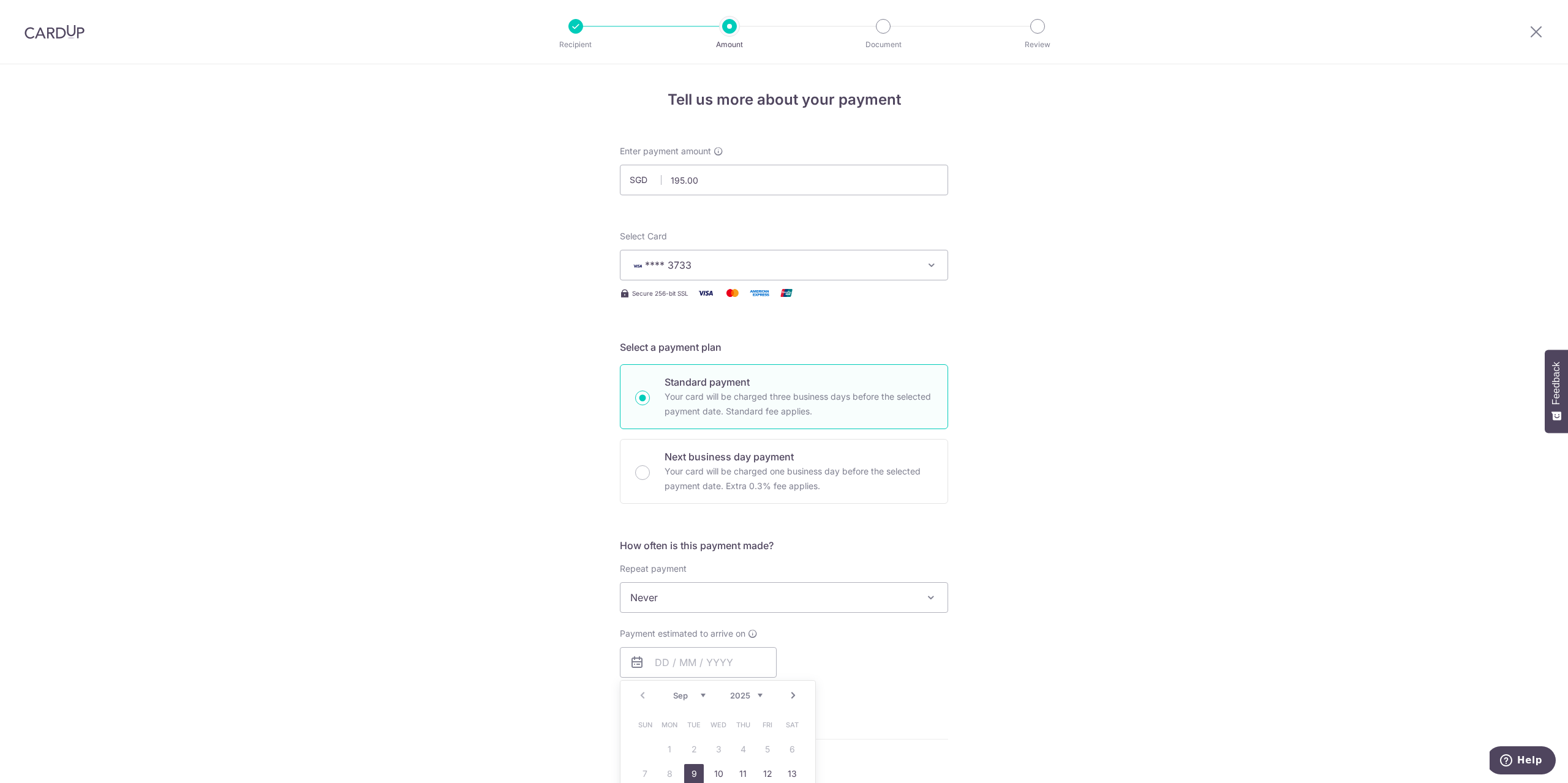
click at [690, 775] on link "9" at bounding box center [694, 774] width 20 height 20
type input "[DATE]"
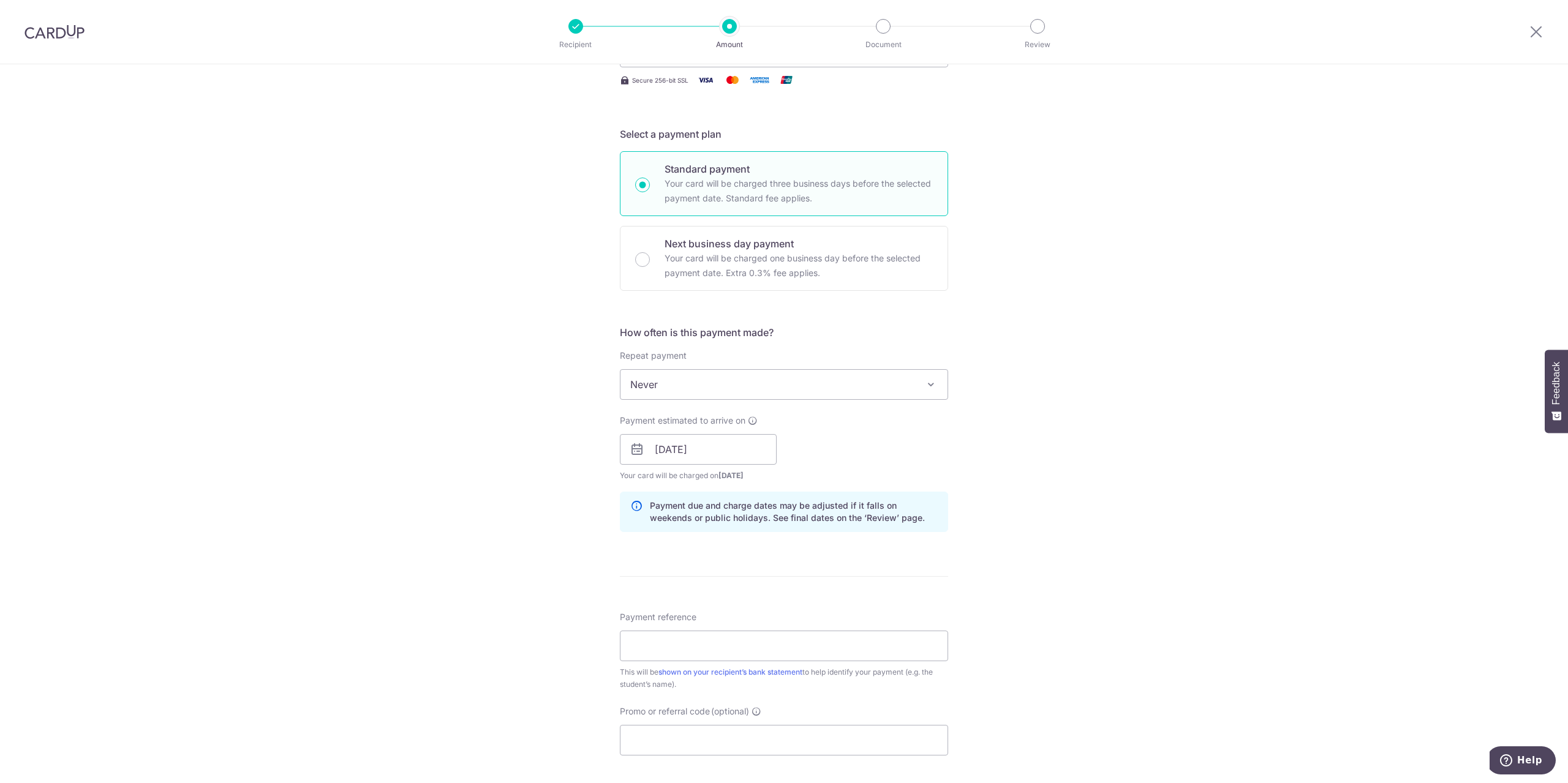
scroll to position [306, 0]
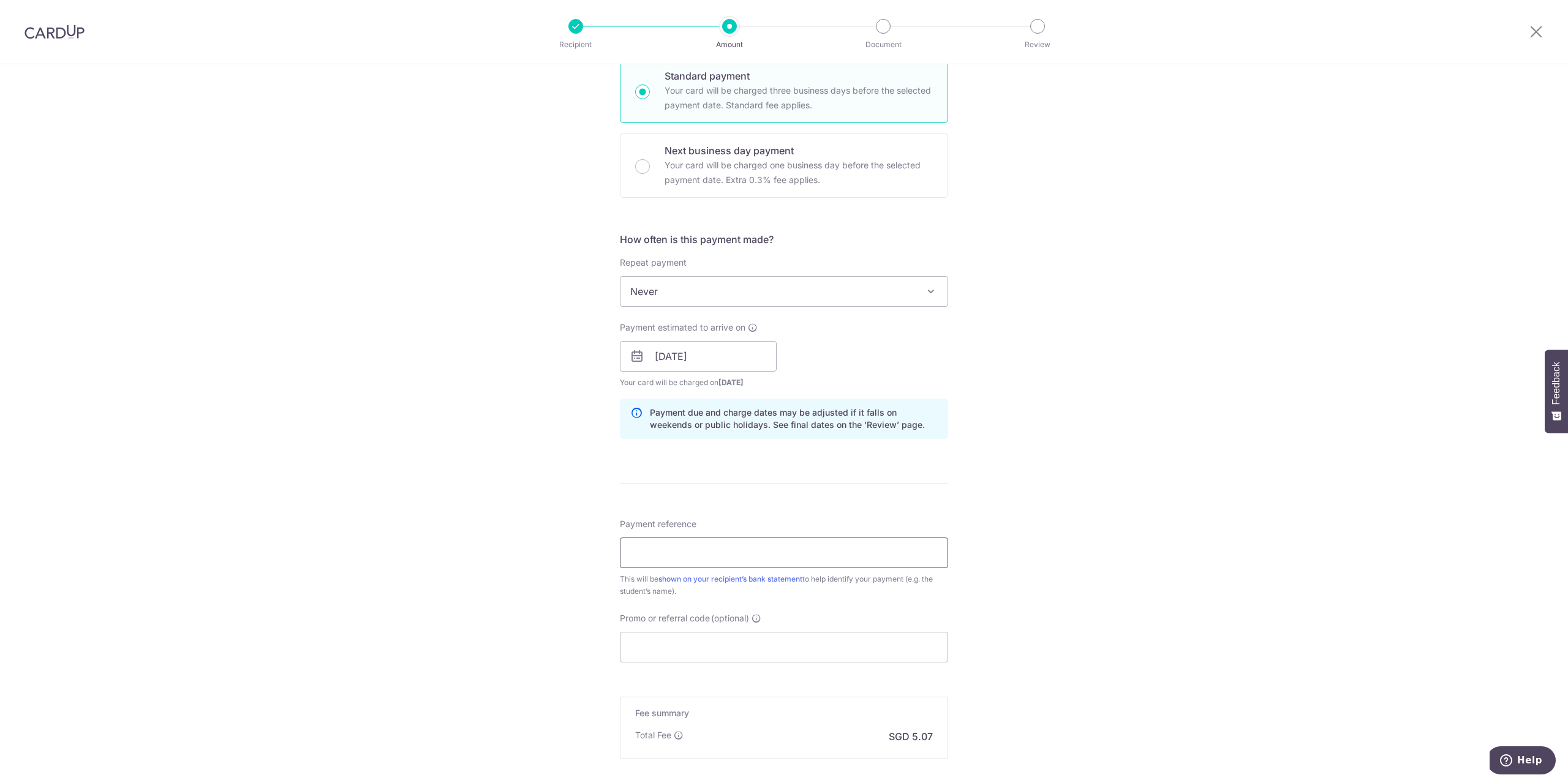
click at [635, 551] on input "Payment reference" at bounding box center [783, 553] width 328 height 31
click at [672, 549] on input "Payment reference" at bounding box center [783, 553] width 328 height 31
paste input "Hong Yankai Leonard"
click at [818, 553] on input "Hong Yankai Leonard" at bounding box center [783, 553] width 328 height 31
paste input "AK25-73648"
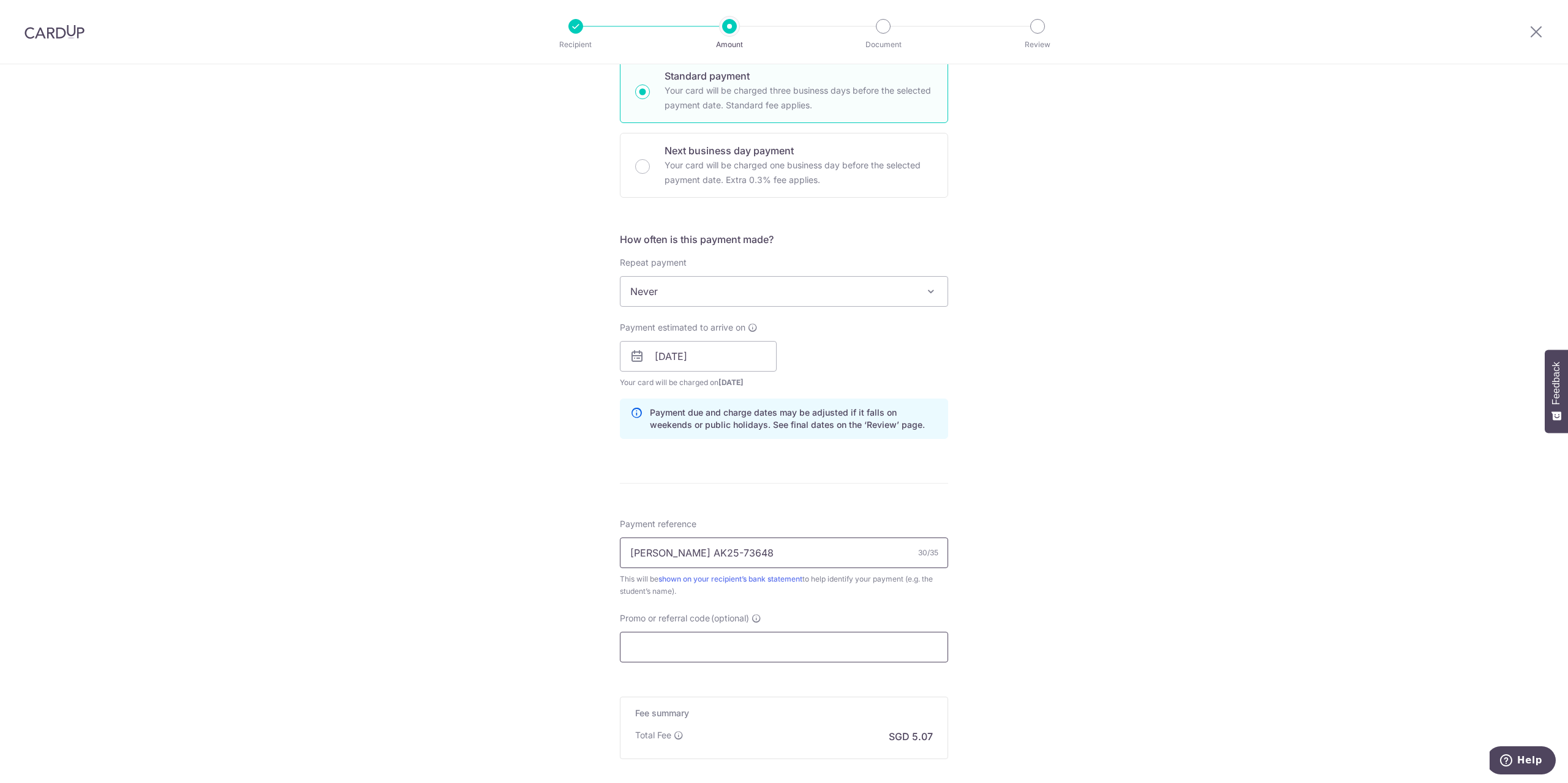
type input "Hong Yankai Leonard AK25-73648"
click at [697, 637] on input "Promo or referral code (optional)" at bounding box center [783, 647] width 328 height 31
type input "off225"
click at [517, 570] on div "Tell us more about your payment Enter payment amount SGD 195.00 195.00 Select C…" at bounding box center [784, 364] width 1568 height 1213
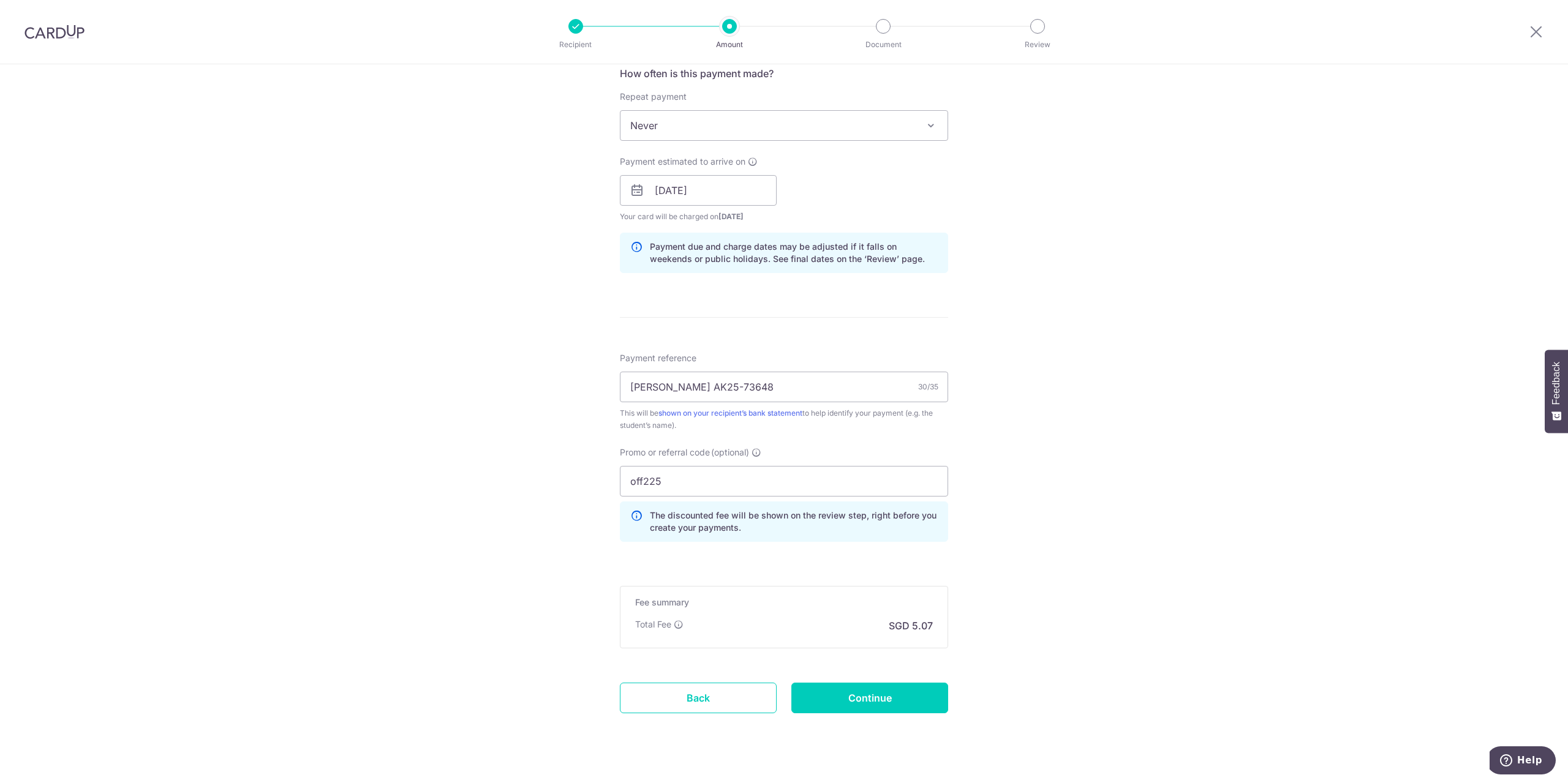
scroll to position [494, 0]
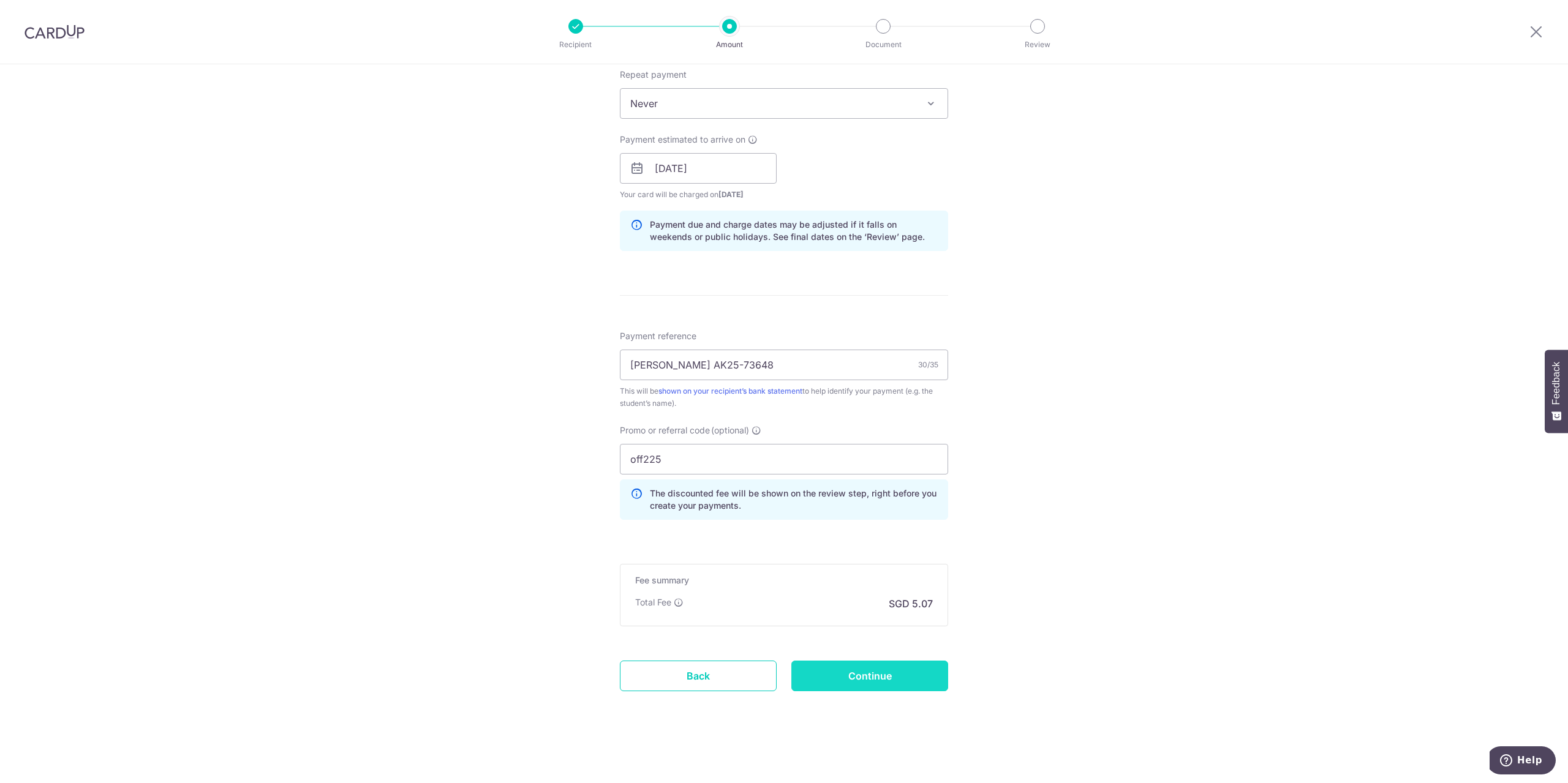
click at [859, 681] on input "Continue" at bounding box center [869, 676] width 157 height 31
type input "Create Schedule"
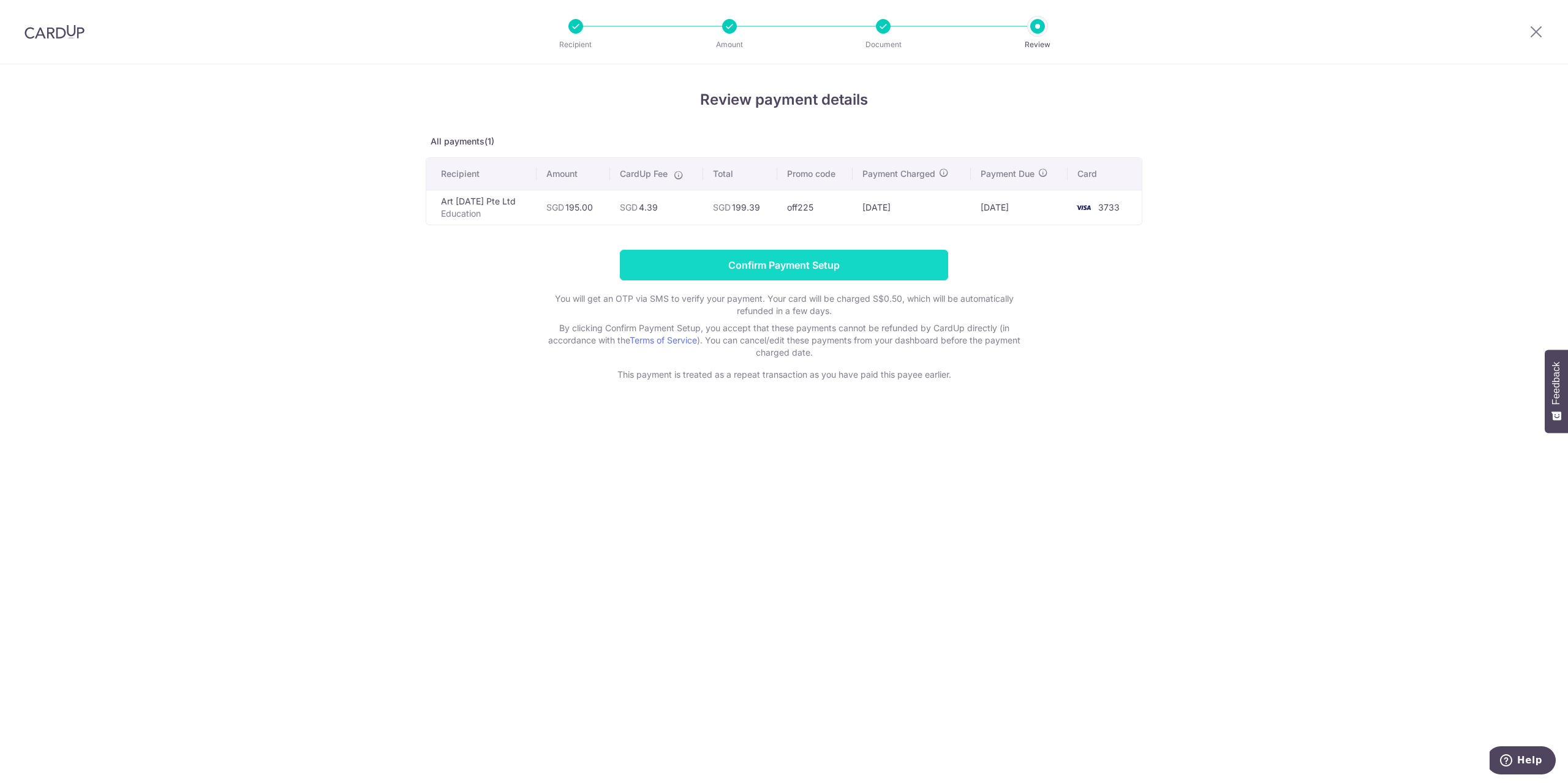
click at [824, 276] on input "Confirm Payment Setup" at bounding box center [783, 265] width 328 height 31
